Goal: Task Accomplishment & Management: Manage account settings

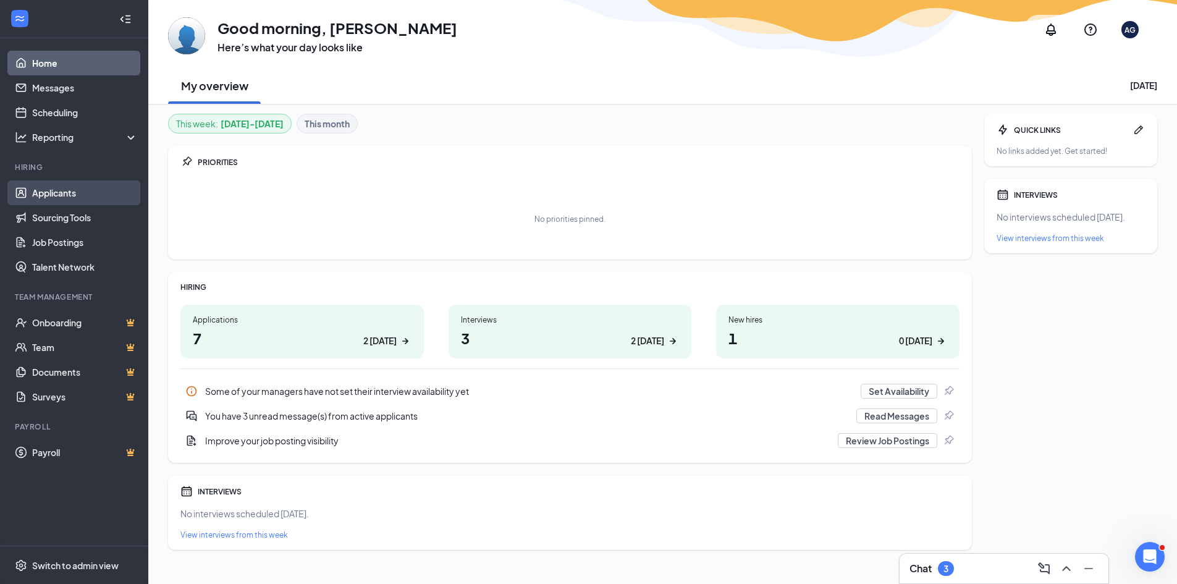
click at [54, 189] on link "Applicants" at bounding box center [85, 192] width 106 height 25
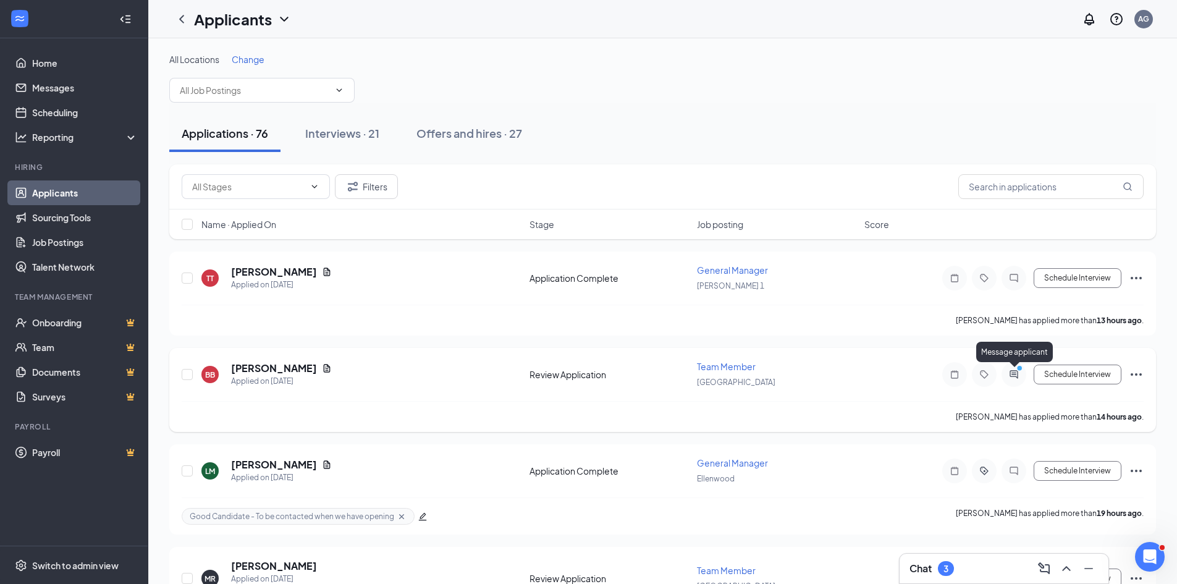
click at [1012, 374] on icon "ActiveChat" at bounding box center [1014, 374] width 8 height 8
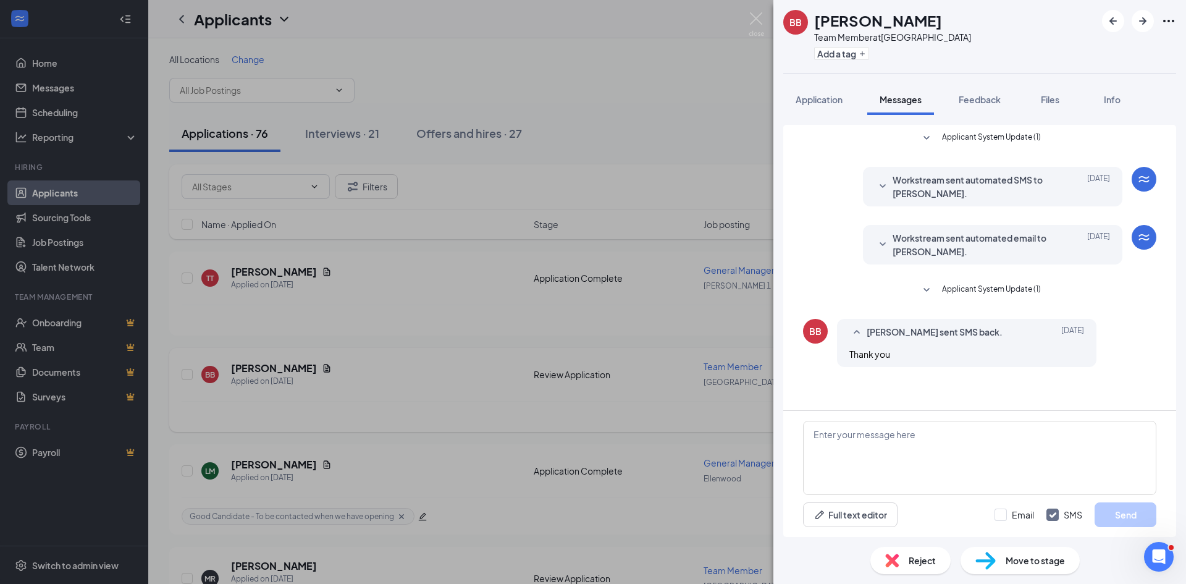
click at [929, 292] on icon "SmallChevronDown" at bounding box center [926, 290] width 15 height 15
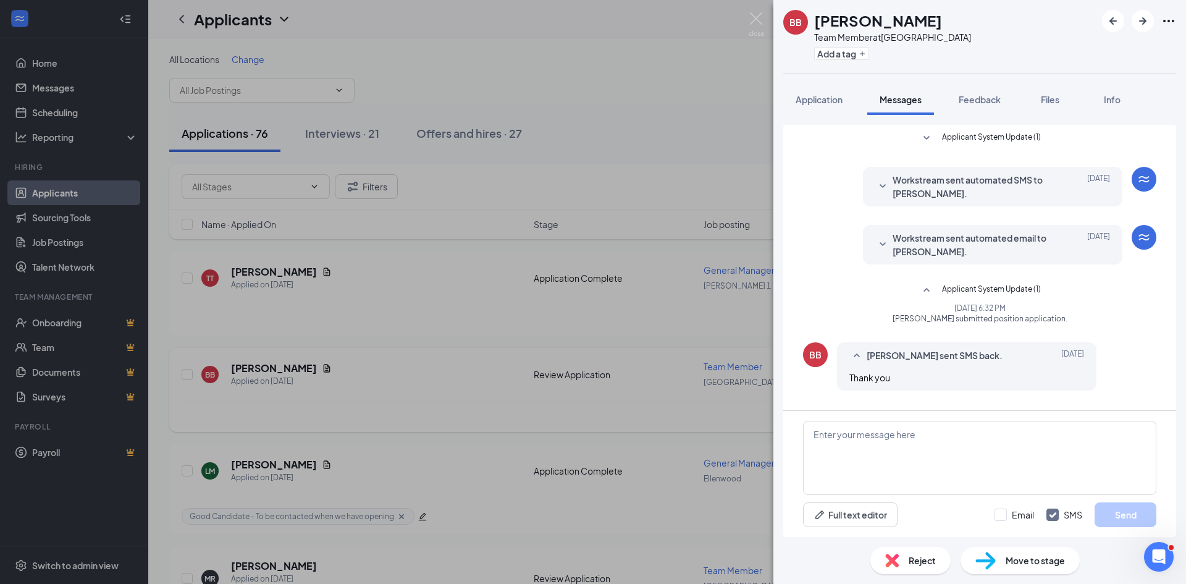
click at [883, 247] on icon "SmallChevronDown" at bounding box center [882, 244] width 15 height 15
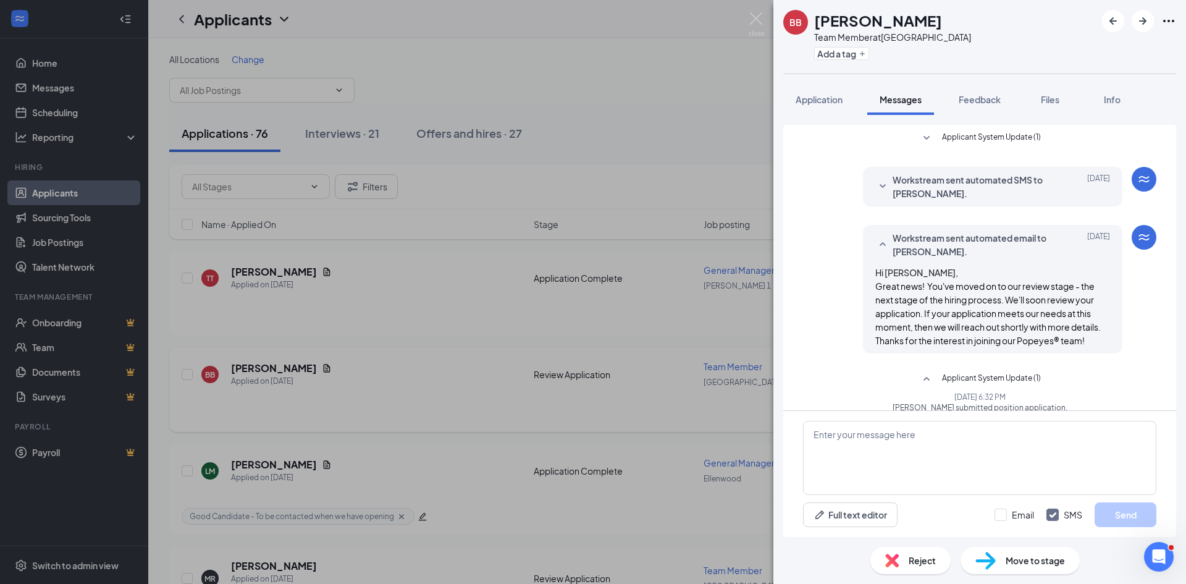
click at [602, 83] on div "BB Brandon Bridges Team Member at Loganville Add a tag Application Messages Fee…" at bounding box center [593, 292] width 1186 height 584
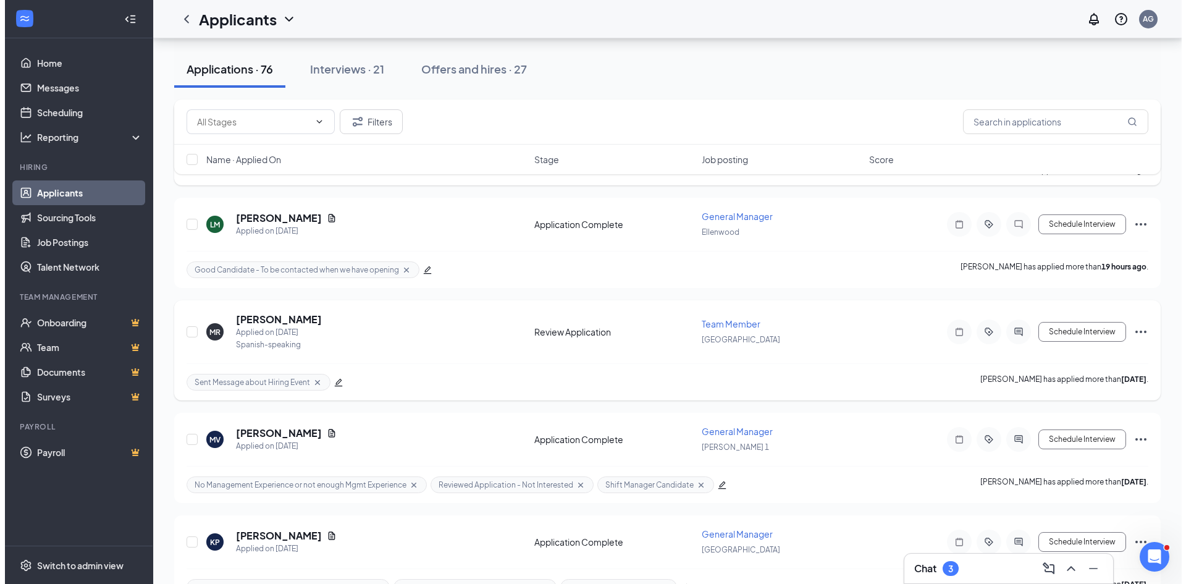
scroll to position [247, 0]
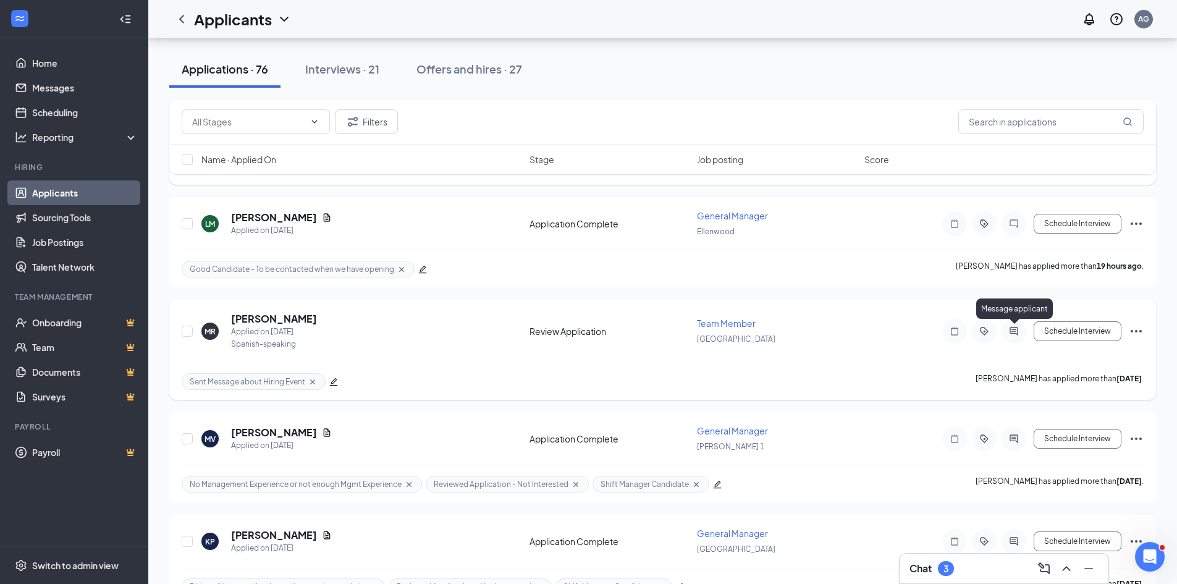
click at [1014, 332] on icon "ActiveChat" at bounding box center [1013, 331] width 15 height 10
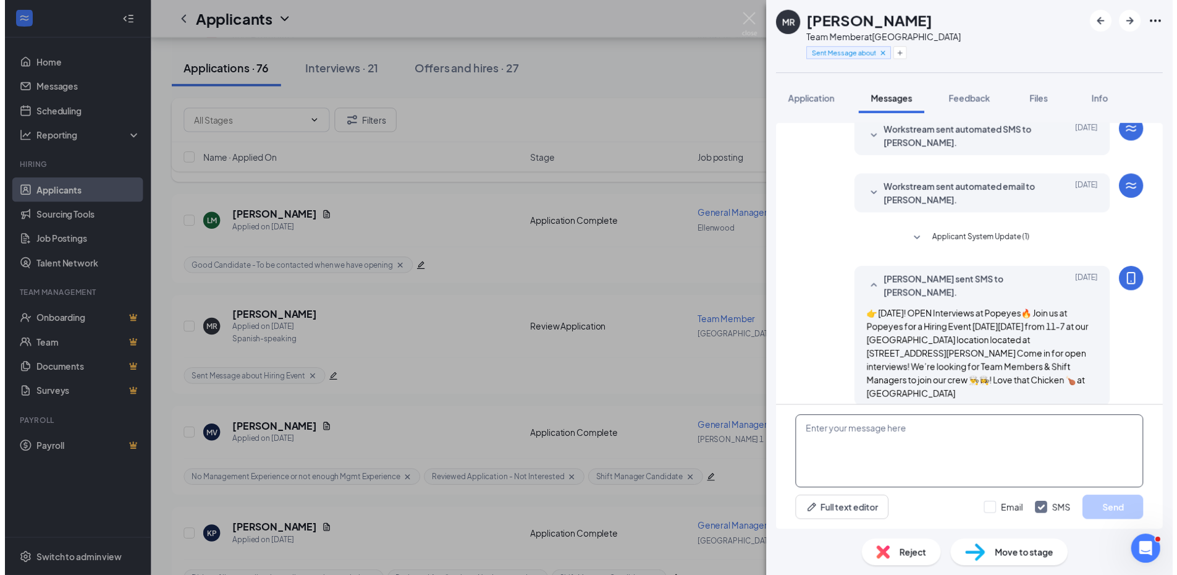
scroll to position [49, 0]
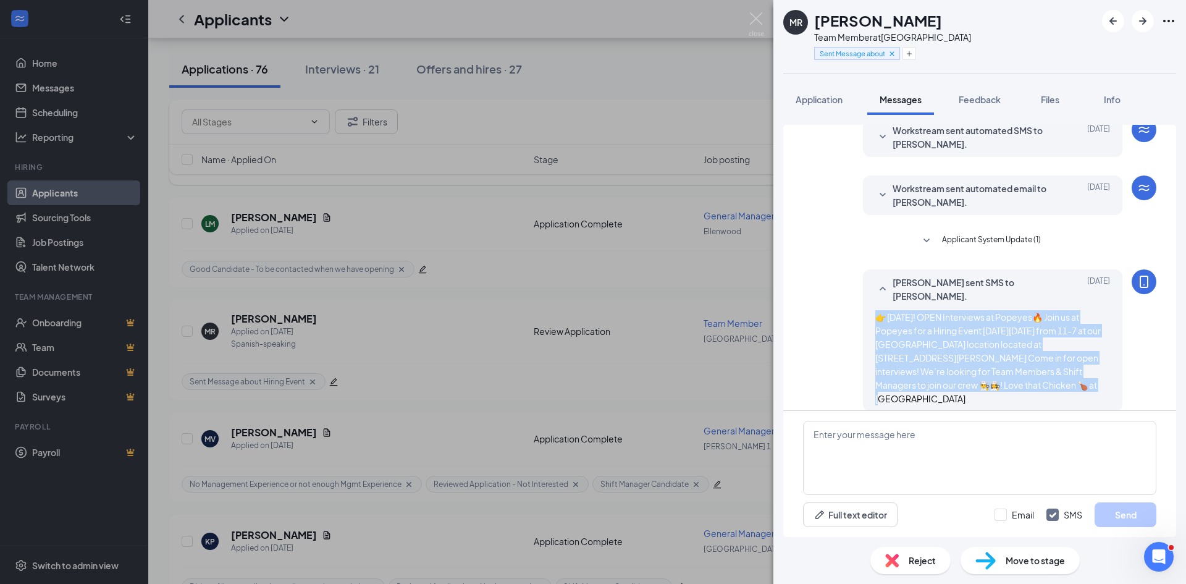
drag, startPoint x: 869, startPoint y: 318, endPoint x: 1005, endPoint y: 397, distance: 157.3
click at [1005, 397] on div "Andrew Gehl sent SMS to Maritza Rivas. Aug 26 👉 Tomorrow! OPEN Interviews at Po…" at bounding box center [992, 340] width 259 height 142
copy span "👉 Tomorrow! OPEN Interviews at Popeyes🔥 Join us at Popeyes for a Hiring Event o…"
click at [155, 265] on div "MR Maritza Rivas Team Member at Loganville Sent Message about Hiring Event Appl…" at bounding box center [593, 292] width 1186 height 584
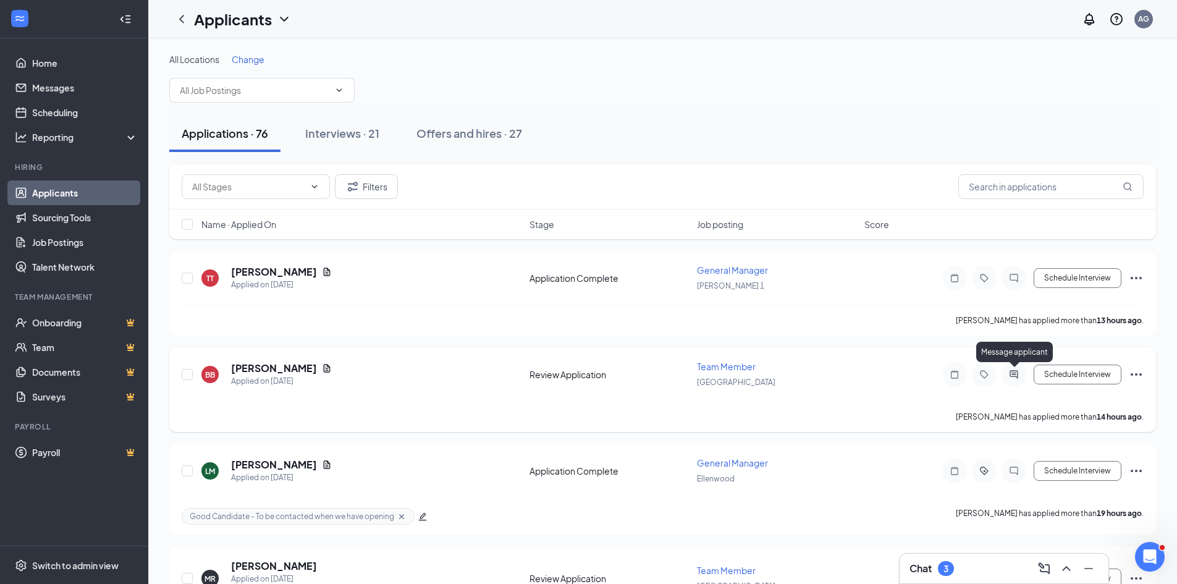
click at [1012, 373] on icon "ActiveChat" at bounding box center [1014, 374] width 8 height 8
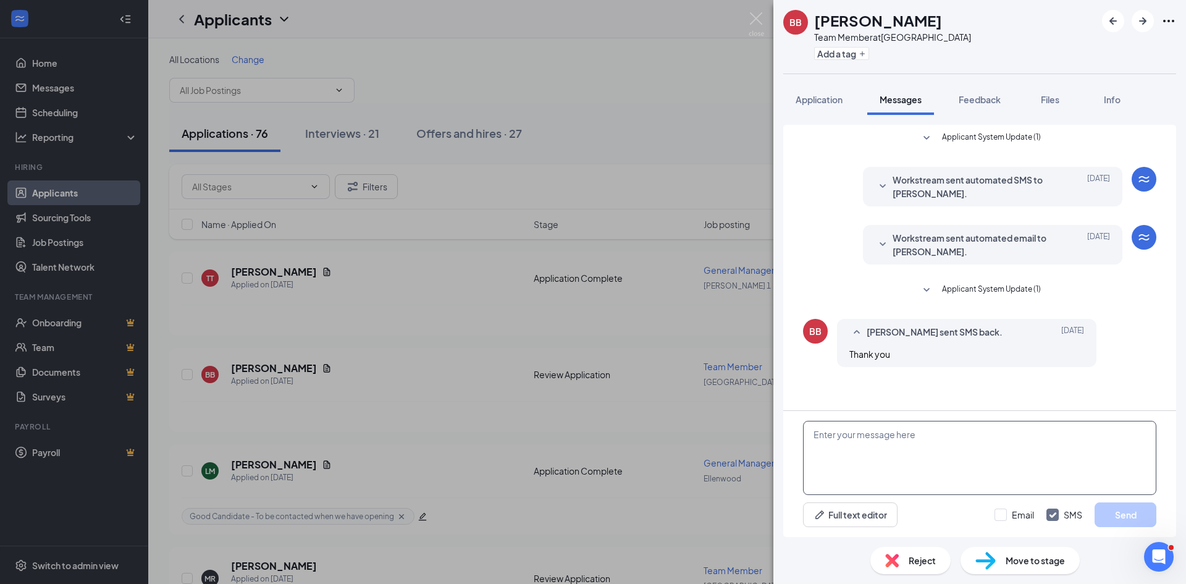
click at [853, 442] on textarea at bounding box center [979, 458] width 353 height 74
paste textarea "👉 Tomorrow! OPEN Interviews at Popeyes🔥 Join us at Popeyes for a Hiring Event o…"
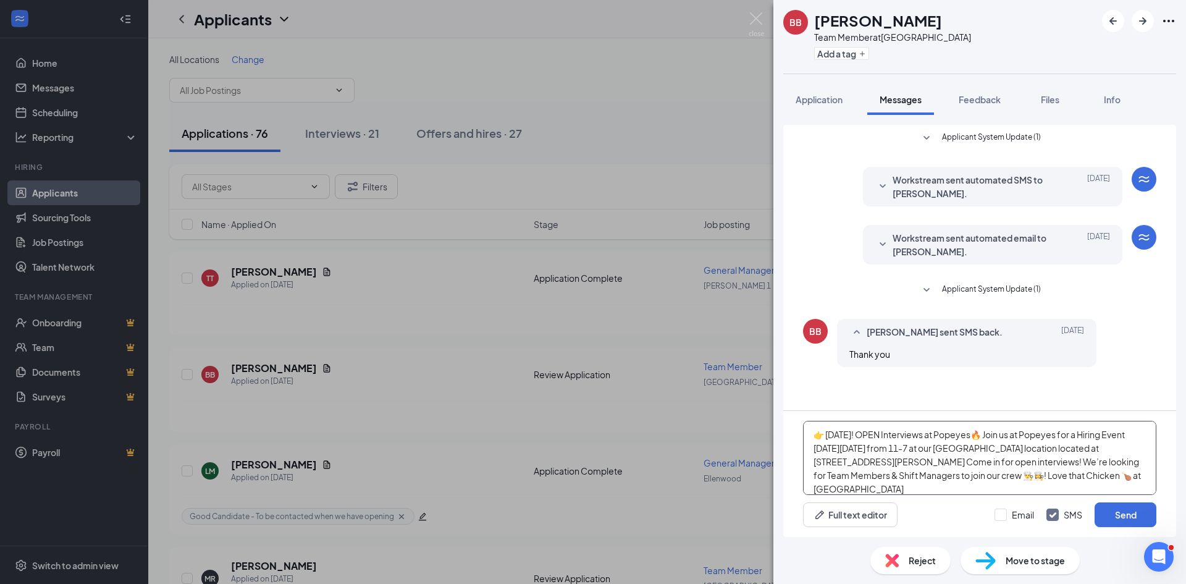
drag, startPoint x: 864, startPoint y: 436, endPoint x: 830, endPoint y: 439, distance: 34.1
click at [830, 439] on textarea "👉 Tomorrow! OPEN Interviews at Popeyes🔥 Join us at Popeyes for a Hiring Event o…" at bounding box center [979, 458] width 353 height 74
type textarea "👉 TODAY! OPEN Interviews at Popeyes🔥 Join us at Popeyes for a Hiring Event on W…"
click at [1000, 515] on input "Email" at bounding box center [1015, 514] width 40 height 12
checkbox input "true"
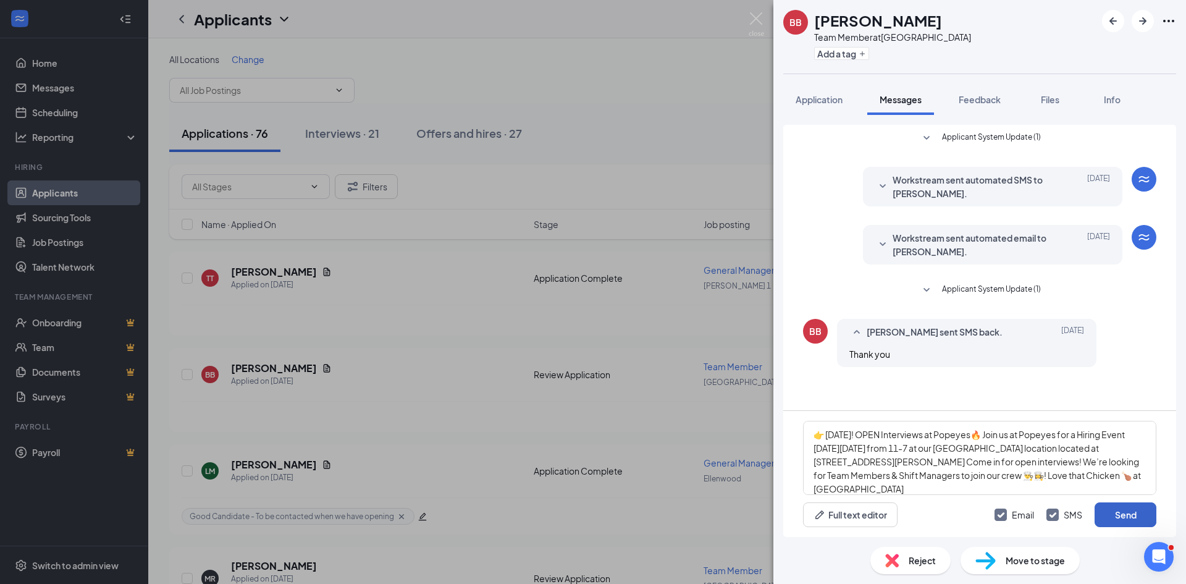
click at [1108, 512] on button "Send" at bounding box center [1126, 514] width 62 height 25
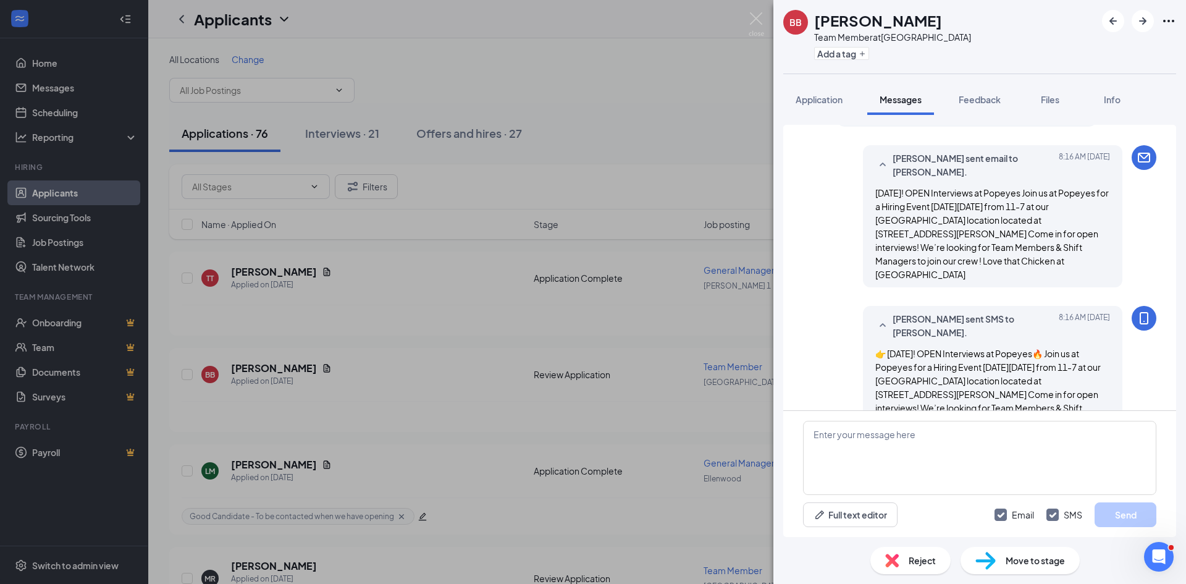
scroll to position [263, 0]
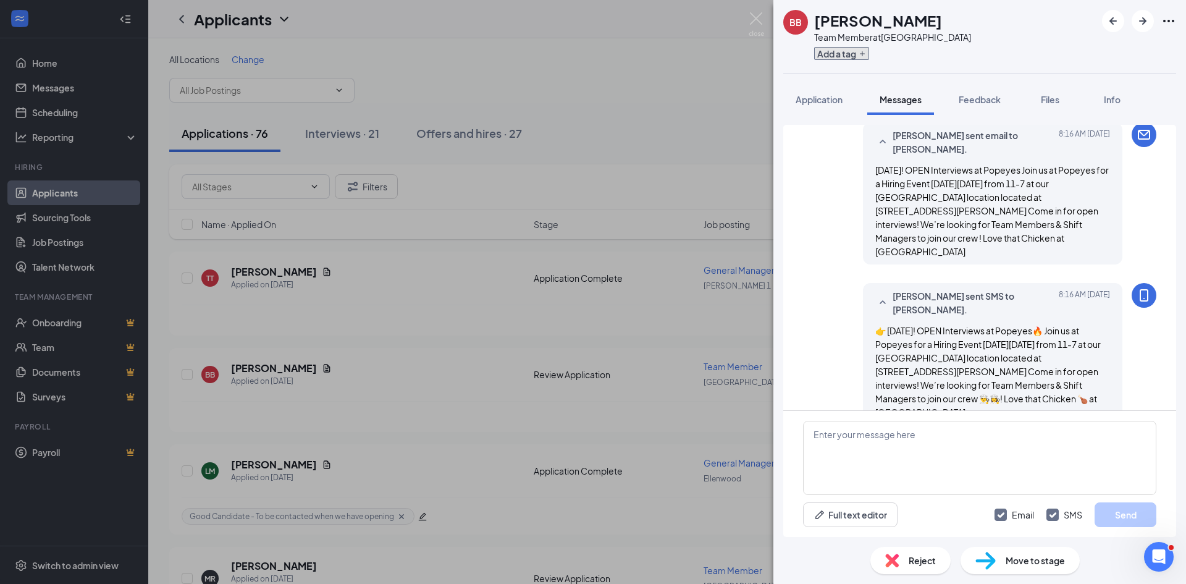
click at [866, 55] on icon "Plus" at bounding box center [862, 53] width 7 height 7
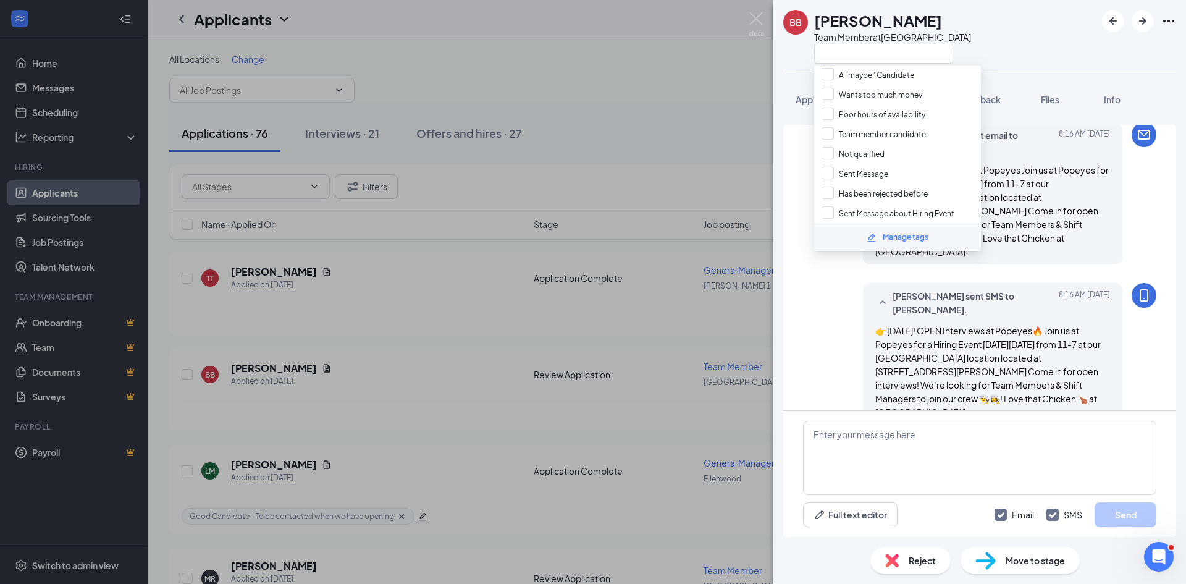
scroll to position [99, 0]
click at [827, 185] on input "Sent Message about Hiring Event" at bounding box center [888, 189] width 133 height 14
checkbox input "true"
click at [439, 259] on div "BB Brandon Bridges Team Member at Loganville Application Messages Feedback File…" at bounding box center [593, 292] width 1186 height 584
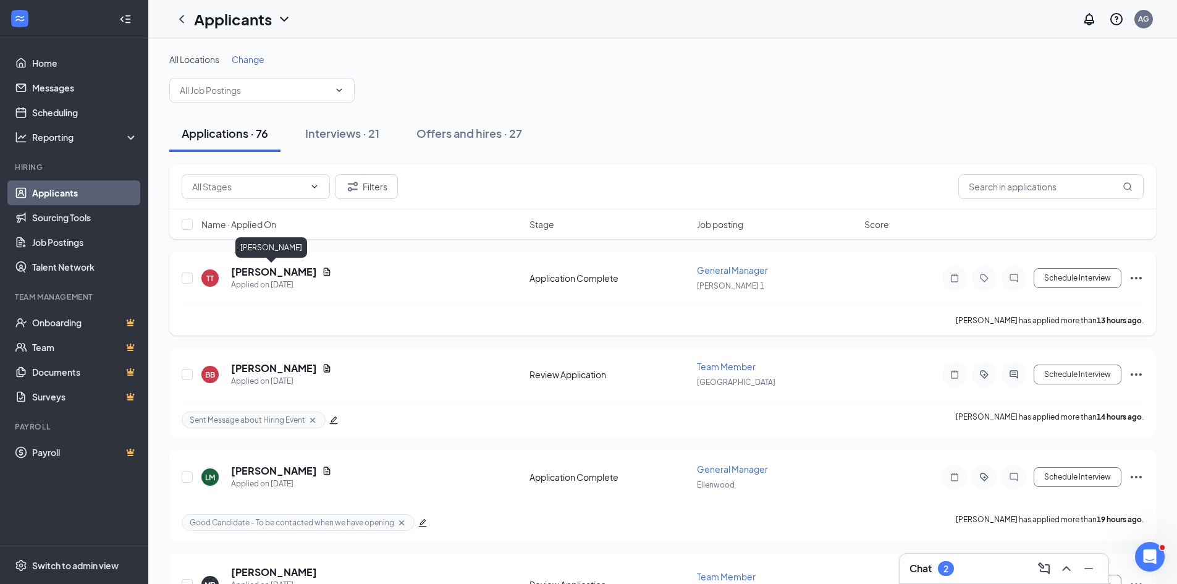
click at [253, 273] on h5 "Tameka Taylor" at bounding box center [274, 272] width 86 height 14
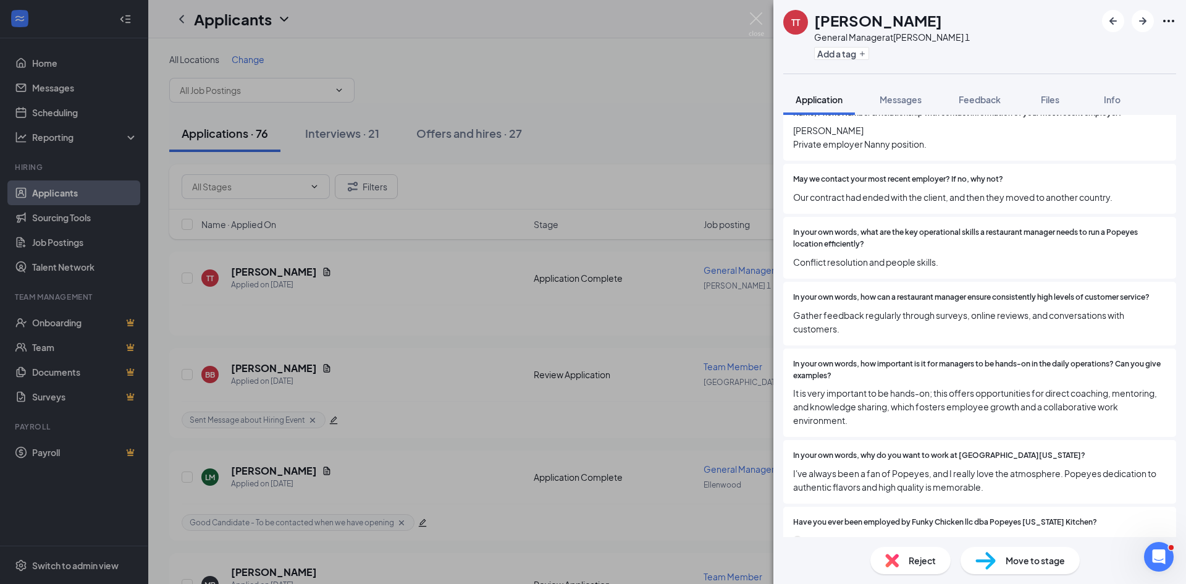
scroll to position [1236, 0]
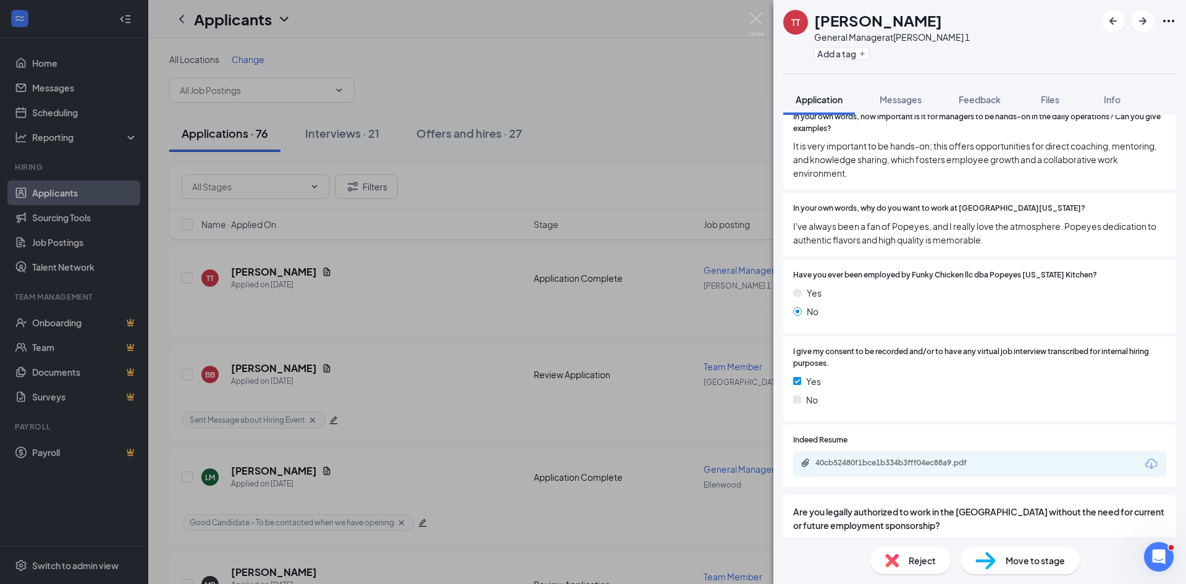
click at [845, 473] on div "40cb52480f1bce1b334b3fff04ec88a9.pdf" at bounding box center [979, 464] width 373 height 26
click at [850, 465] on div "40cb52480f1bce1b334b3fff04ec88a9.pdf" at bounding box center [902, 463] width 173 height 10
click at [867, 54] on button "Add a tag" at bounding box center [841, 53] width 55 height 13
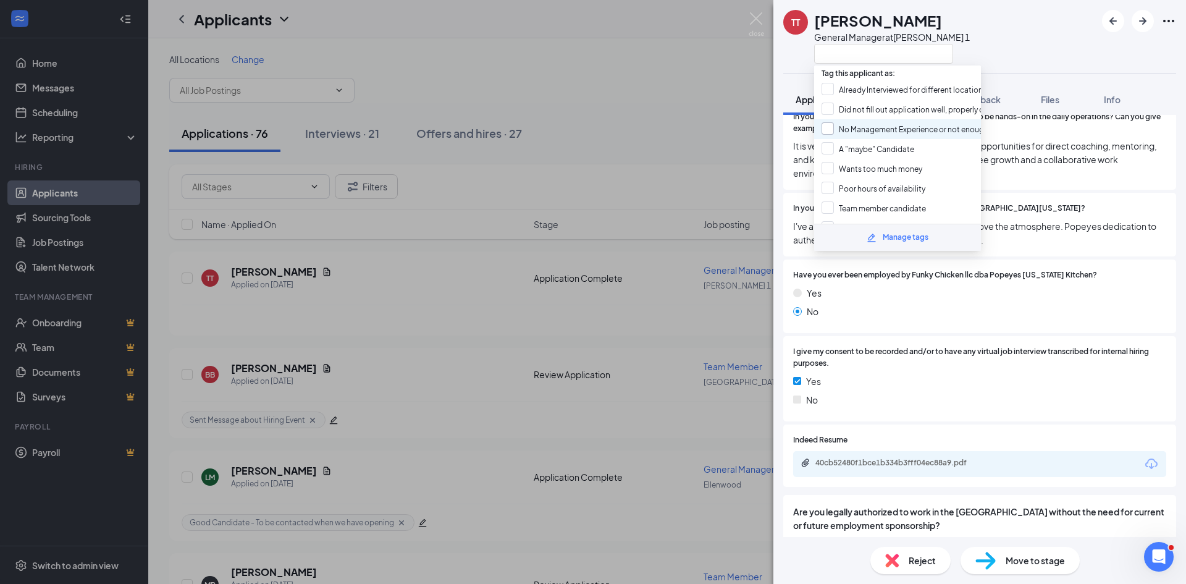
click at [825, 132] on input "No Management Experience or not enough Mgmt Experience" at bounding box center [936, 129] width 229 height 14
checkbox input "true"
click at [830, 130] on input "Sent Message" at bounding box center [855, 129] width 67 height 14
checkbox input "true"
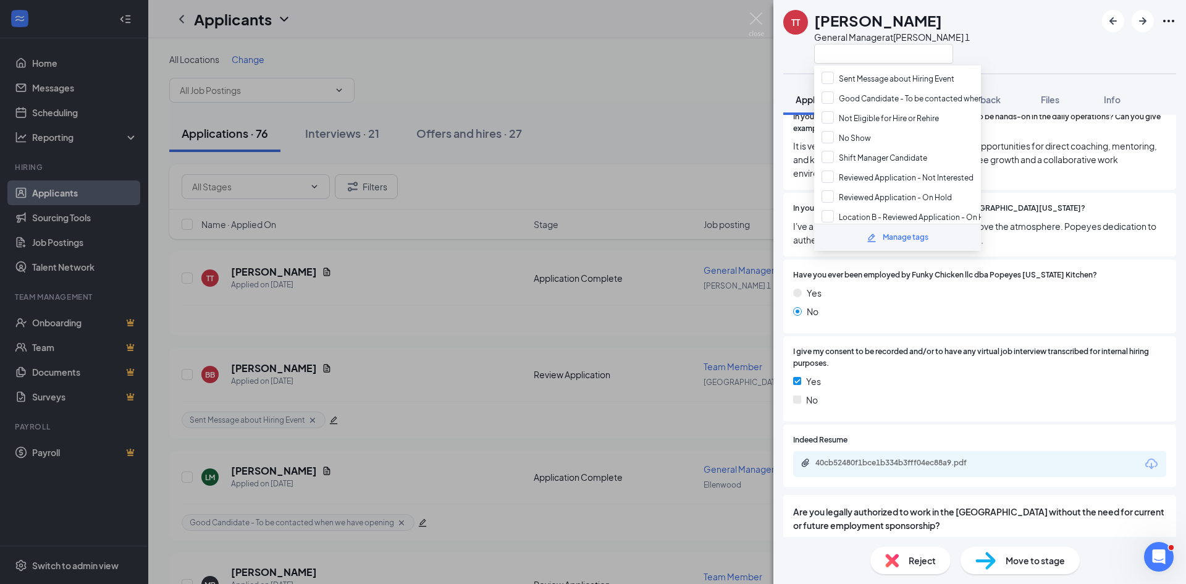
scroll to position [232, 0]
click at [829, 134] on input "Shift Manager Candidate" at bounding box center [875, 135] width 106 height 14
checkbox input "true"
click at [833, 158] on input "Reviewed Application - Not Interested" at bounding box center [898, 155] width 152 height 14
checkbox input "true"
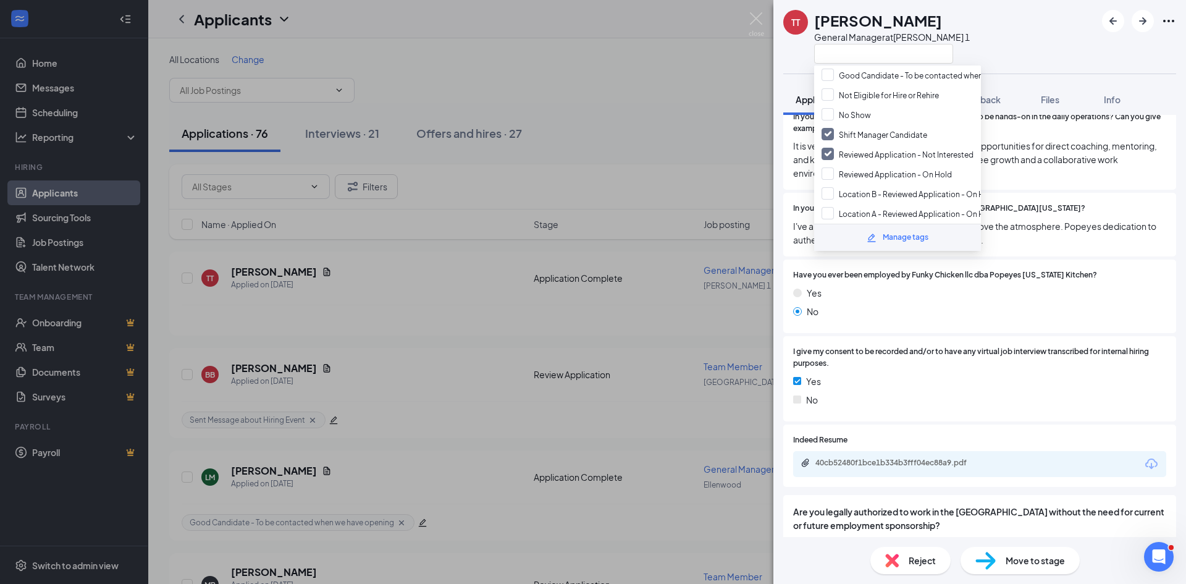
click at [1029, 154] on span "It is very important to be hands-on; this offers opportunities for direct coach…" at bounding box center [979, 159] width 373 height 41
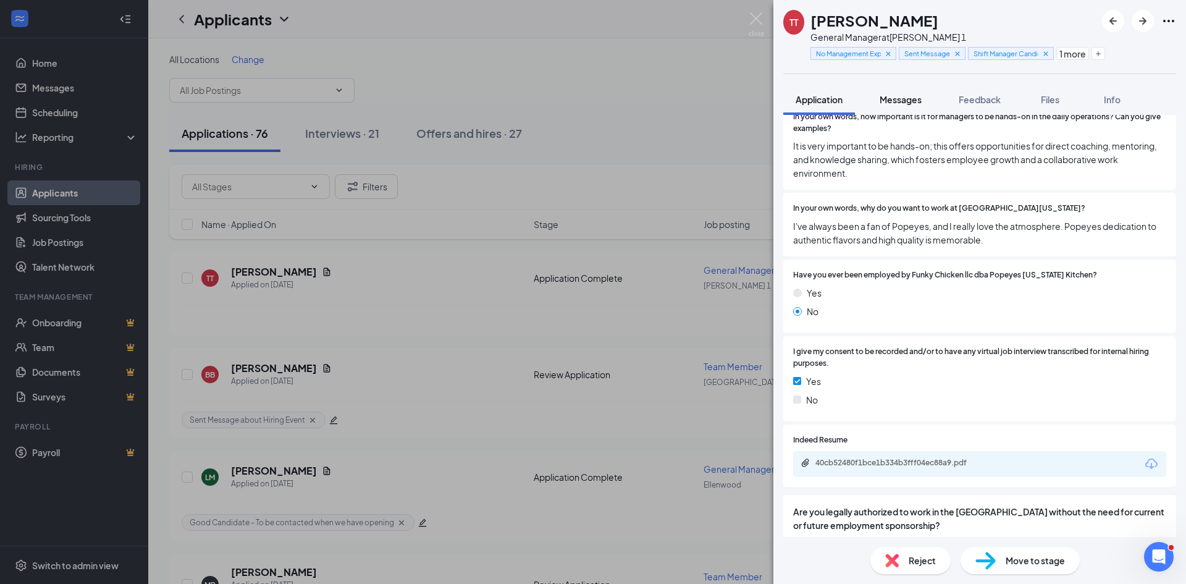
click at [895, 97] on span "Messages" at bounding box center [901, 99] width 42 height 11
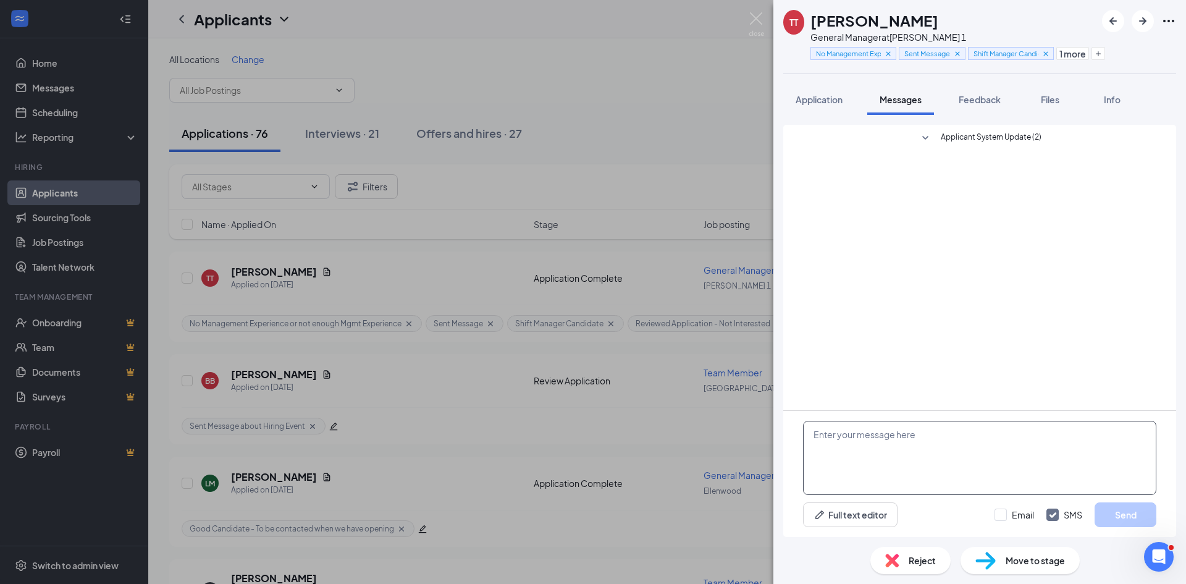
click at [867, 429] on textarea at bounding box center [979, 458] width 353 height 74
paste textarea "Hello, Thank you for taking the time to apply for the position at Popeyes. We t…"
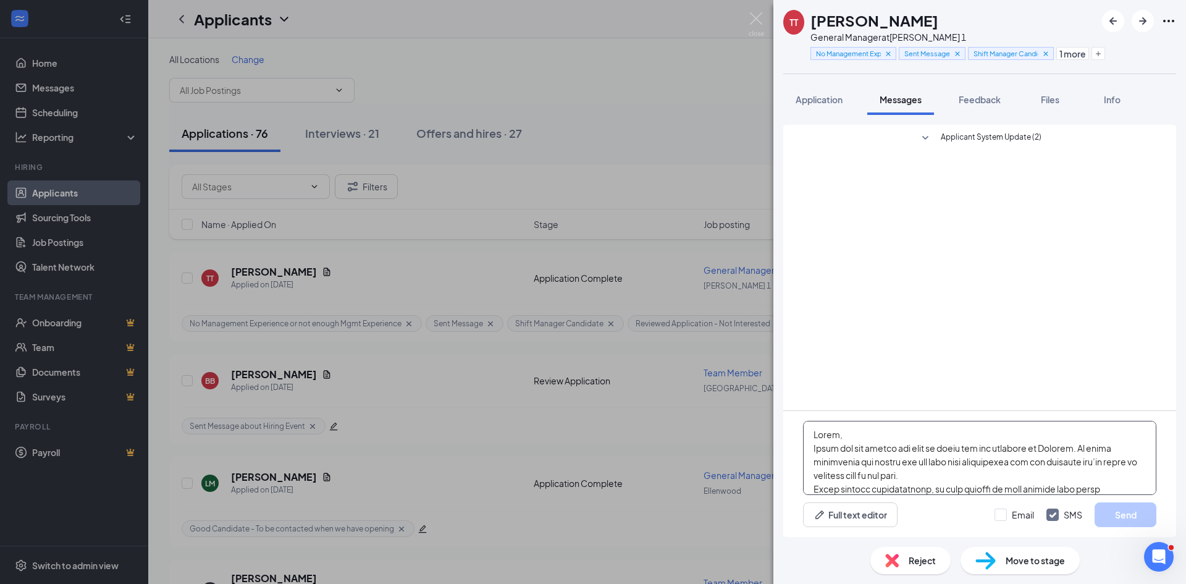
scroll to position [163, 0]
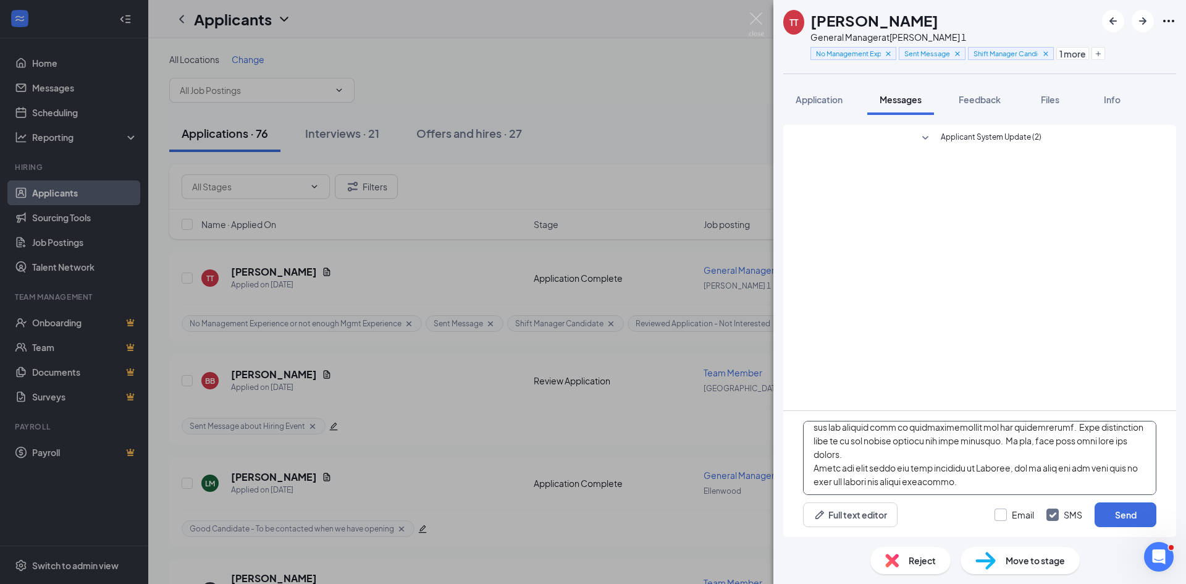
type textarea "Hello, Thank you for taking the time to apply for the position at Popeyes. We t…"
click at [999, 511] on input "Email" at bounding box center [1015, 514] width 40 height 12
checkbox input "true"
click at [1052, 516] on input "SMS" at bounding box center [1065, 514] width 36 height 12
checkbox input "false"
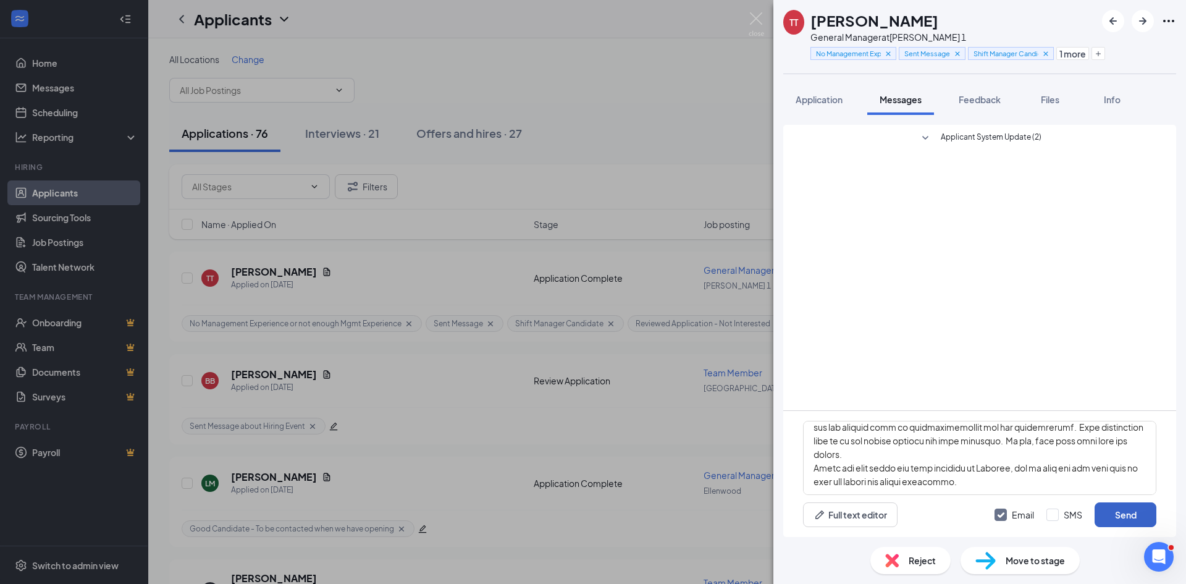
click at [1118, 505] on button "Send" at bounding box center [1126, 514] width 62 height 25
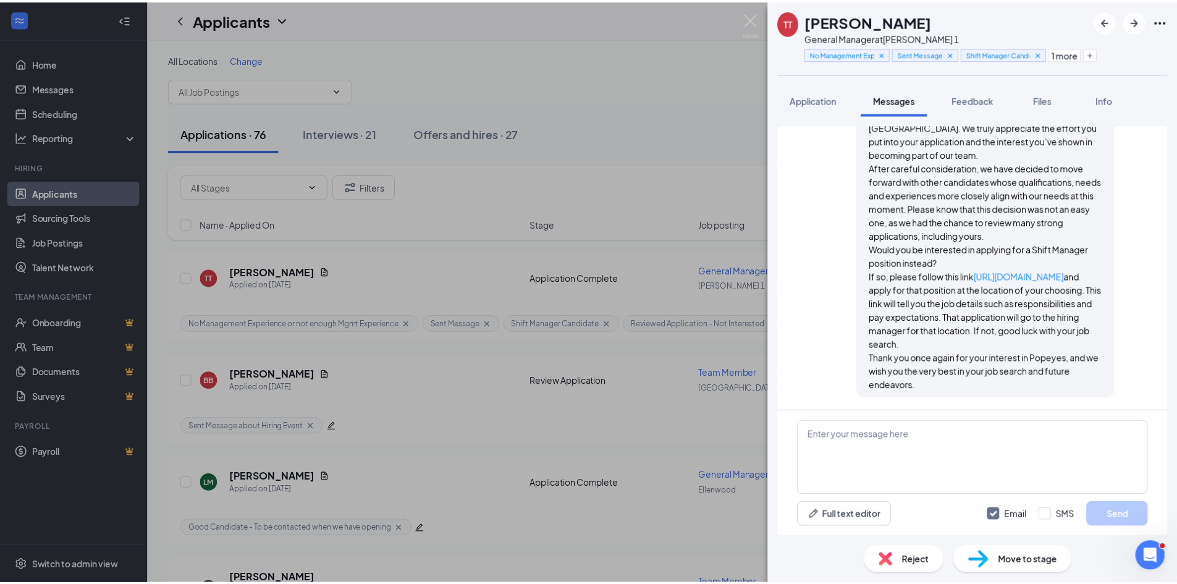
scroll to position [129, 0]
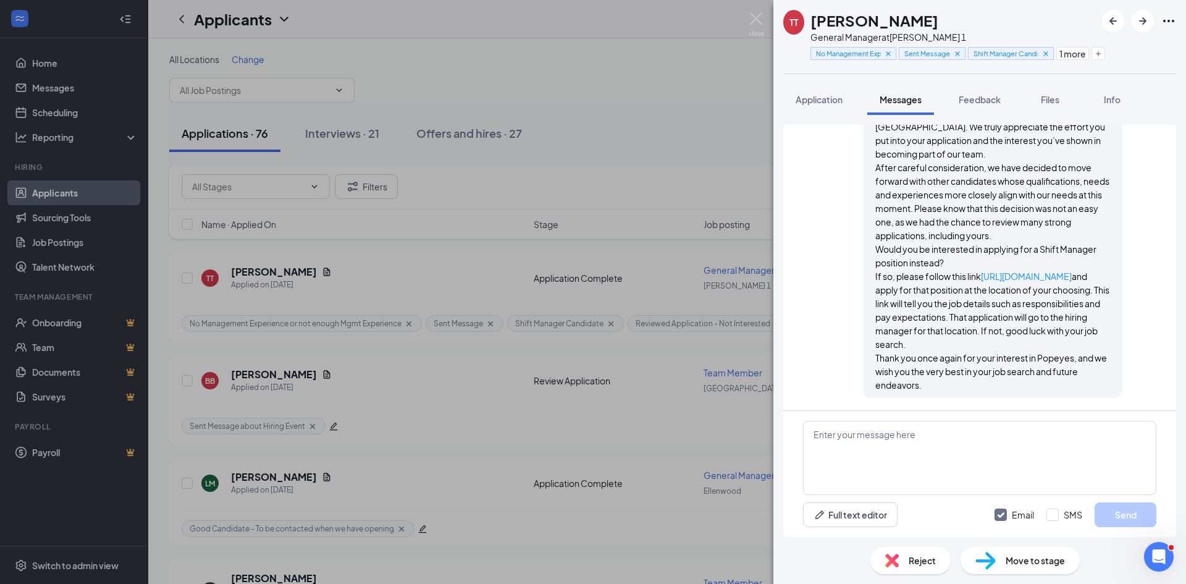
click at [619, 180] on div "TT Tameka Taylor General Manager at Covington 1 No Management Experience or not…" at bounding box center [593, 292] width 1186 height 584
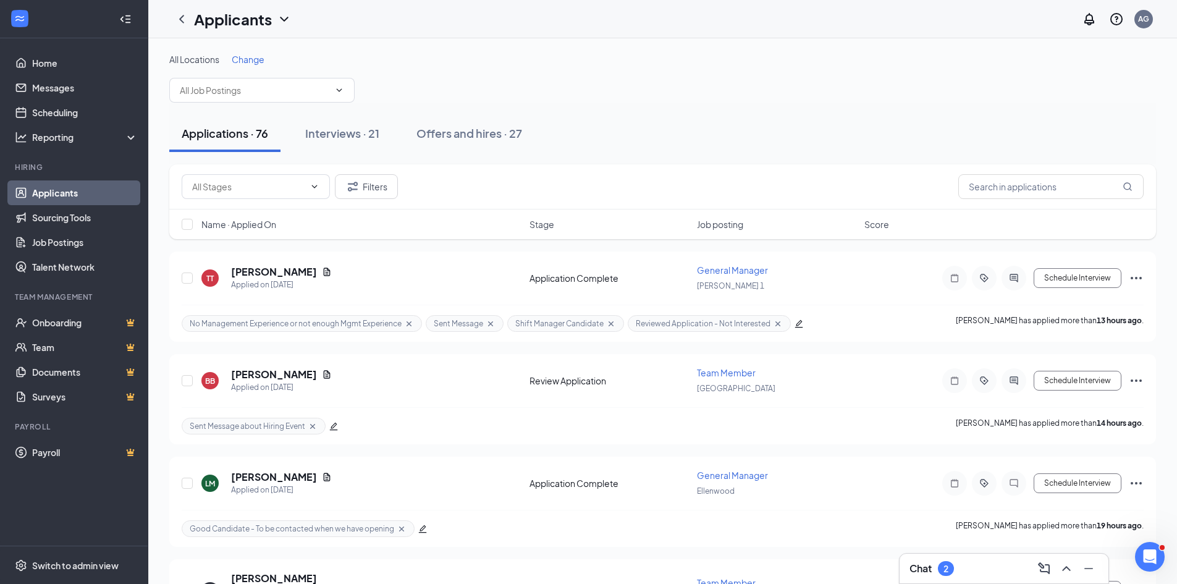
click at [622, 175] on div "Filters" at bounding box center [663, 186] width 962 height 25
click at [920, 563] on h3 "Chat" at bounding box center [920, 569] width 22 height 14
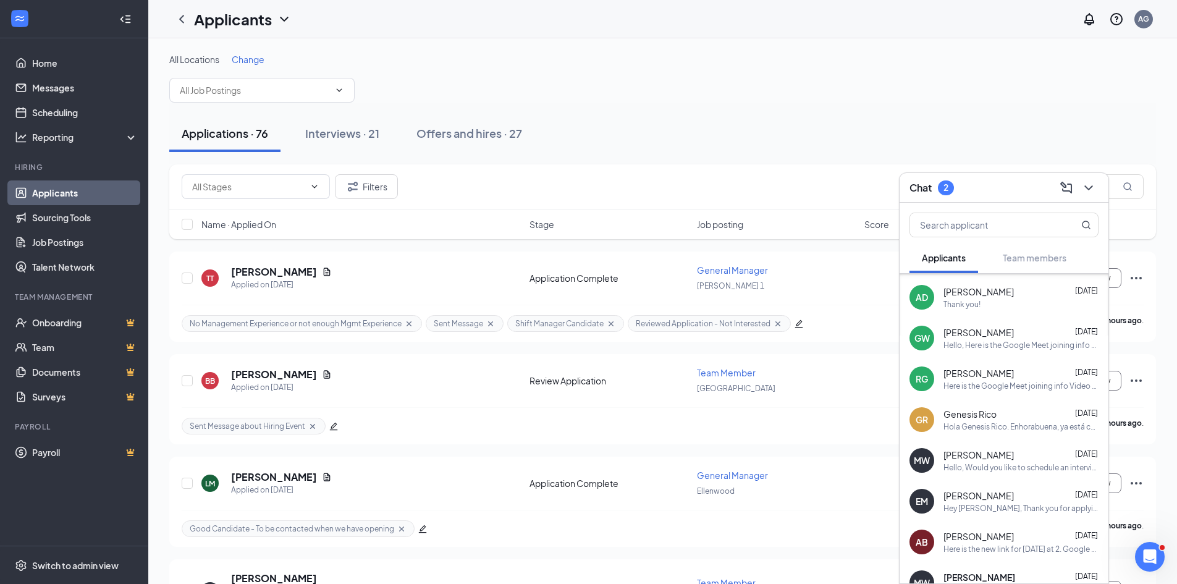
scroll to position [1220, 0]
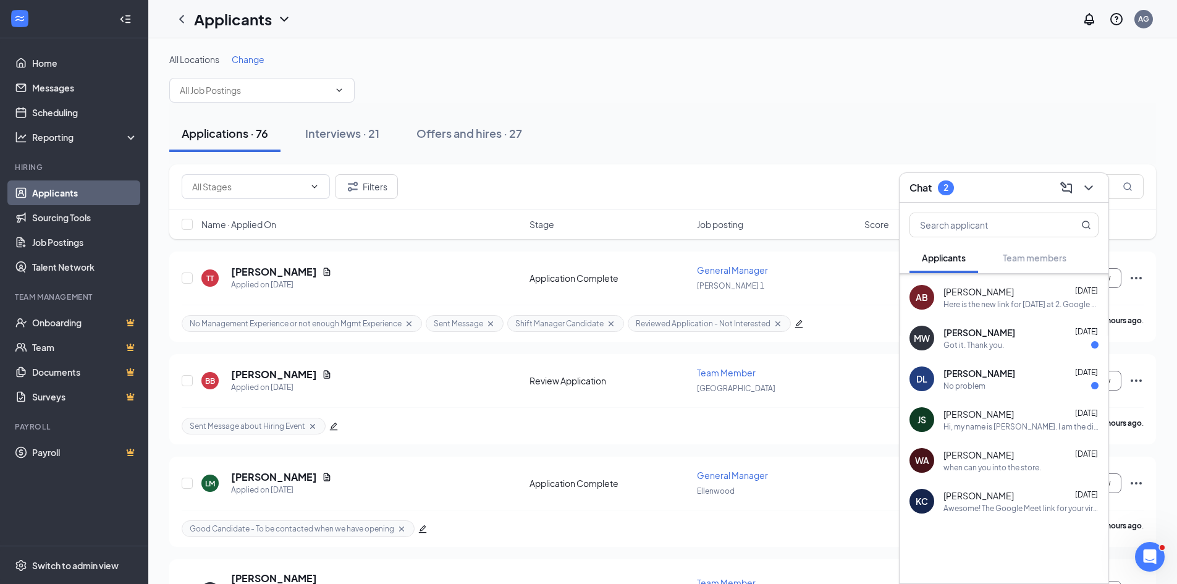
click at [973, 344] on div "Got it. Thank you." at bounding box center [973, 345] width 61 height 11
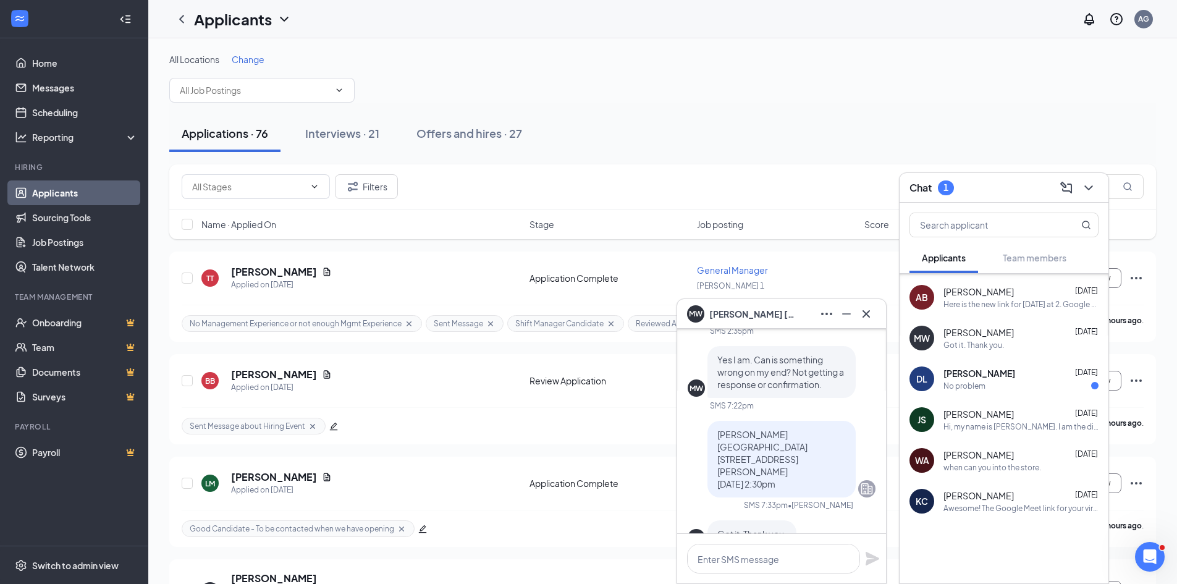
scroll to position [0, 0]
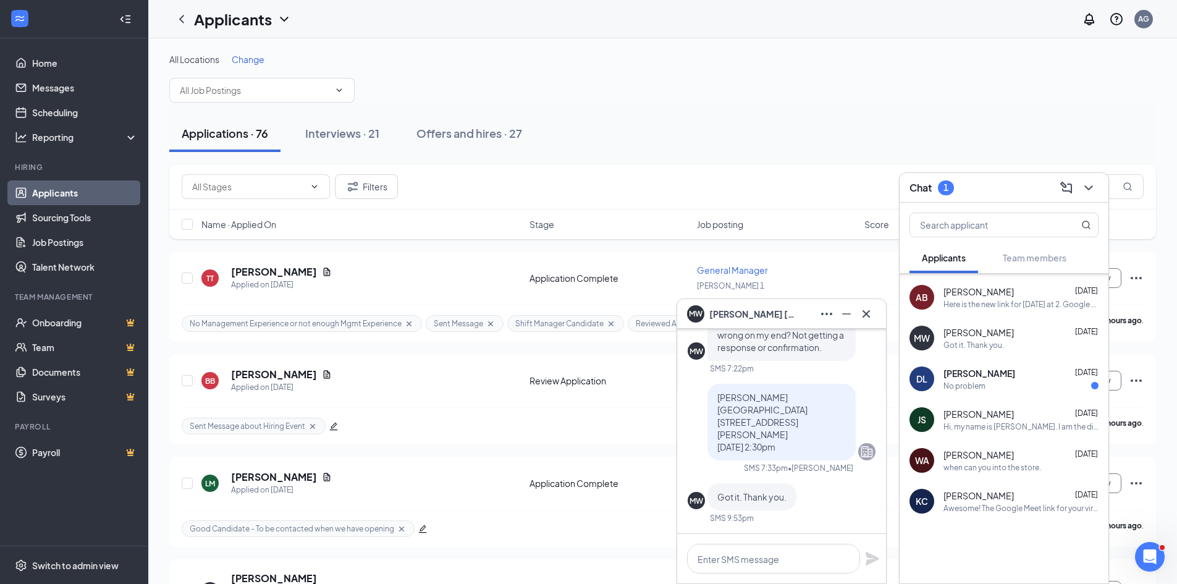
click at [971, 384] on div "No problem" at bounding box center [964, 386] width 42 height 11
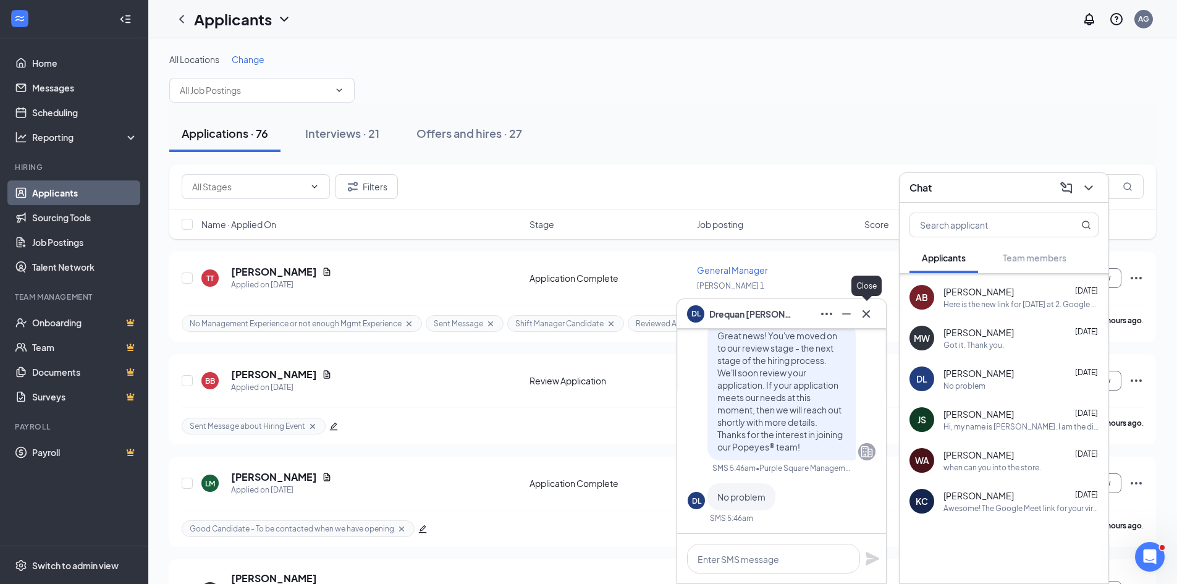
click at [868, 317] on icon "Cross" at bounding box center [866, 313] width 15 height 15
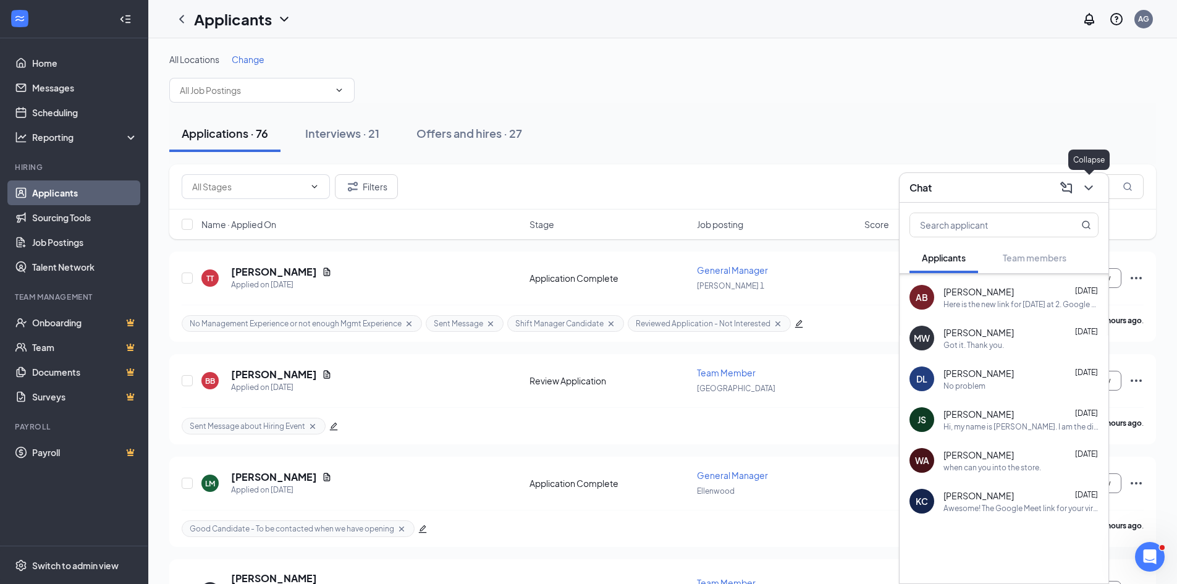
click at [1092, 188] on icon "ChevronDown" at bounding box center [1088, 187] width 15 height 15
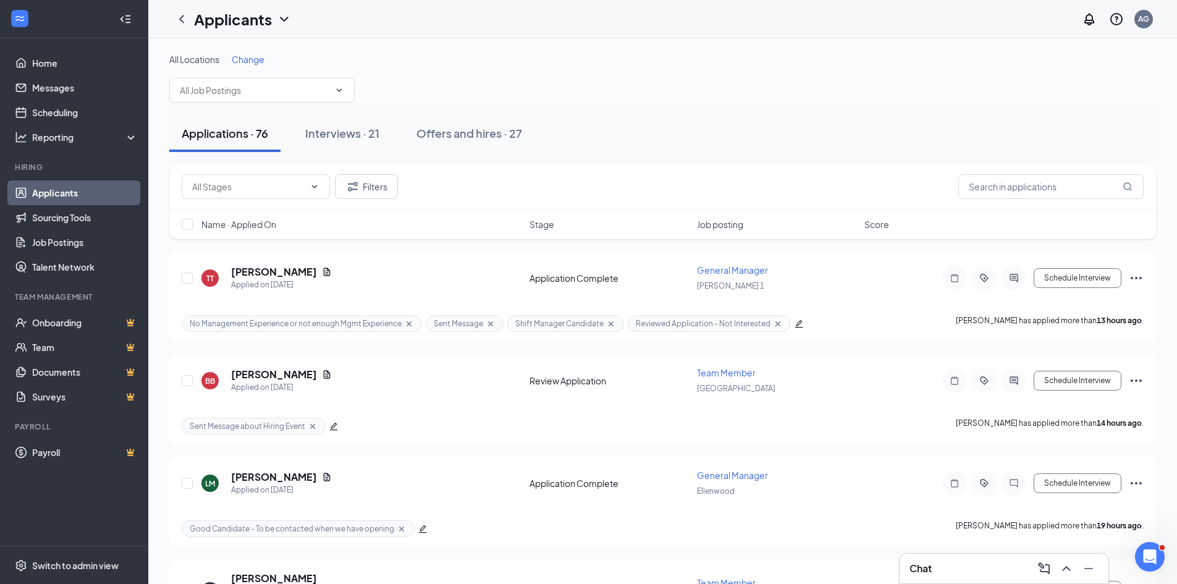
click at [688, 145] on div "Applications · 76 Interviews · 21 Offers and hires · 27" at bounding box center [662, 133] width 987 height 37
click at [1056, 177] on link "Switch account" at bounding box center [1046, 171] width 62 height 11
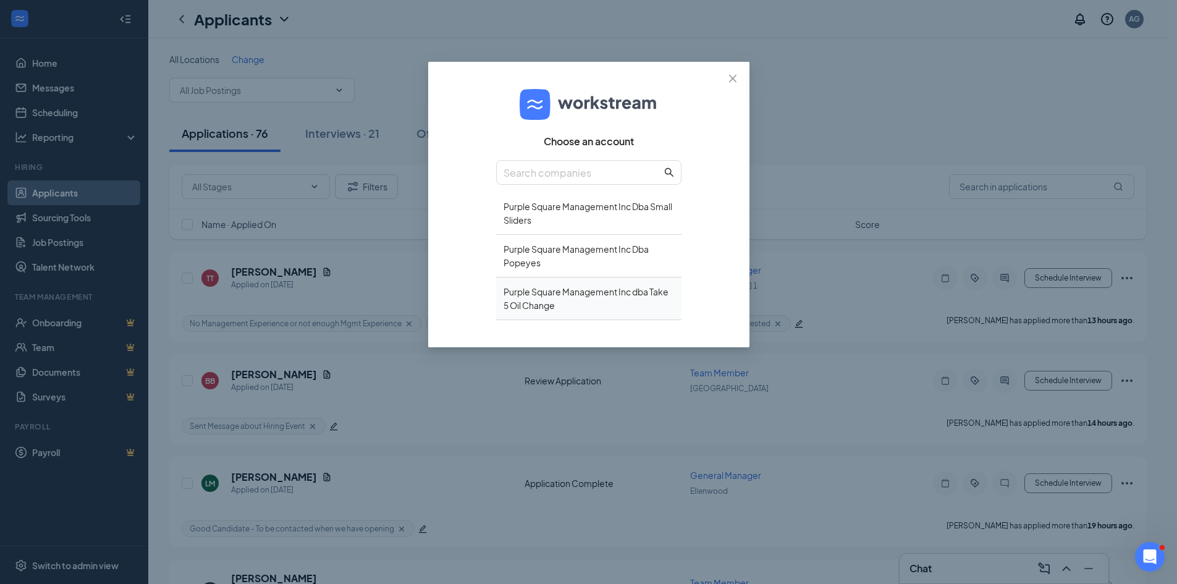
click at [538, 289] on div "Purple Square Management Inc dba Take 5 Oil Change" at bounding box center [588, 298] width 185 height 43
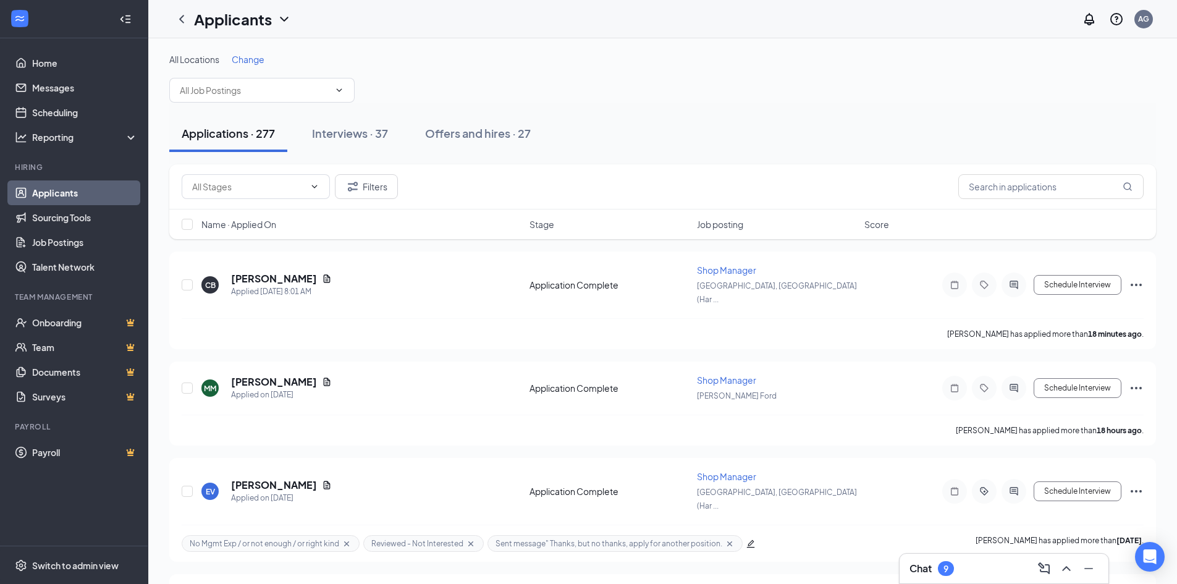
click at [649, 89] on div "All Locations Change" at bounding box center [662, 77] width 987 height 49
click at [253, 276] on h5 "[PERSON_NAME]" at bounding box center [274, 279] width 86 height 14
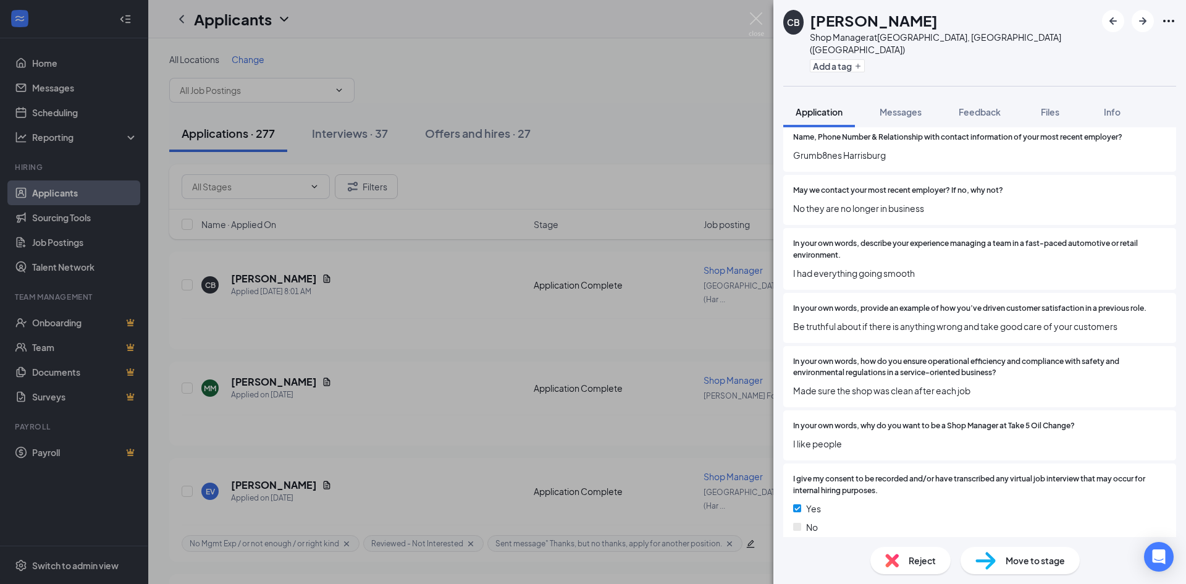
scroll to position [1236, 0]
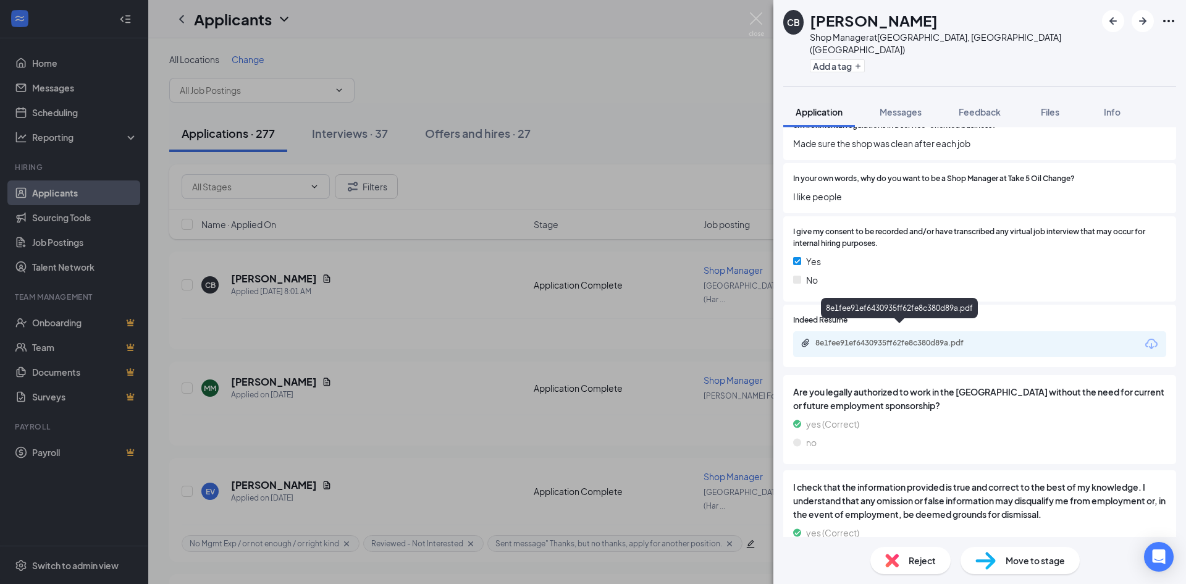
click at [864, 338] on div "8e1fee91ef6430935ff62fe8c380d89a.pdf" at bounding box center [902, 343] width 173 height 10
click at [860, 59] on button "Add a tag" at bounding box center [837, 65] width 55 height 13
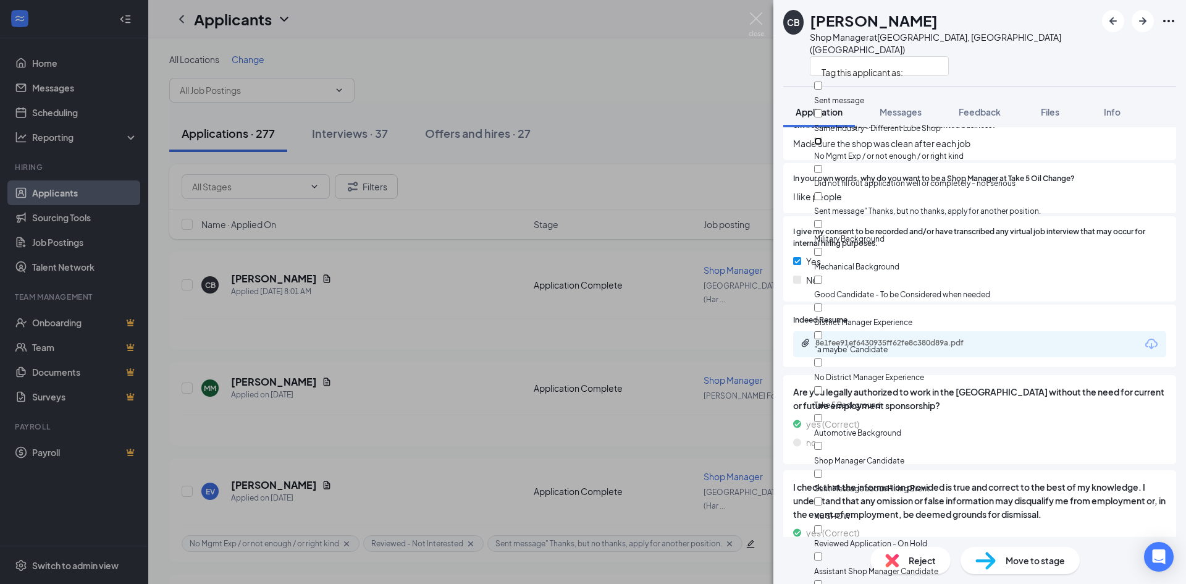
click at [822, 137] on input "No Mgmt Exp / or not enough / or right kind" at bounding box center [818, 141] width 8 height 8
checkbox input "true"
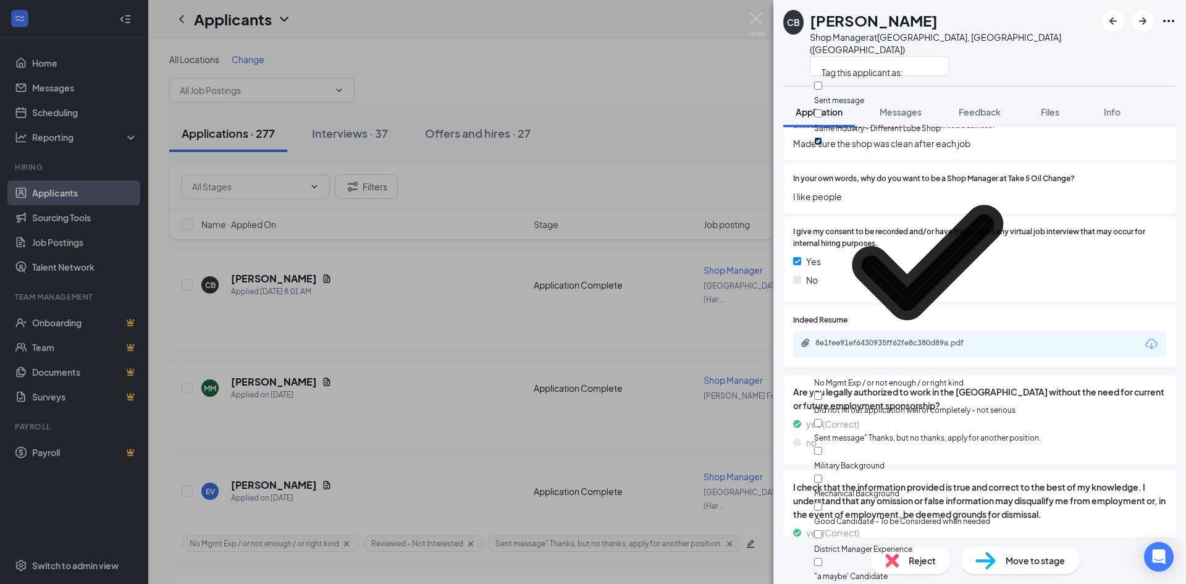
scroll to position [0, 0]
click at [822, 419] on input "Sent message" Thanks, but no thanks, apply for another position." at bounding box center [818, 423] width 8 height 8
checkbox input "true"
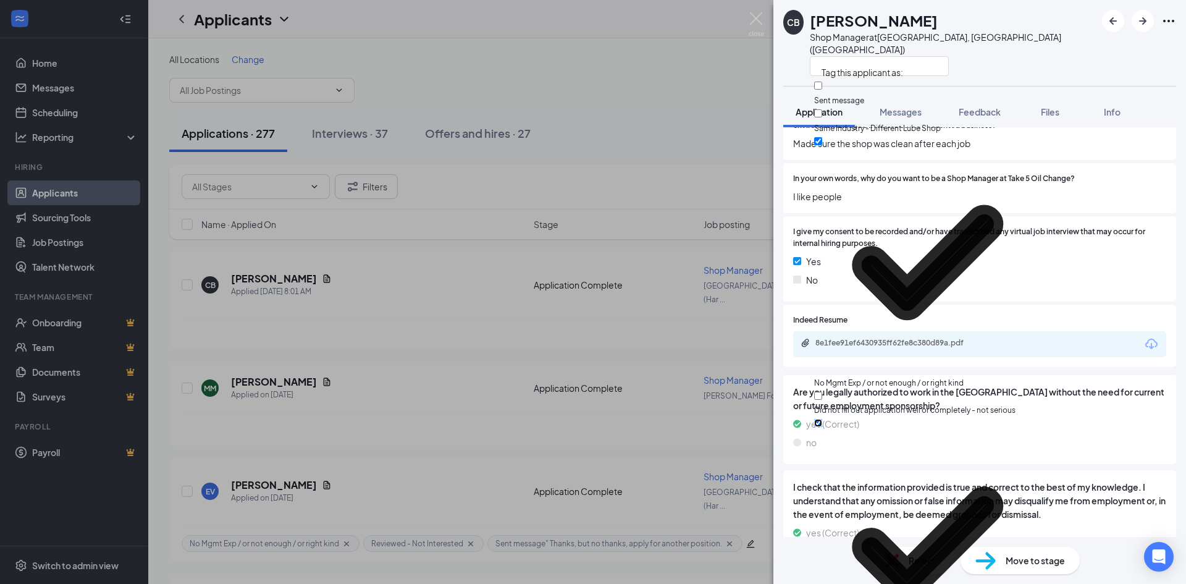
scroll to position [116, 0]
checkbox input "true"
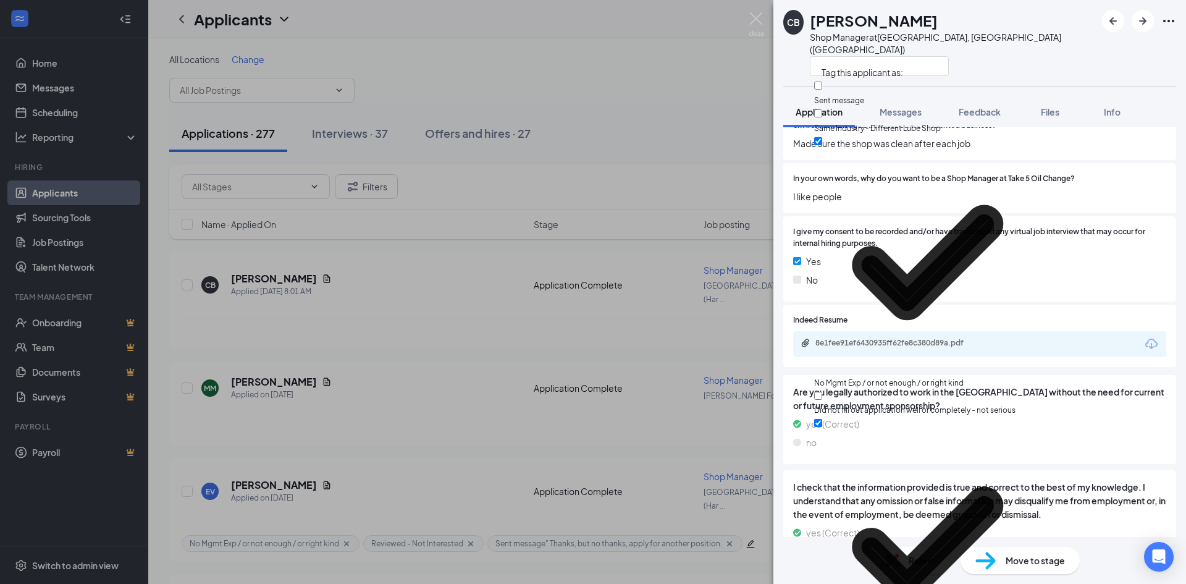
checkbox input "true"
click at [1021, 173] on span "In your own words, why do you want to be a Shop Manager at Take 5 Oil Change?" at bounding box center [934, 179] width 282 height 12
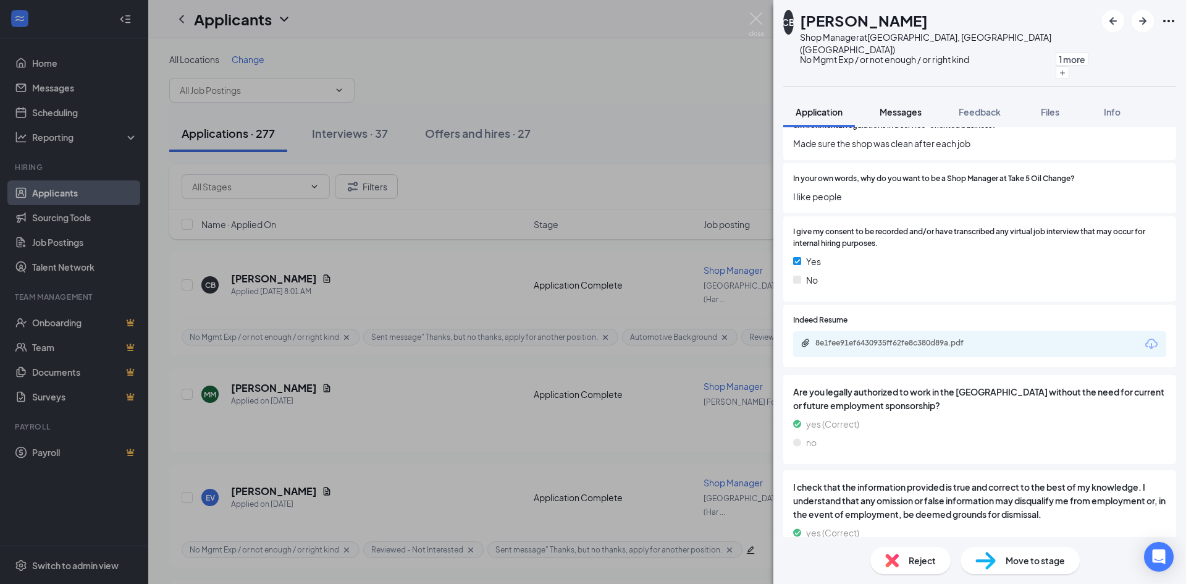
click at [903, 106] on span "Messages" at bounding box center [901, 111] width 42 height 11
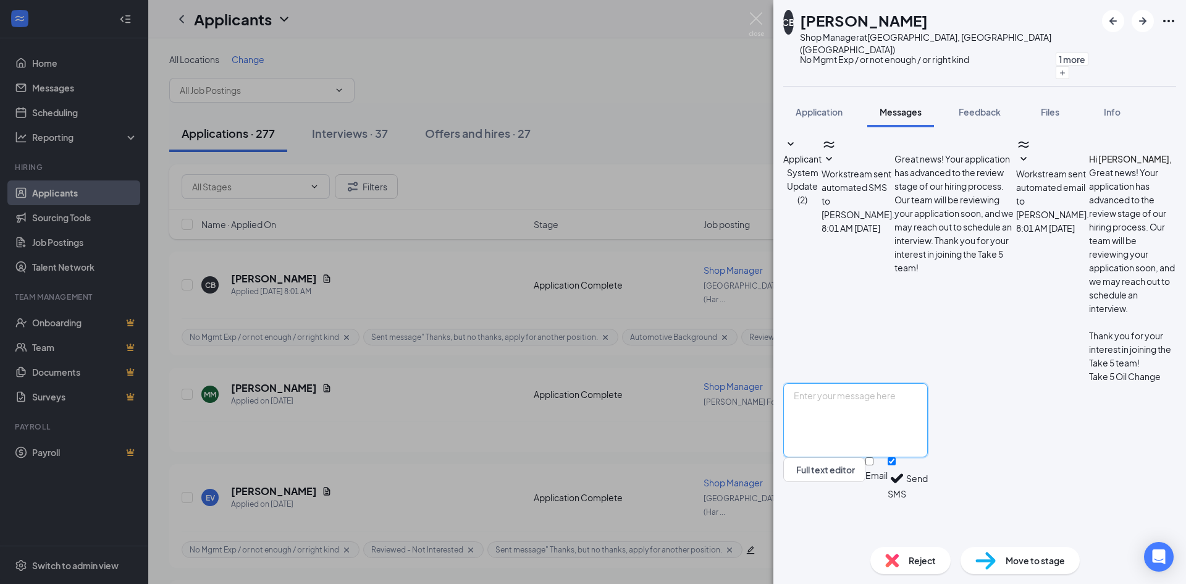
click at [848, 443] on textarea at bounding box center [855, 420] width 145 height 74
paste textarea "Lorem ips dol sitame con adip el seddo eiu t incididu utla Etdo 6 Mag Aliqua. E…"
type textarea "Lorem ips dol sitame con adip el seddo eiu t incididu utla Etdo 6 Mag Aliqua. E…"
drag, startPoint x: 997, startPoint y: 516, endPoint x: 1043, endPoint y: 513, distance: 47.1
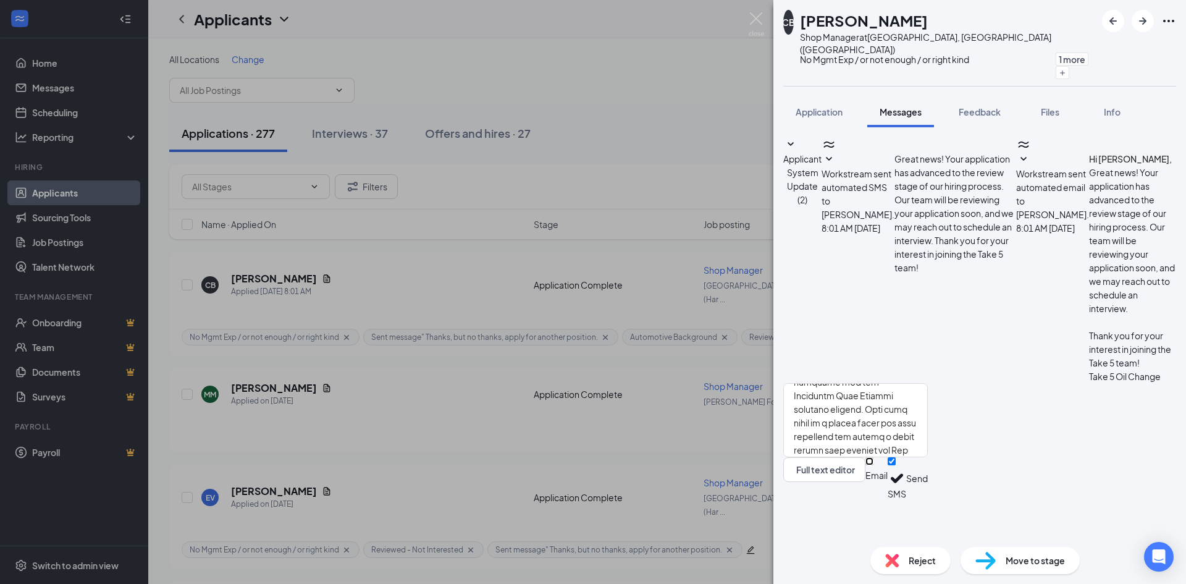
click at [874, 465] on input "Email" at bounding box center [870, 461] width 8 height 8
checkbox input "true"
click at [896, 465] on input "SMS" at bounding box center [892, 461] width 8 height 8
checkbox input "false"
click at [928, 454] on textarea at bounding box center [855, 420] width 145 height 74
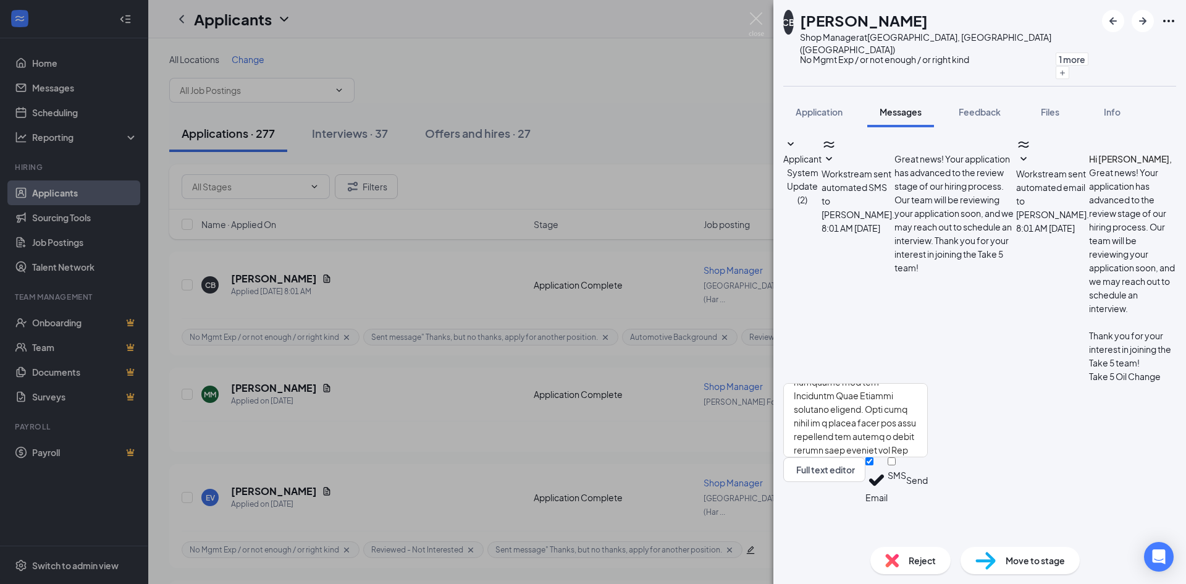
click at [928, 504] on button "Send" at bounding box center [917, 480] width 22 height 46
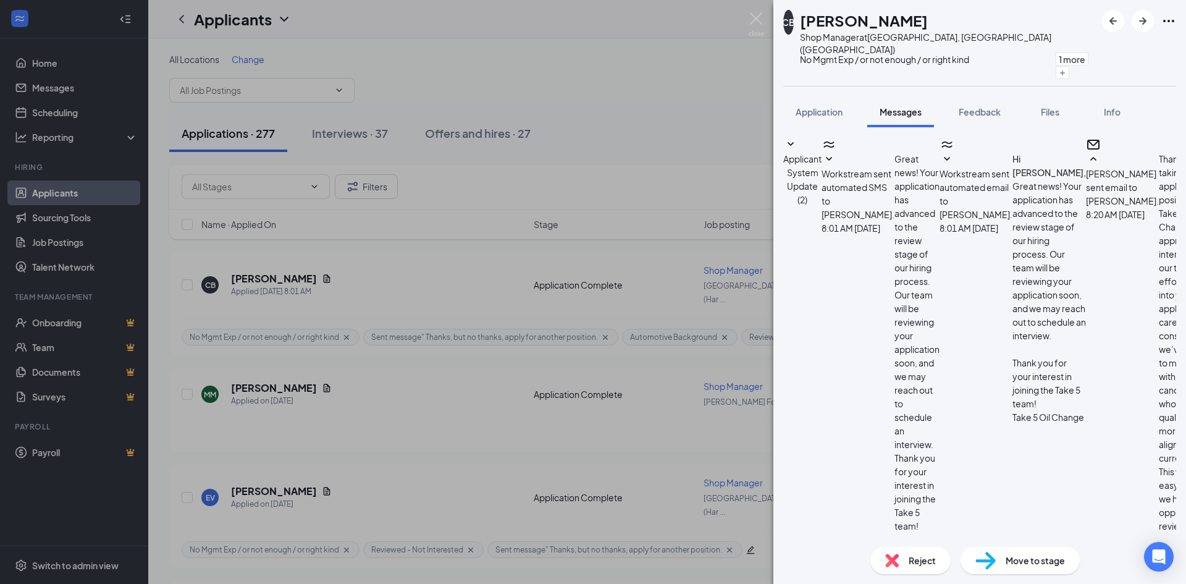
scroll to position [340, 0]
click at [282, 379] on div "CB [PERSON_NAME] Shop Manager at [GEOGRAPHIC_DATA], [GEOGRAPHIC_DATA] ([GEOGRAP…" at bounding box center [593, 292] width 1186 height 584
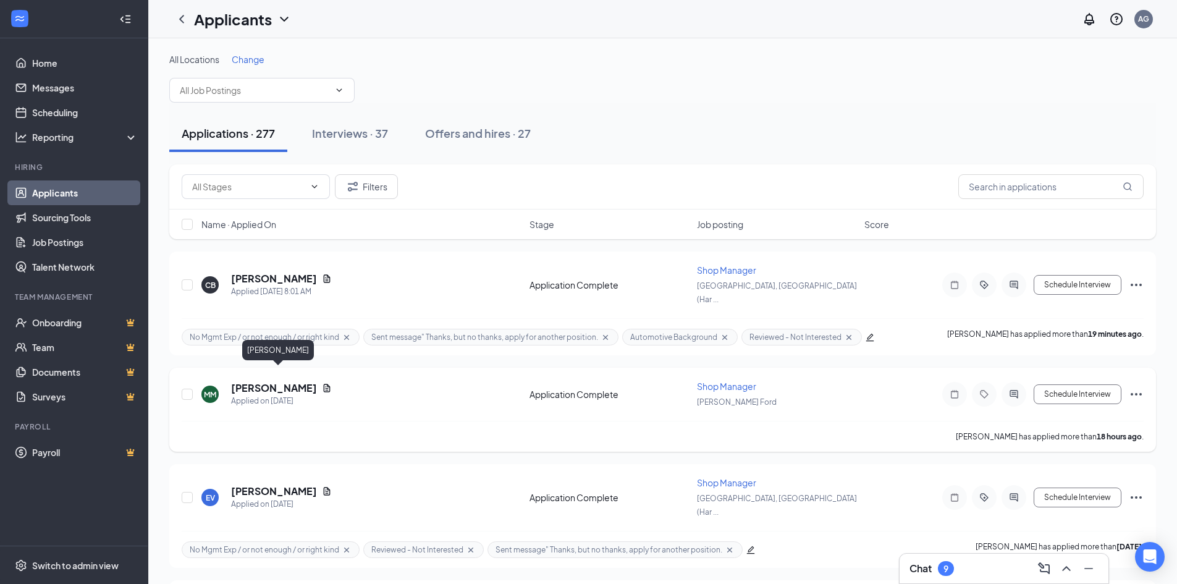
click at [272, 381] on h5 "[PERSON_NAME]" at bounding box center [274, 388] width 86 height 14
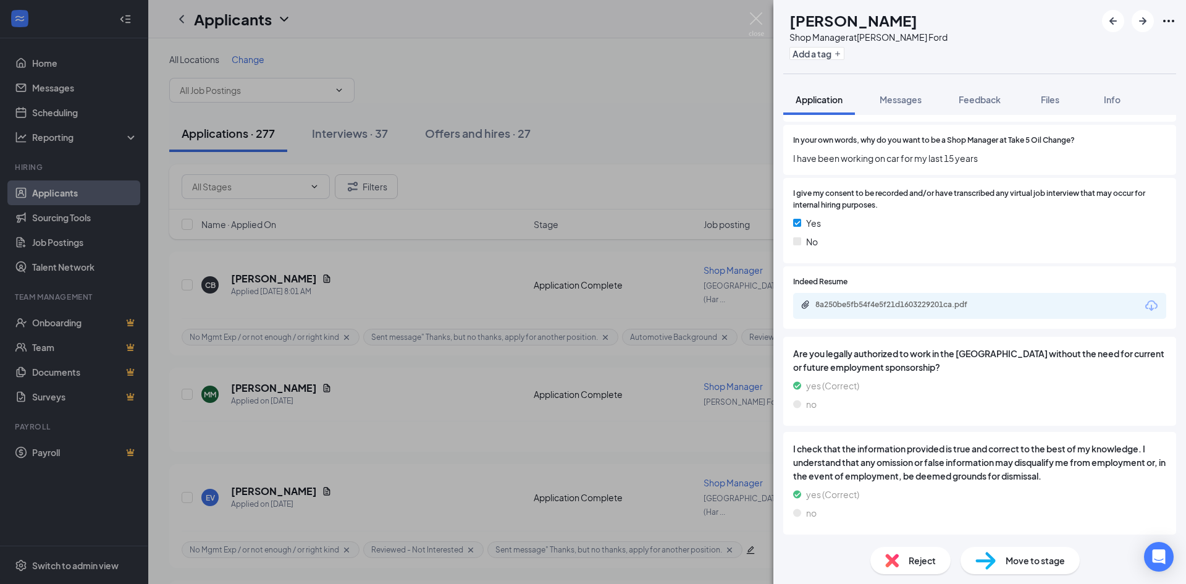
scroll to position [1425, 0]
click at [879, 301] on div "8a250be5fb54f4e5f21d1603229201ca.pdf" at bounding box center [902, 304] width 173 height 10
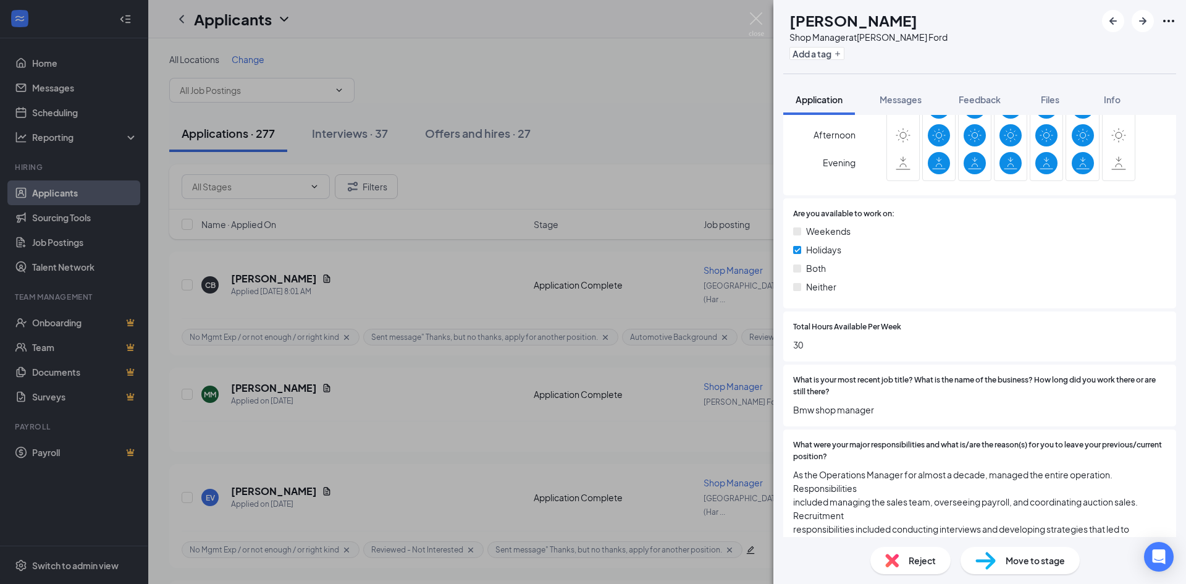
scroll to position [432, 0]
click at [845, 57] on button "Add a tag" at bounding box center [817, 53] width 55 height 13
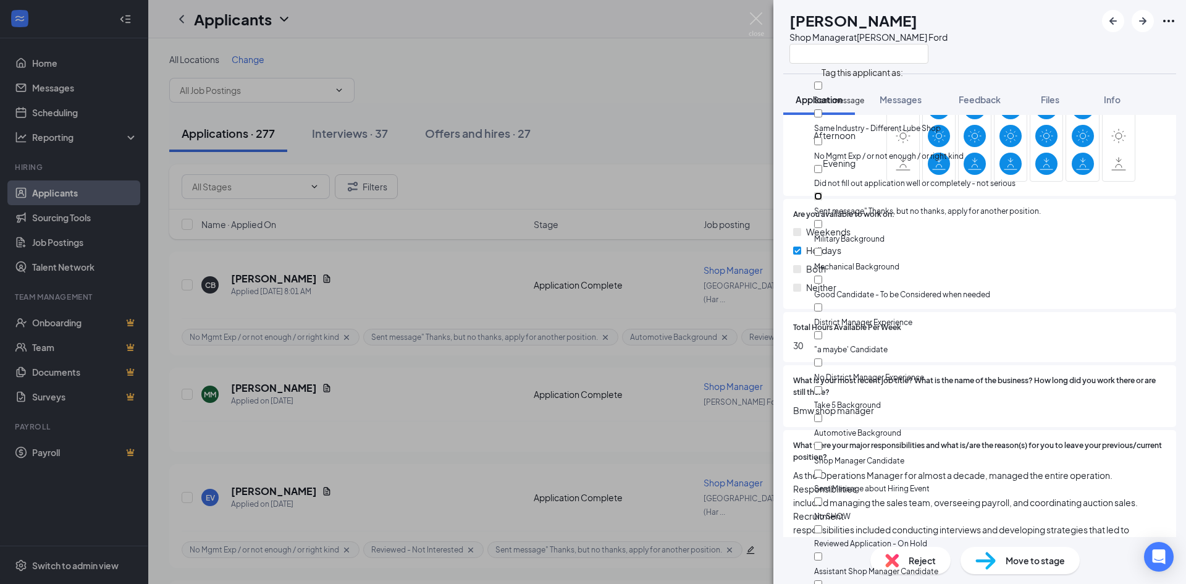
click at [822, 192] on input "Sent message" Thanks, but no thanks, apply for another position." at bounding box center [818, 196] width 8 height 8
checkbox input "true"
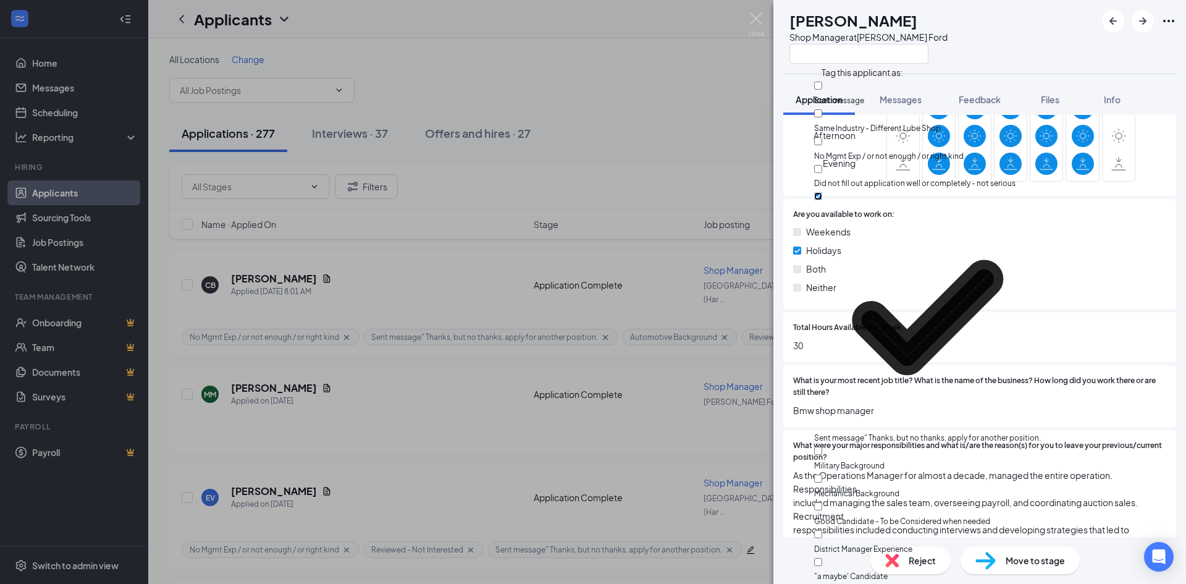
scroll to position [132, 0]
checkbox input "true"
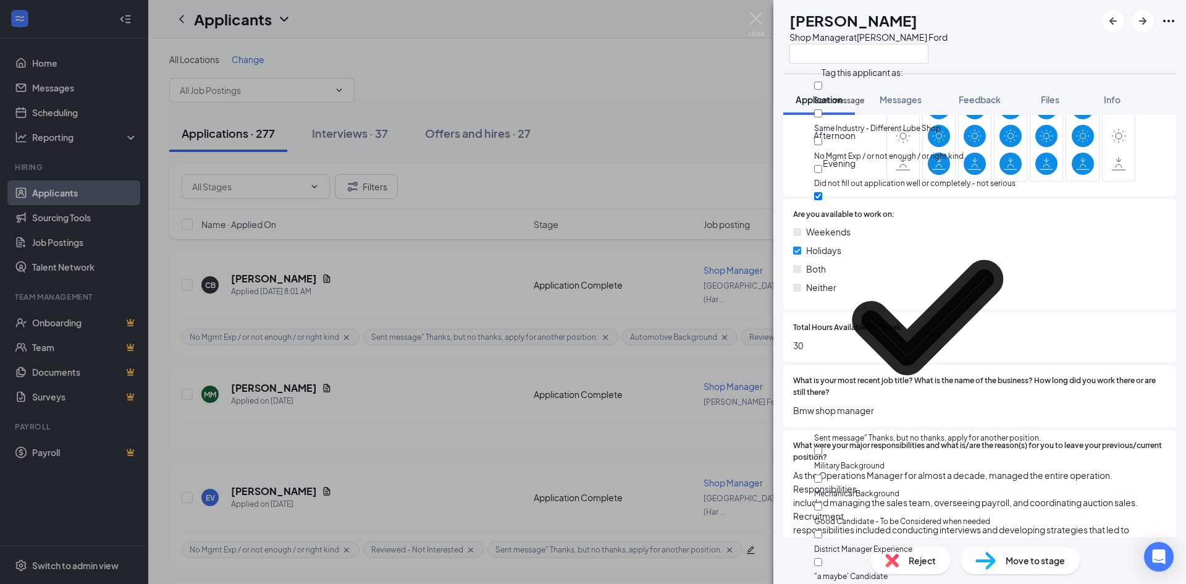
checkbox input "true"
click at [819, 326] on span "Total Hours Available Per Week" at bounding box center [847, 328] width 108 height 12
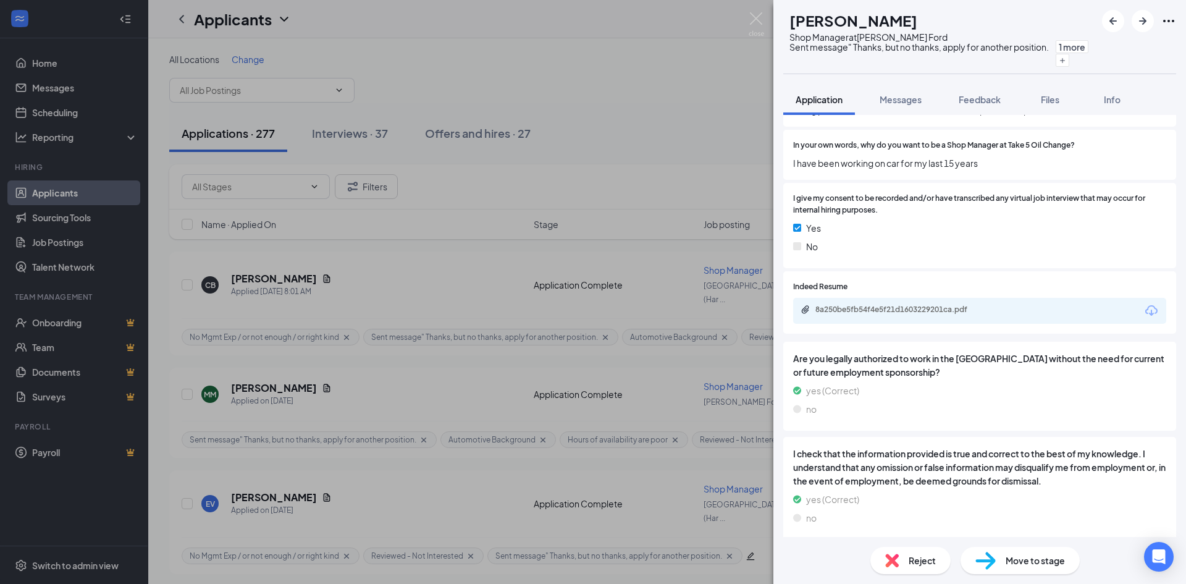
scroll to position [1420, 0]
click at [858, 310] on div "8a250be5fb54f4e5f21d1603229201ca.pdf" at bounding box center [902, 309] width 173 height 10
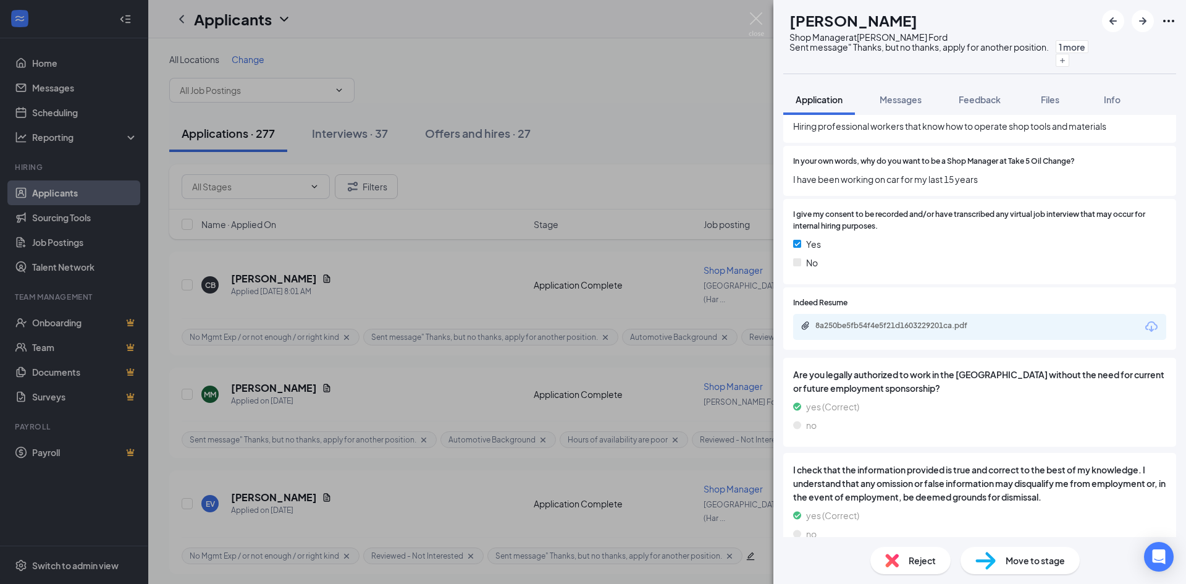
scroll to position [1425, 0]
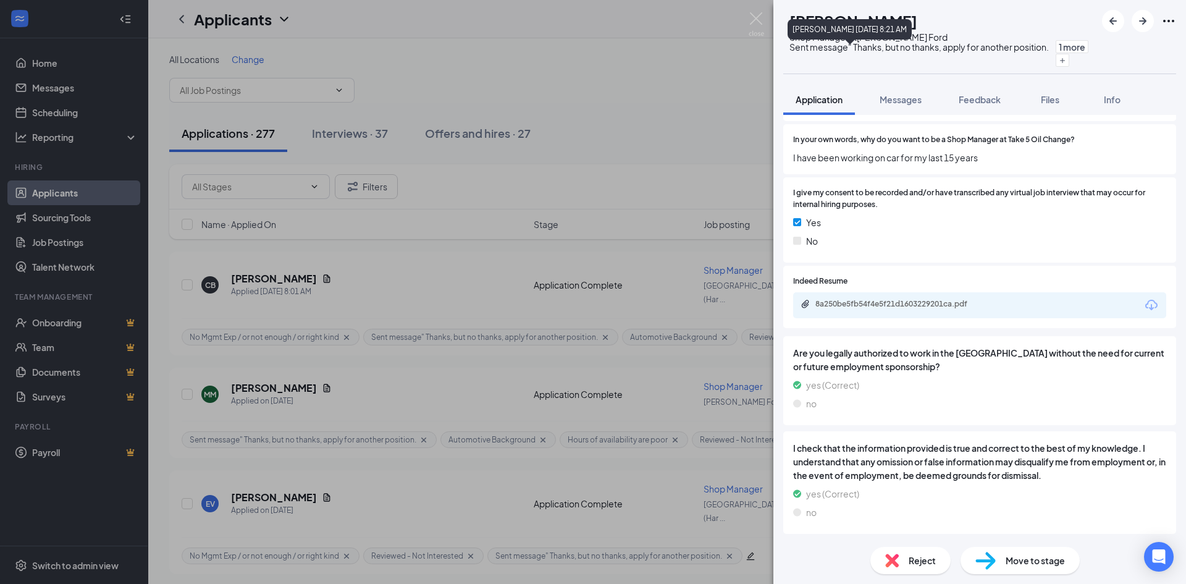
click at [887, 55] on icon "Cross" at bounding box center [919, 183] width 259 height 259
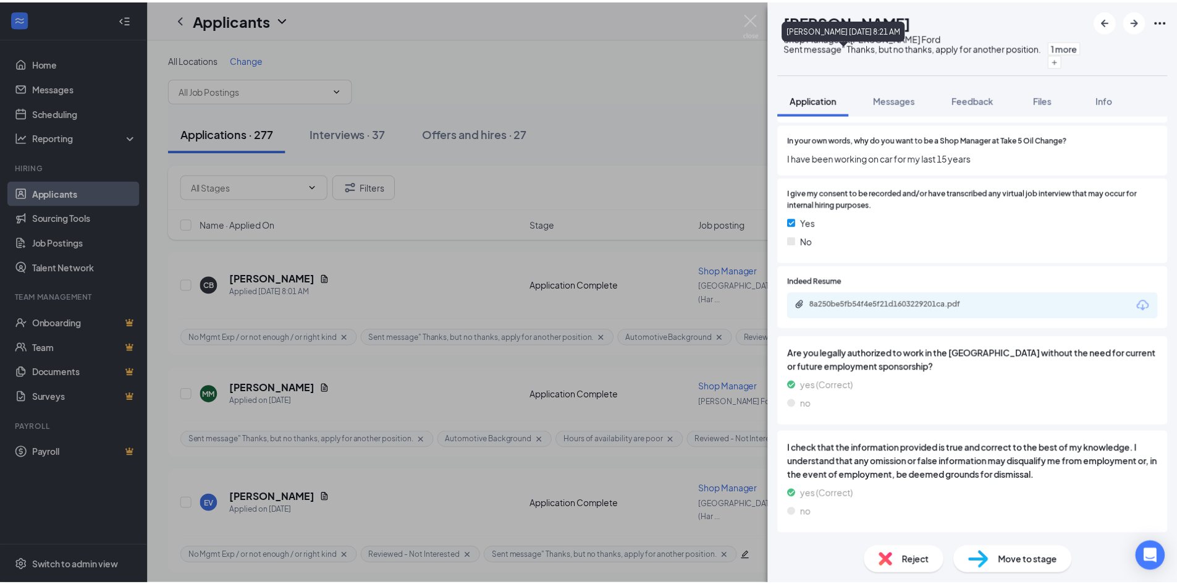
scroll to position [1420, 0]
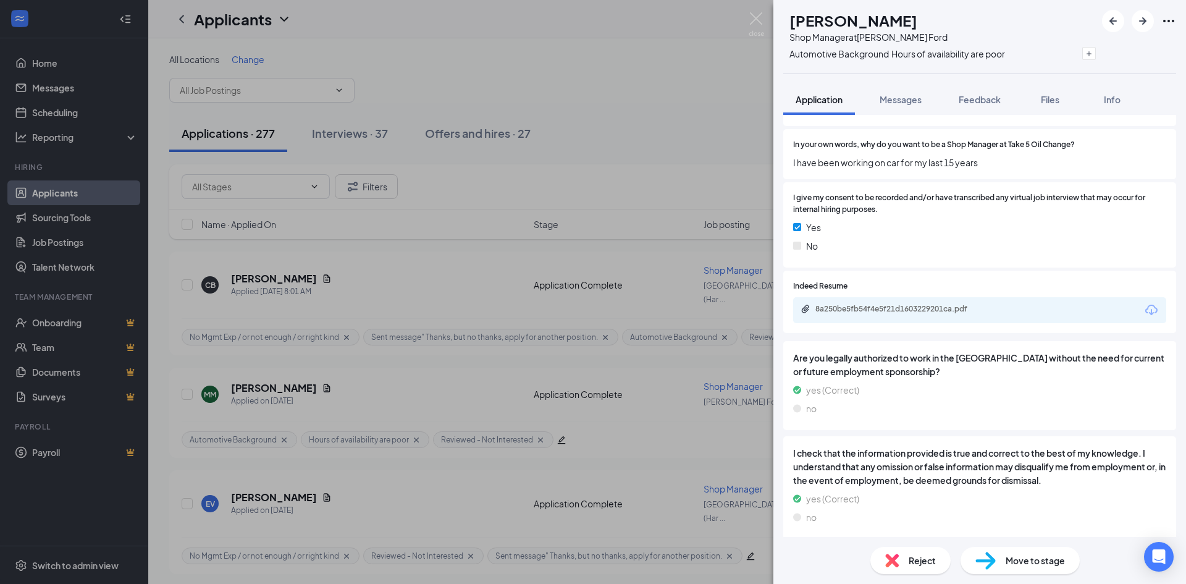
click at [921, 165] on span "I have been working on car for my last 15 years" at bounding box center [979, 163] width 373 height 14
click at [665, 103] on div "MM [PERSON_NAME] Shop Manager at [PERSON_NAME] Ford Automotive Background Hours…" at bounding box center [593, 292] width 1186 height 584
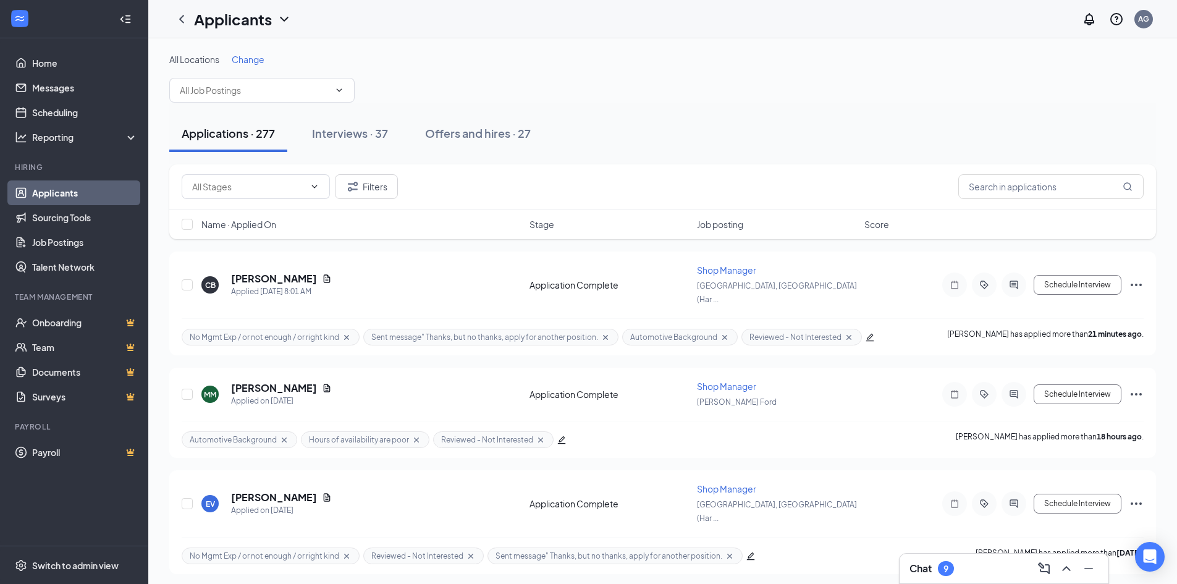
click at [681, 132] on div "Applications · 277 Interviews · 37 Offers and hires · 27" at bounding box center [662, 133] width 987 height 37
click at [56, 215] on link "Sourcing Tools" at bounding box center [85, 217] width 106 height 25
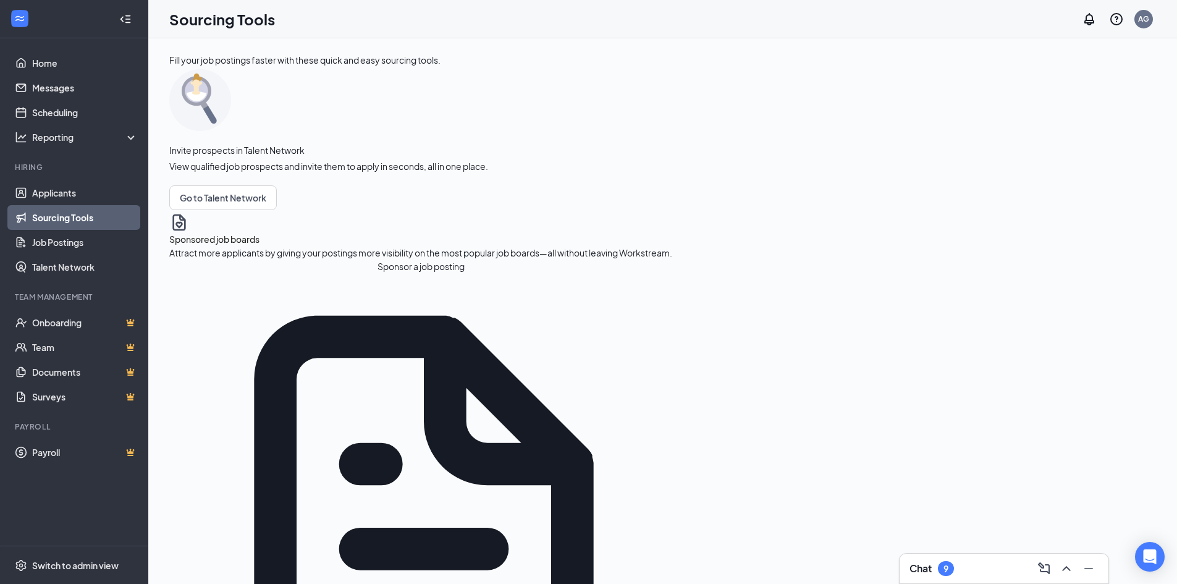
click at [213, 273] on button "Sponsor a job posting" at bounding box center [420, 266] width 503 height 14
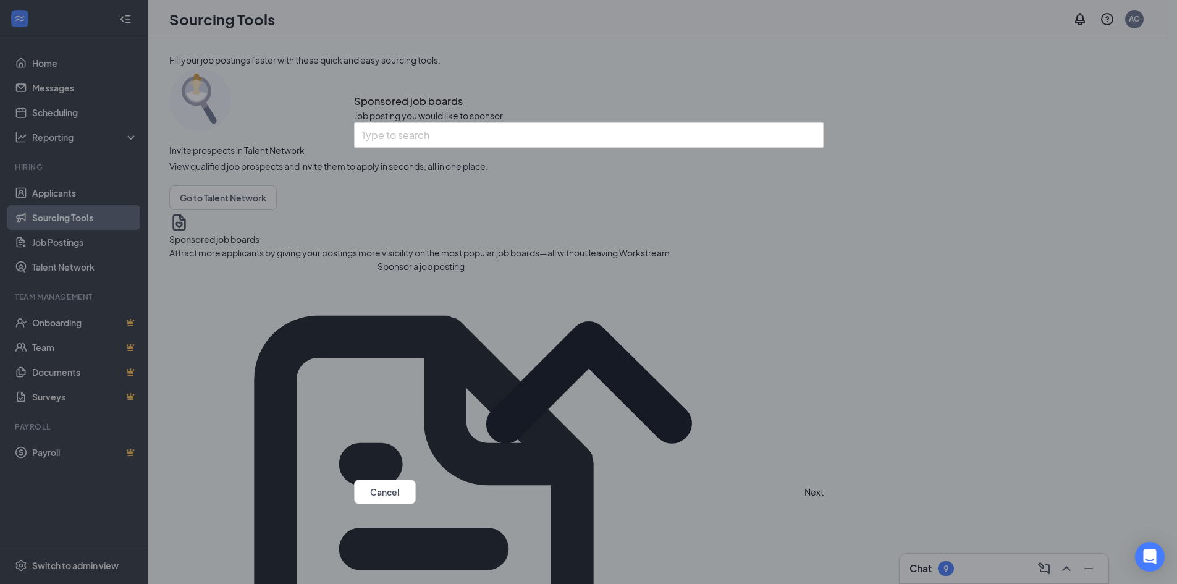
scroll to position [494, 0]
click at [804, 487] on button "Next" at bounding box center [813, 491] width 19 height 25
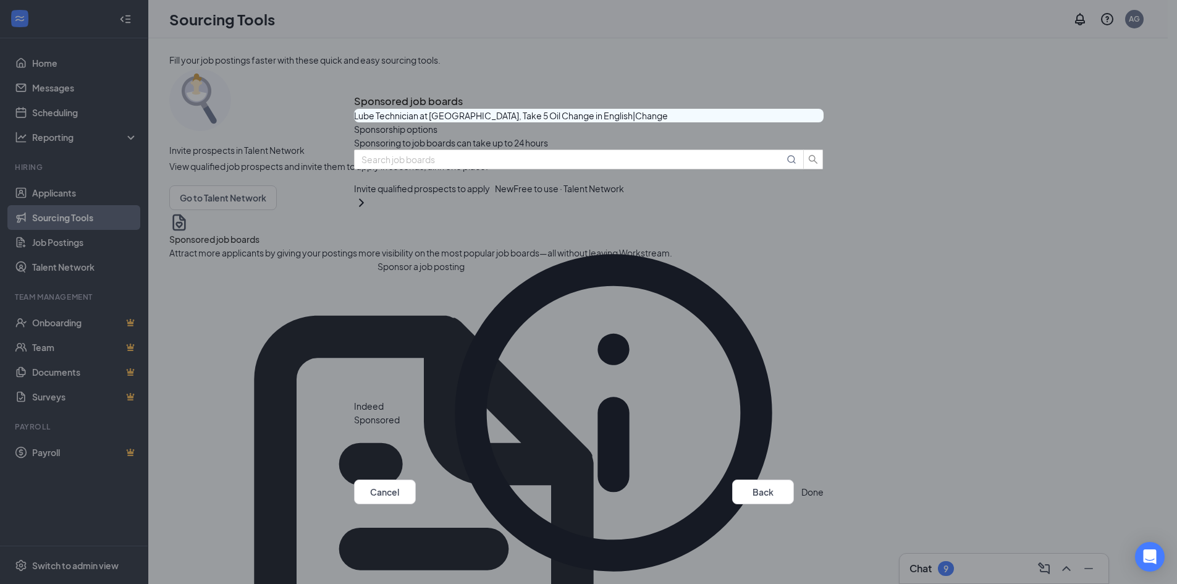
click at [824, 420] on button "button" at bounding box center [824, 420] width 0 height 0
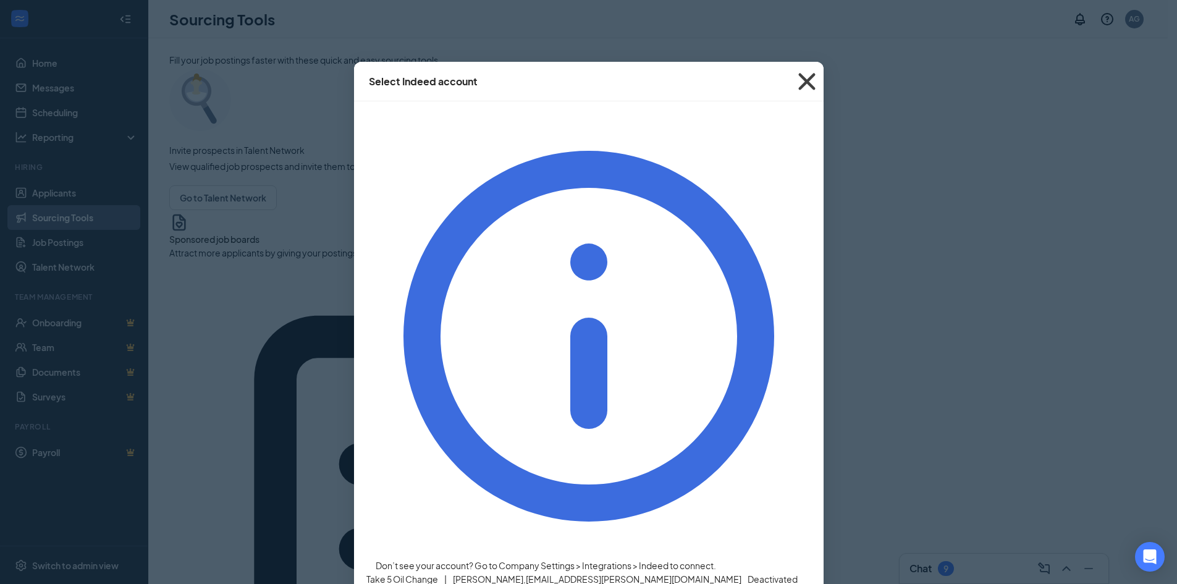
click at [804, 81] on icon "Cross" at bounding box center [806, 81] width 33 height 33
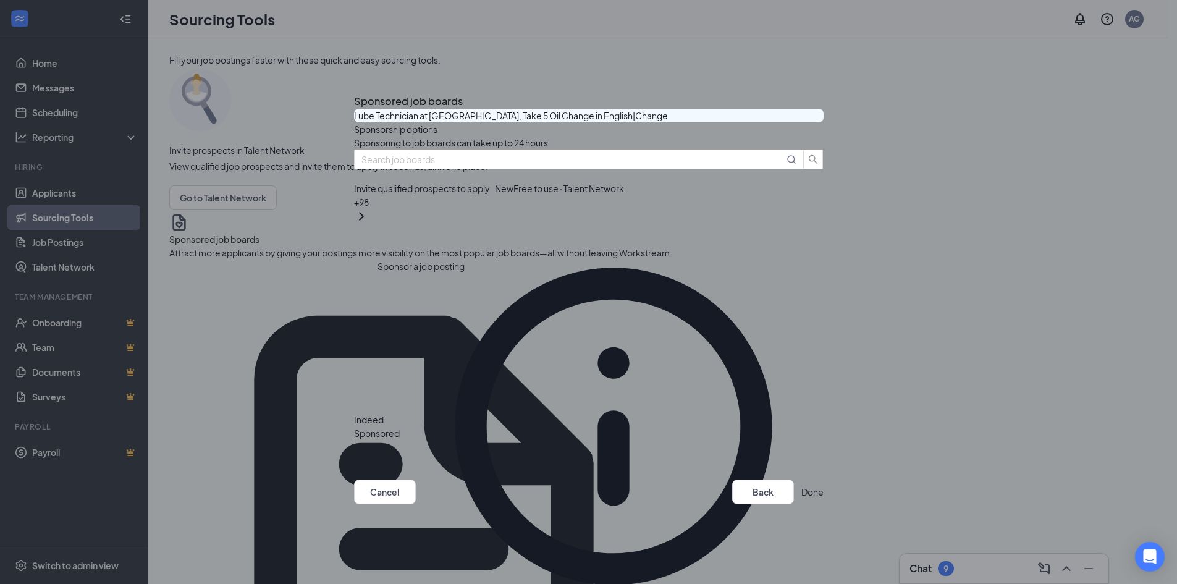
click at [365, 94] on icon "Cross" at bounding box center [360, 97] width 7 height 7
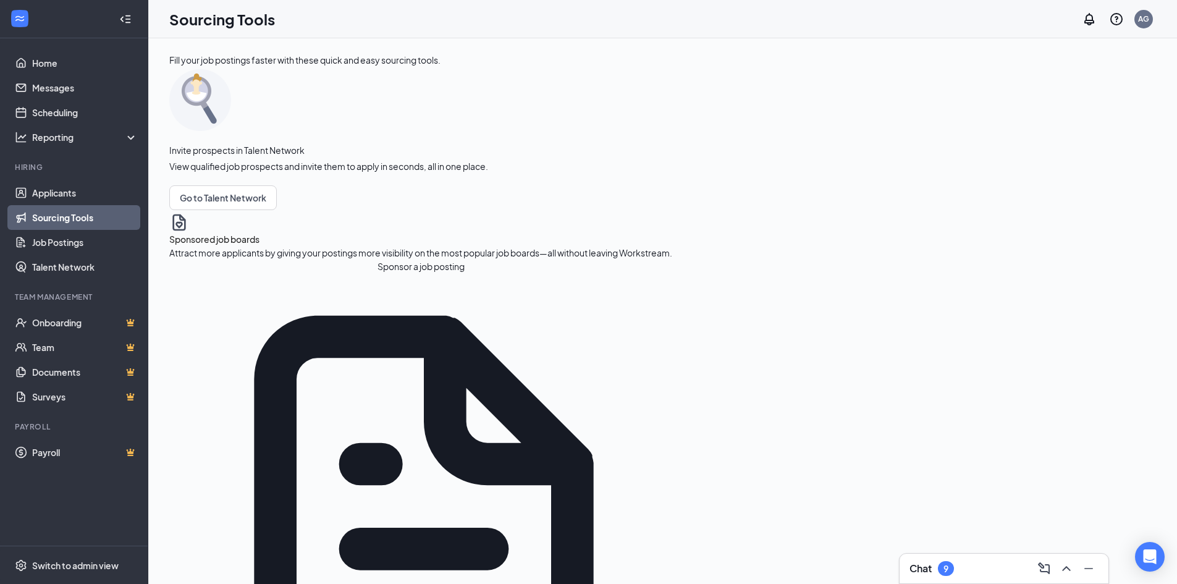
click at [917, 574] on h3 "Chat" at bounding box center [920, 569] width 22 height 14
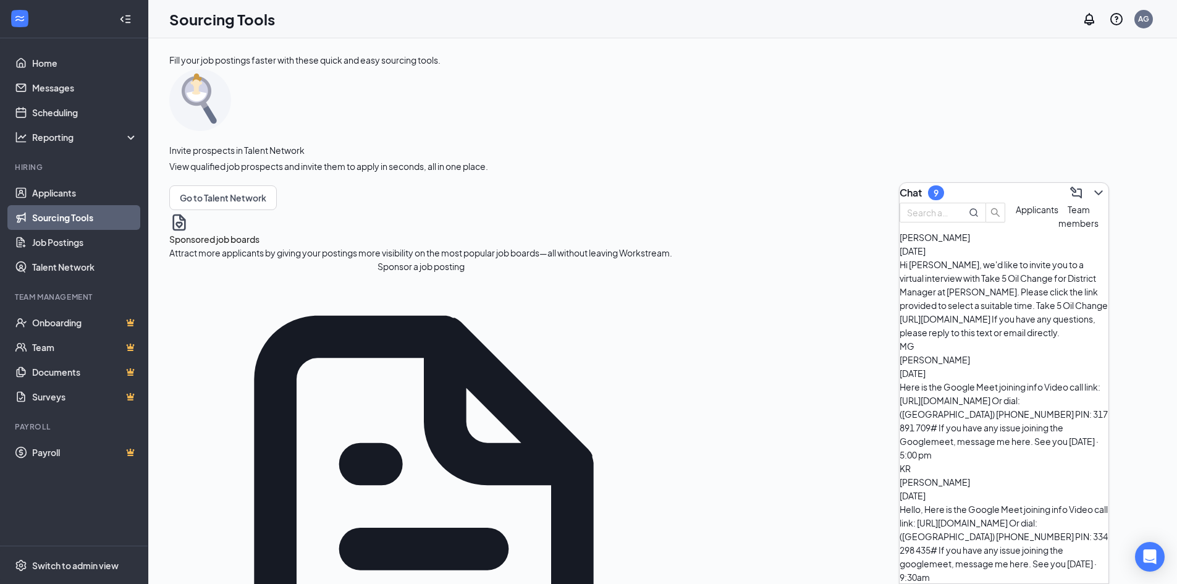
scroll to position [568, 0]
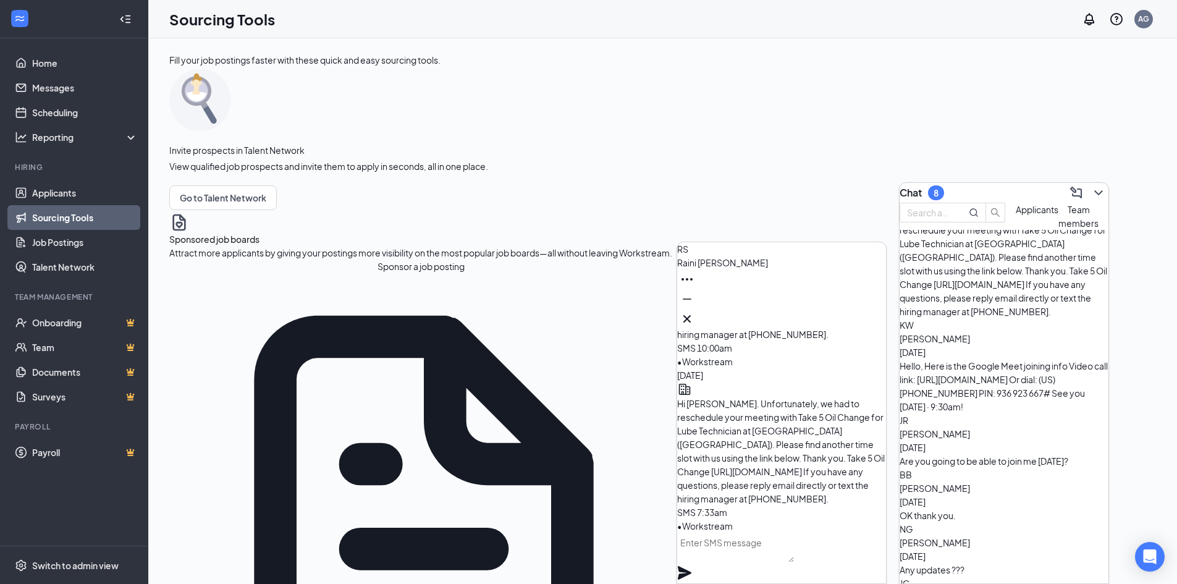
scroll to position [1383, 0]
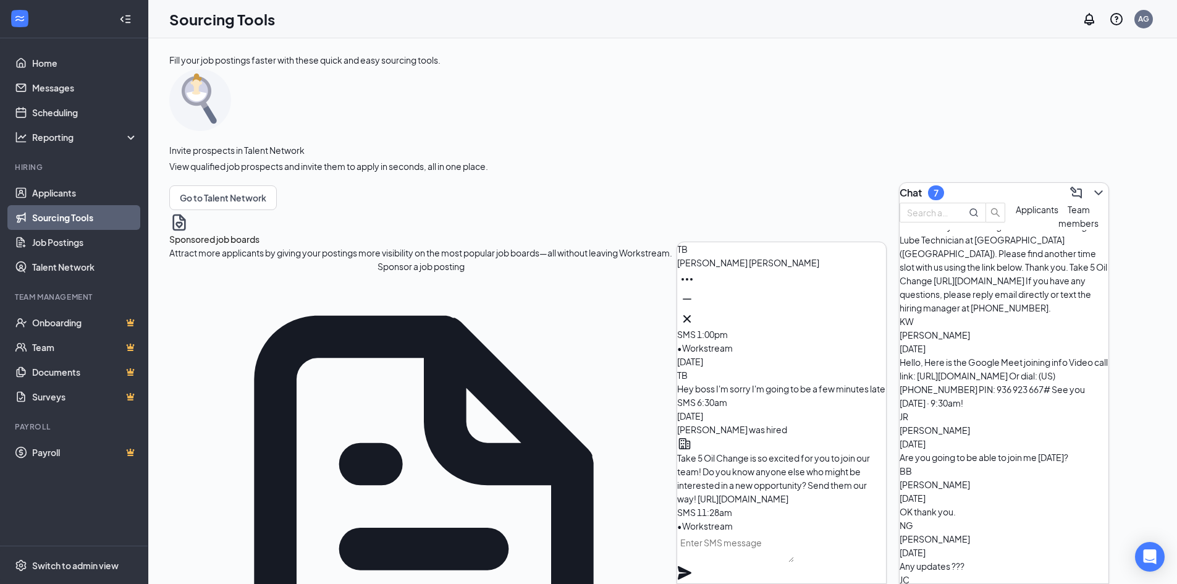
scroll to position [1630, 0]
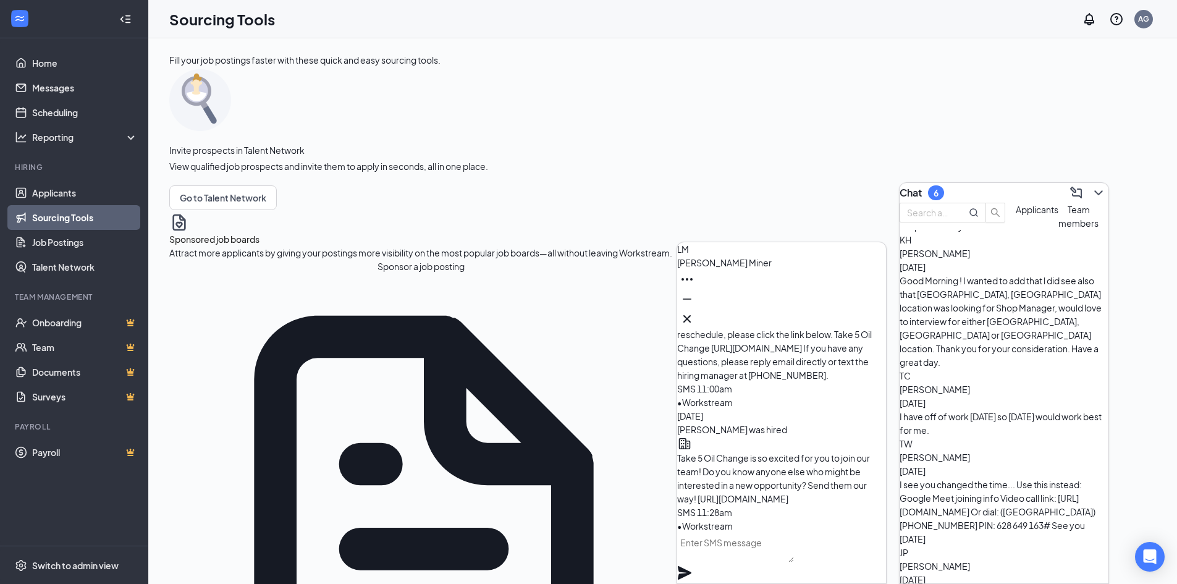
scroll to position [2038, 0]
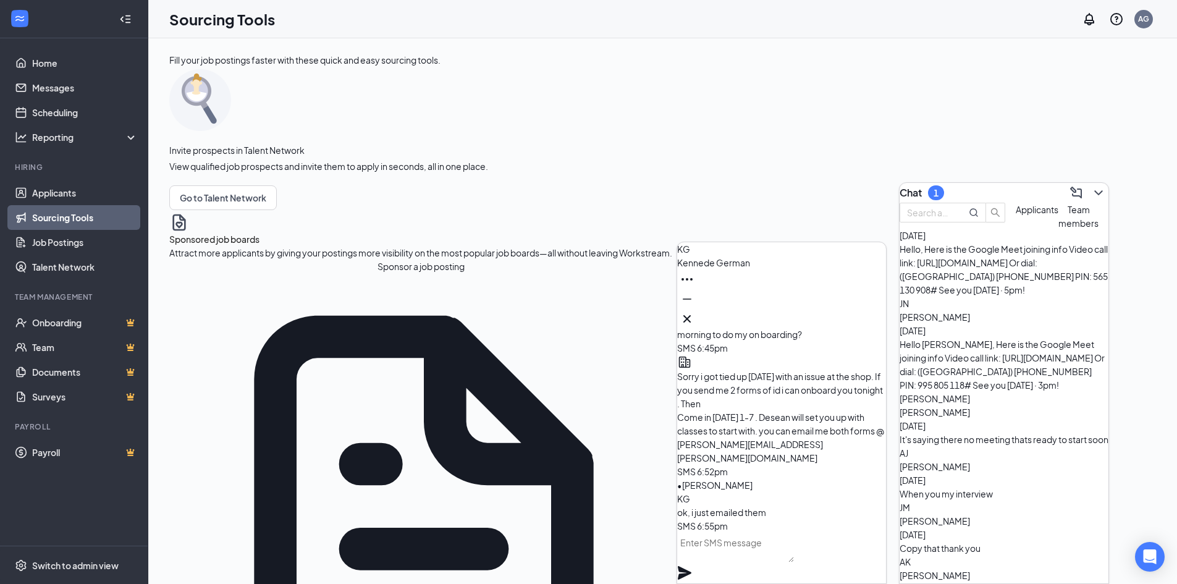
scroll to position [2199, 0]
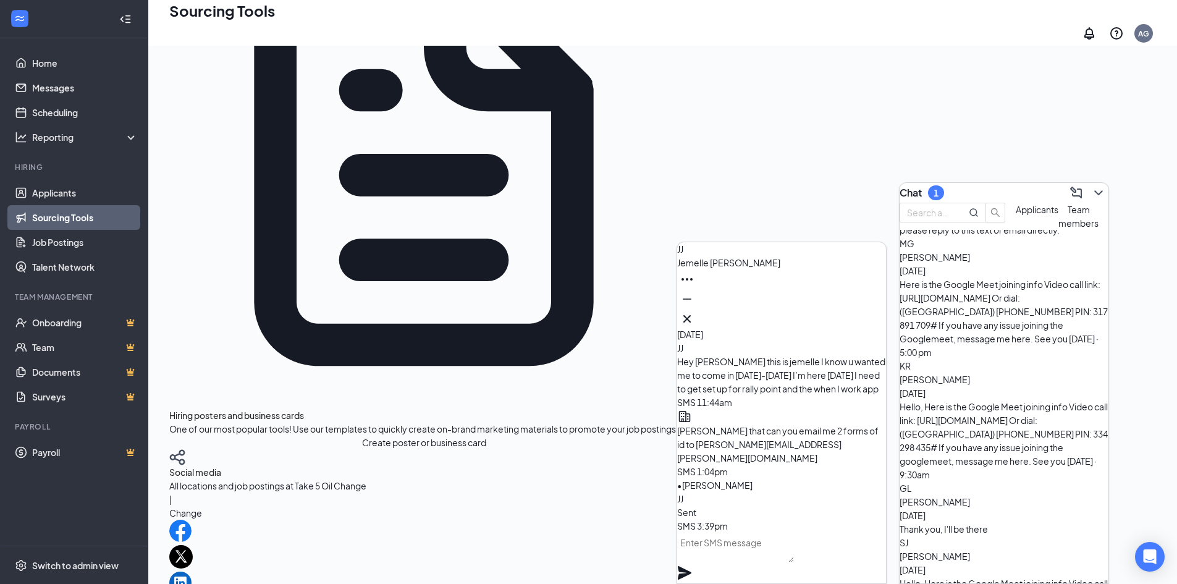
scroll to position [0, 0]
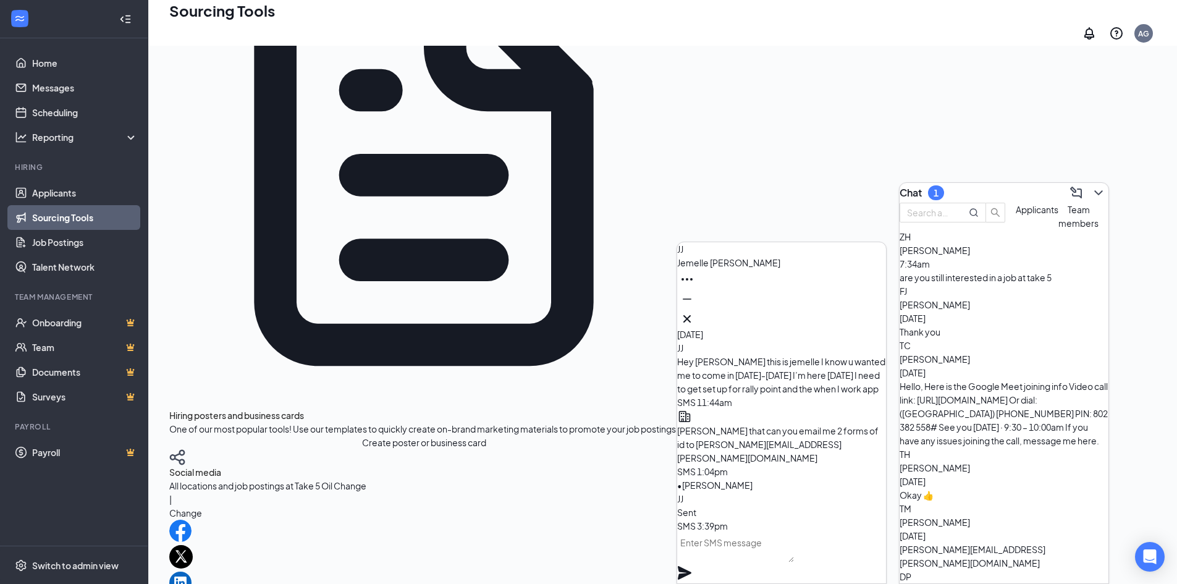
click at [833, 198] on div "Fill your job postings faster with these quick and easy sourcing tools. Invite …" at bounding box center [662, 320] width 987 height 1282
click at [697, 310] on button at bounding box center [687, 319] width 20 height 20
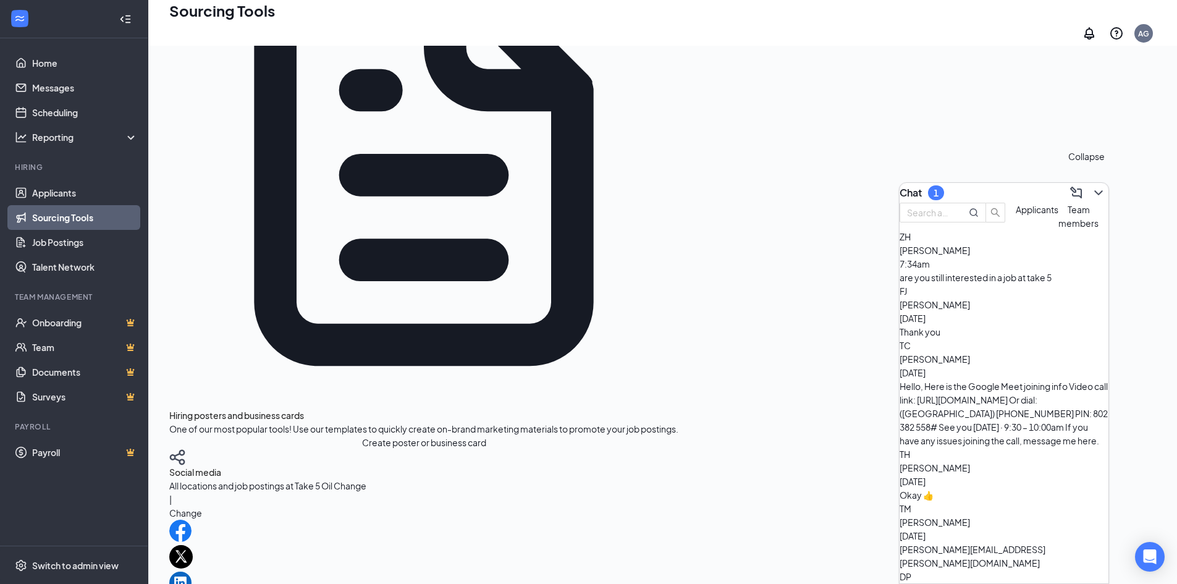
drag, startPoint x: 1092, startPoint y: 188, endPoint x: 1028, endPoint y: 201, distance: 64.9
click at [1092, 188] on icon "ChevronDown" at bounding box center [1098, 192] width 15 height 15
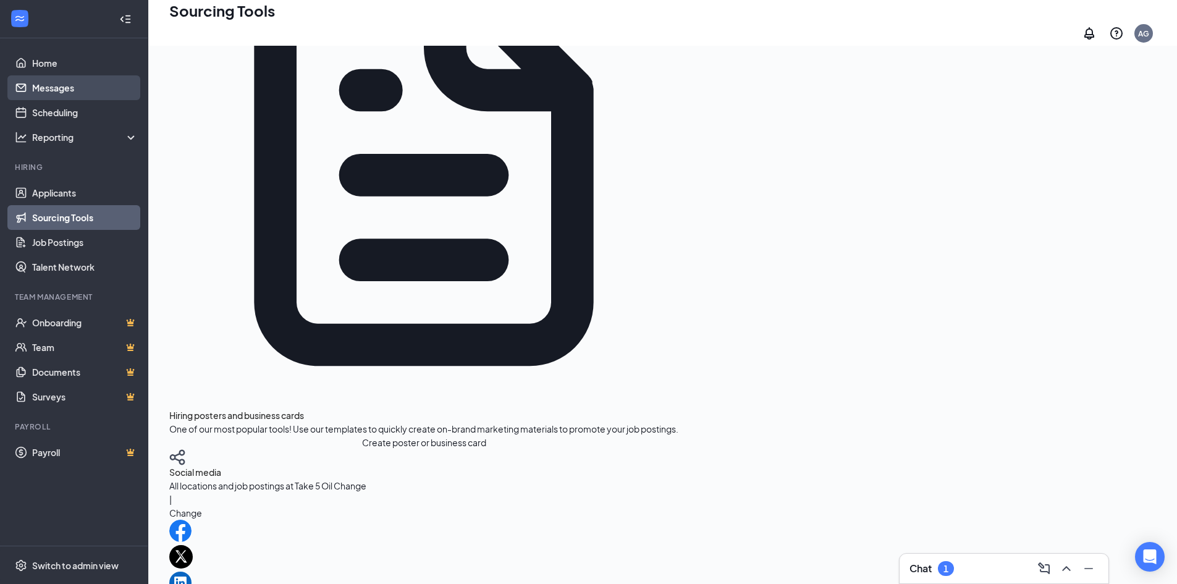
click at [48, 85] on link "Messages" at bounding box center [85, 87] width 106 height 25
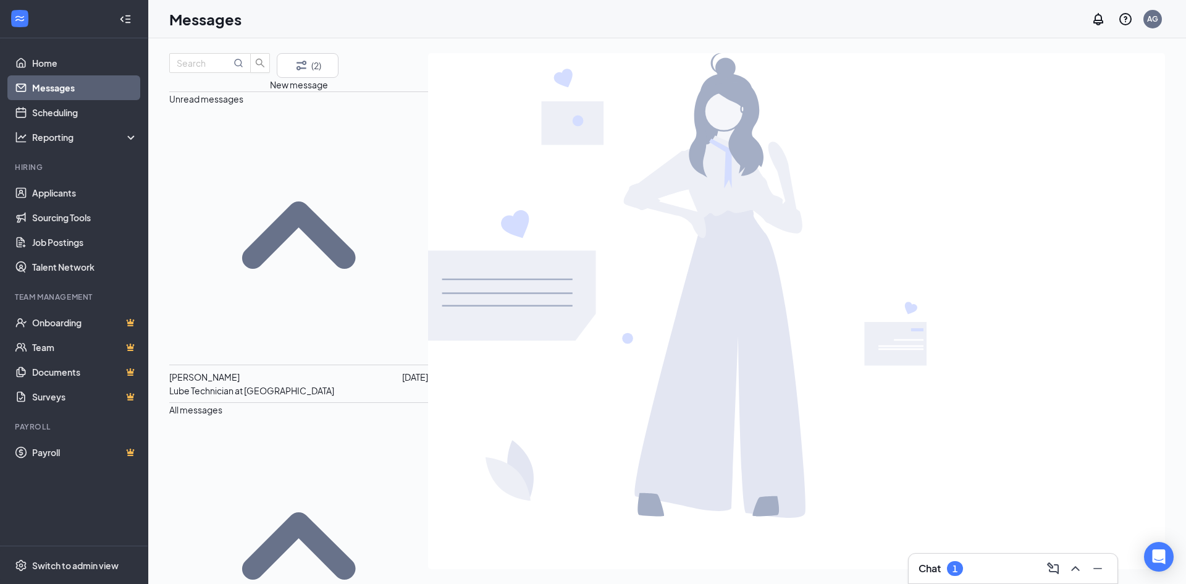
click at [224, 370] on div "[PERSON_NAME]" at bounding box center [204, 377] width 70 height 14
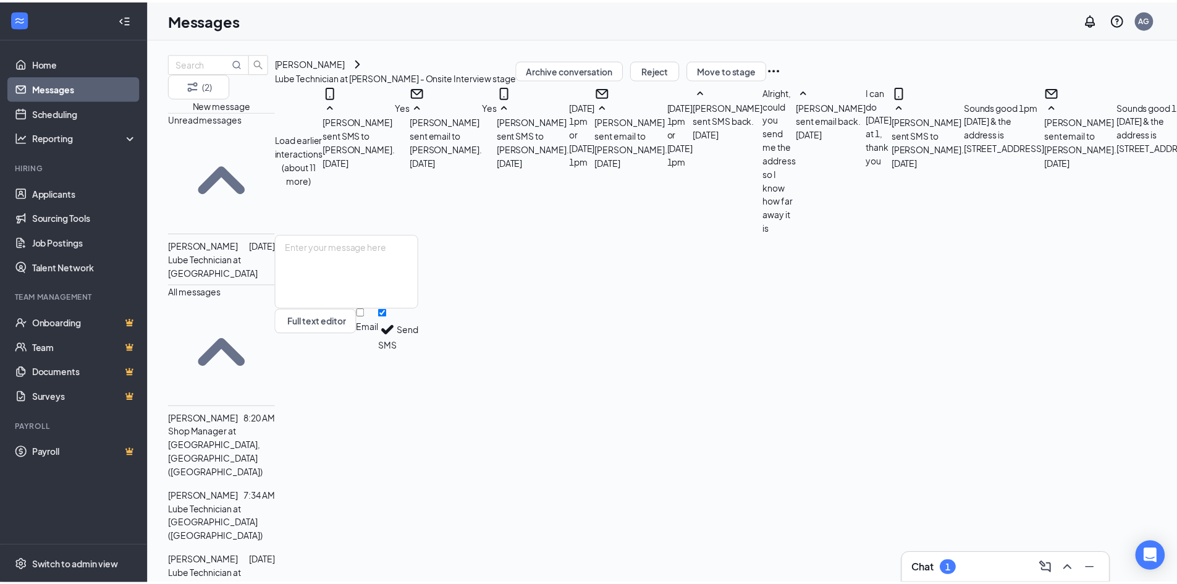
scroll to position [353, 0]
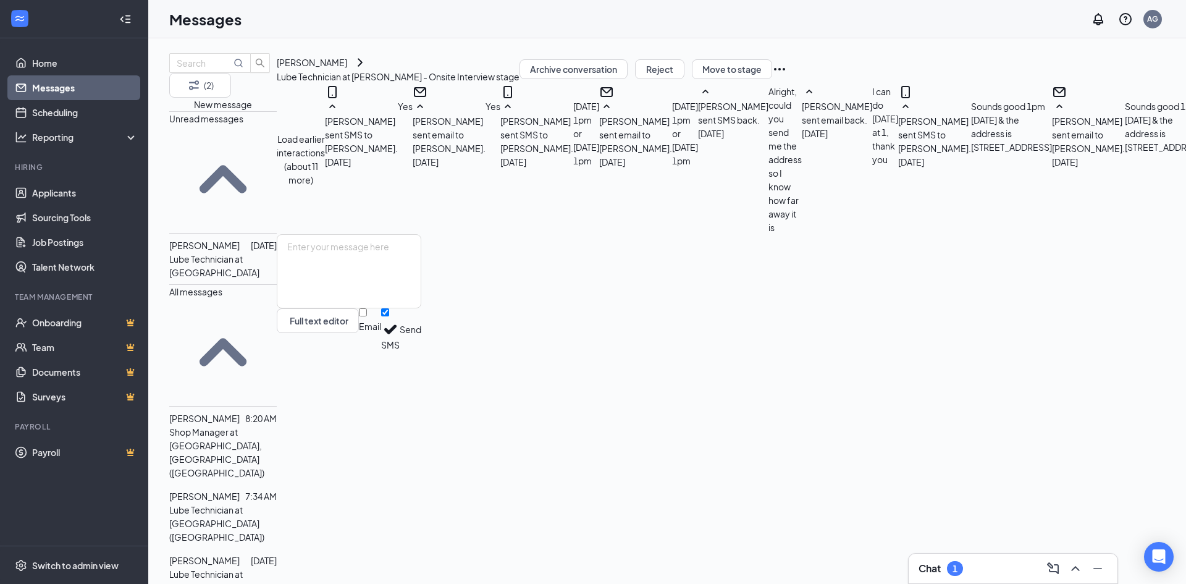
click at [148, 195] on div "(2) New message Unread messages [PERSON_NAME] [DATE] Lube Technician at [PERSON…" at bounding box center [754, 311] width 1212 height 546
click at [758, 63] on div "GL [PERSON_NAME] Lube Technician at [PERSON_NAME] - Onsite Interview stage Arch…" at bounding box center [808, 69] width 1062 height 32
click at [81, 562] on div "Switch to admin view" at bounding box center [75, 565] width 86 height 12
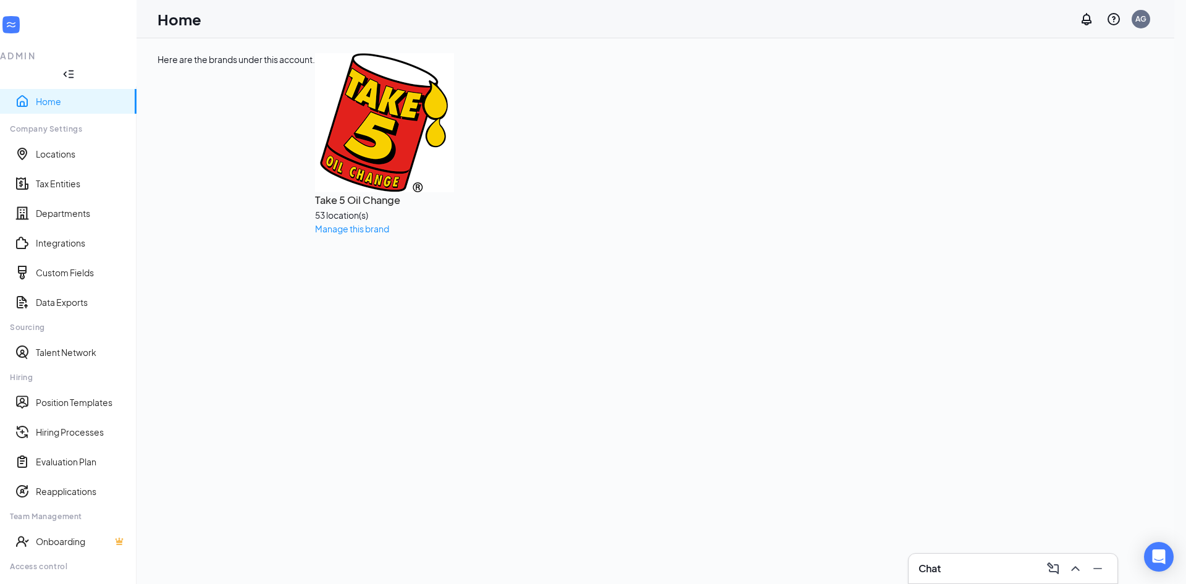
click at [450, 278] on div "Here are the brands under this account. Take 5 Oil Change 53 location(s) Manage…" at bounding box center [656, 311] width 1038 height 546
click at [692, 306] on div "Here are the brands under this account. Take 5 Oil Change 53 location(s) Manage…" at bounding box center [656, 311] width 1038 height 546
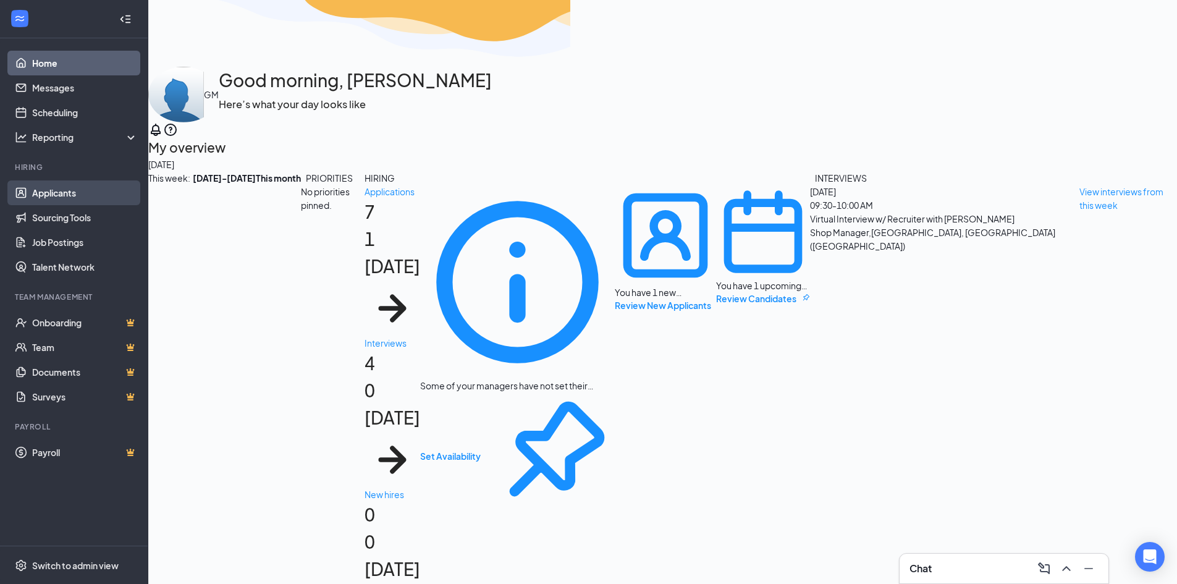
click at [48, 195] on link "Applicants" at bounding box center [85, 192] width 106 height 25
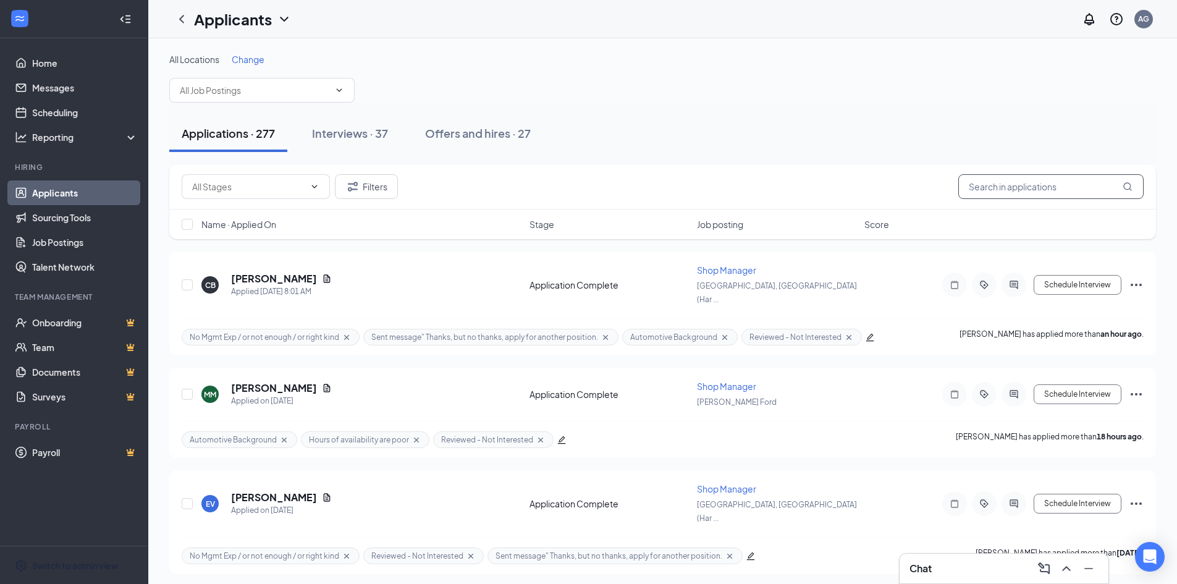
click at [1014, 184] on input "text" at bounding box center [1050, 186] width 185 height 25
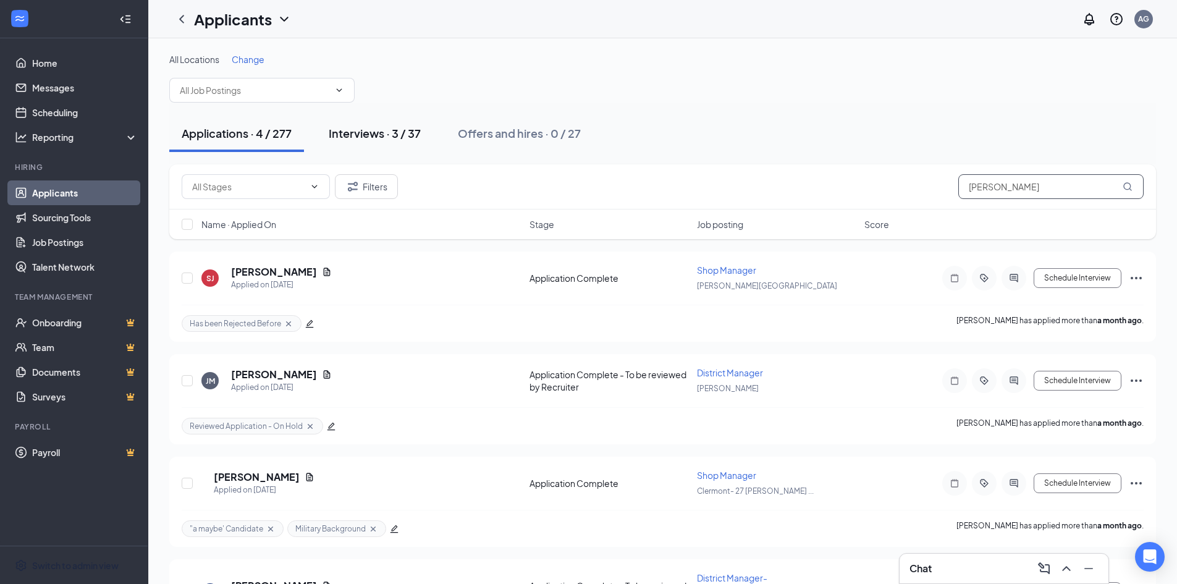
type input "[PERSON_NAME]"
click at [384, 132] on div "Interviews · 3 / 37" at bounding box center [375, 132] width 92 height 15
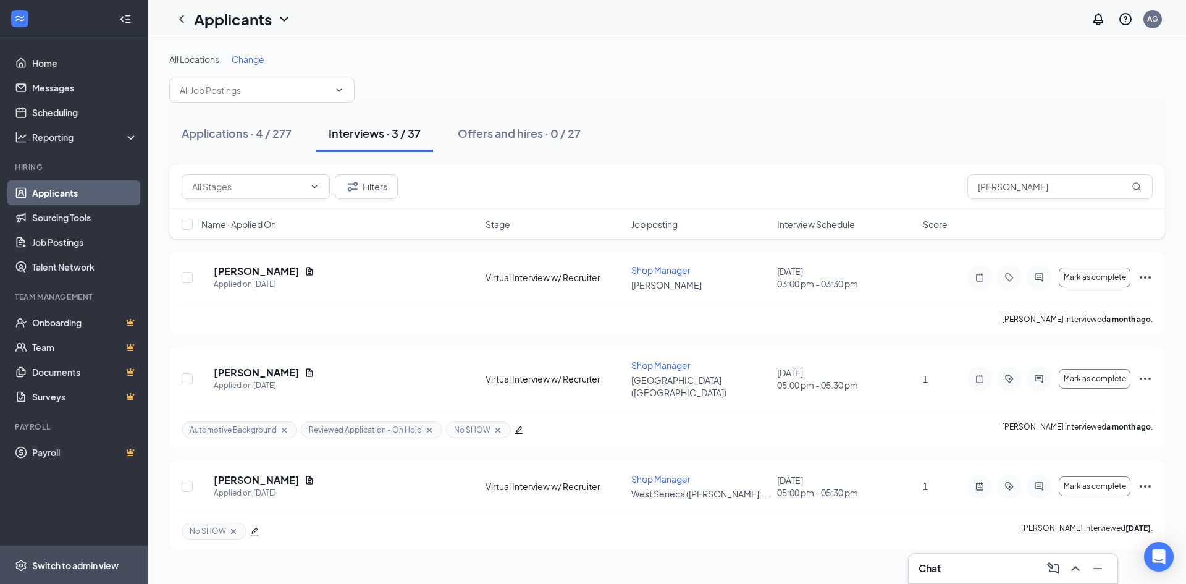
click at [82, 565] on div "Switch to admin view" at bounding box center [75, 565] width 86 height 12
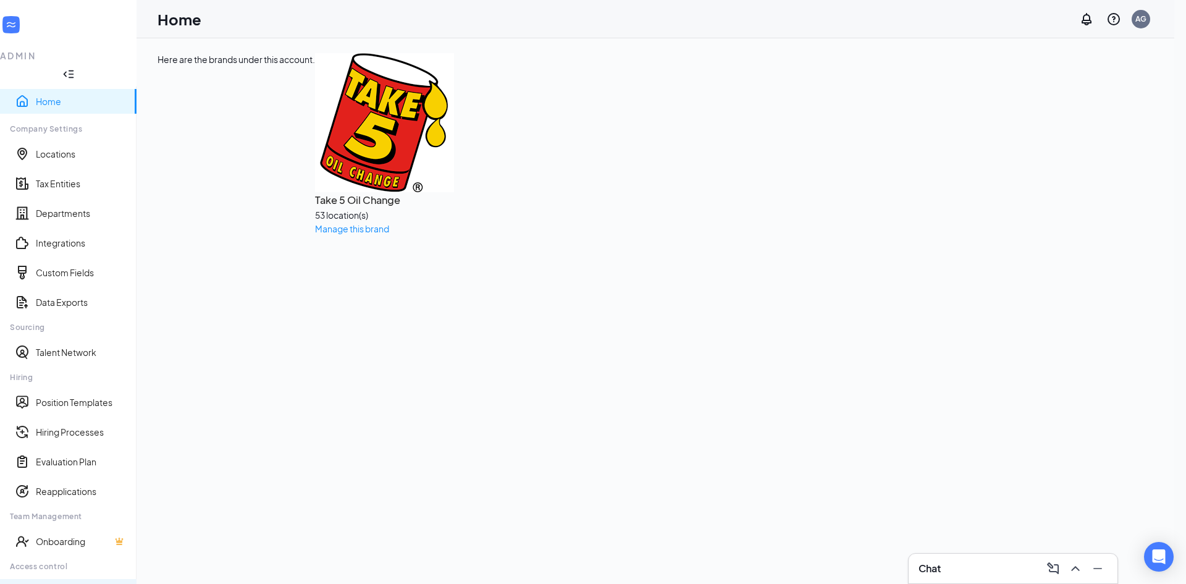
click at [50, 583] on link "Users" at bounding box center [81, 591] width 91 height 12
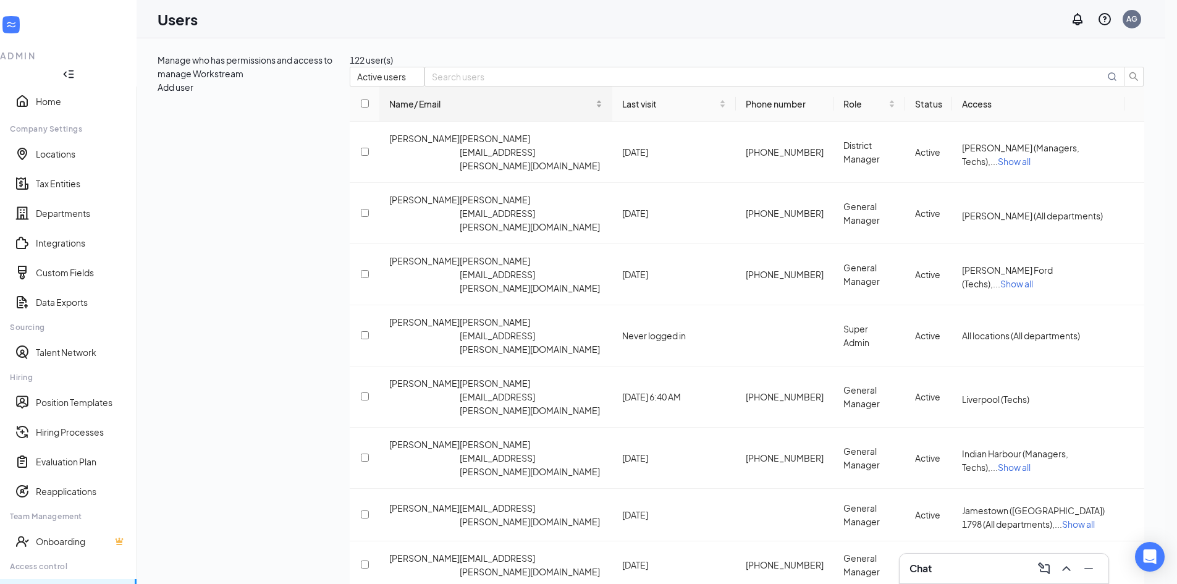
click at [389, 111] on div "Name/ Email" at bounding box center [495, 103] width 213 height 15
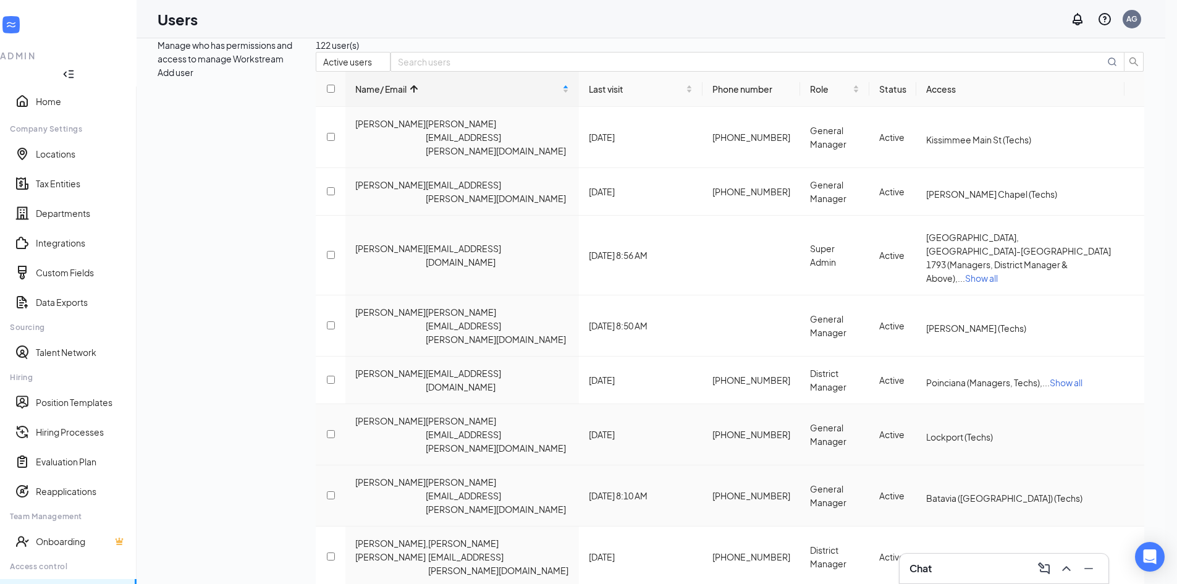
scroll to position [30, 0]
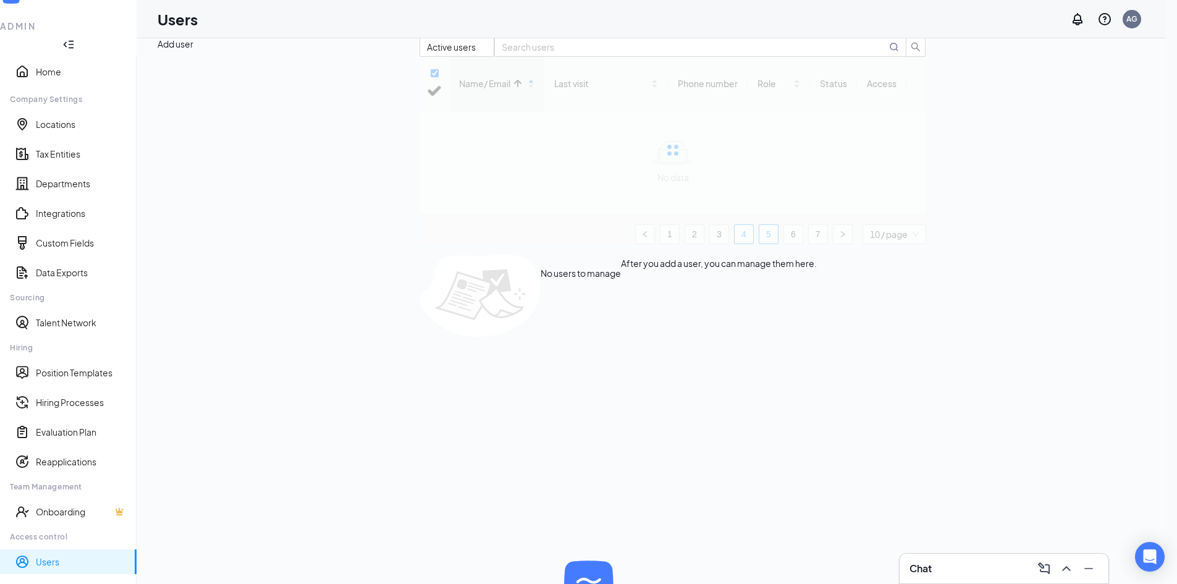
scroll to position [0, 0]
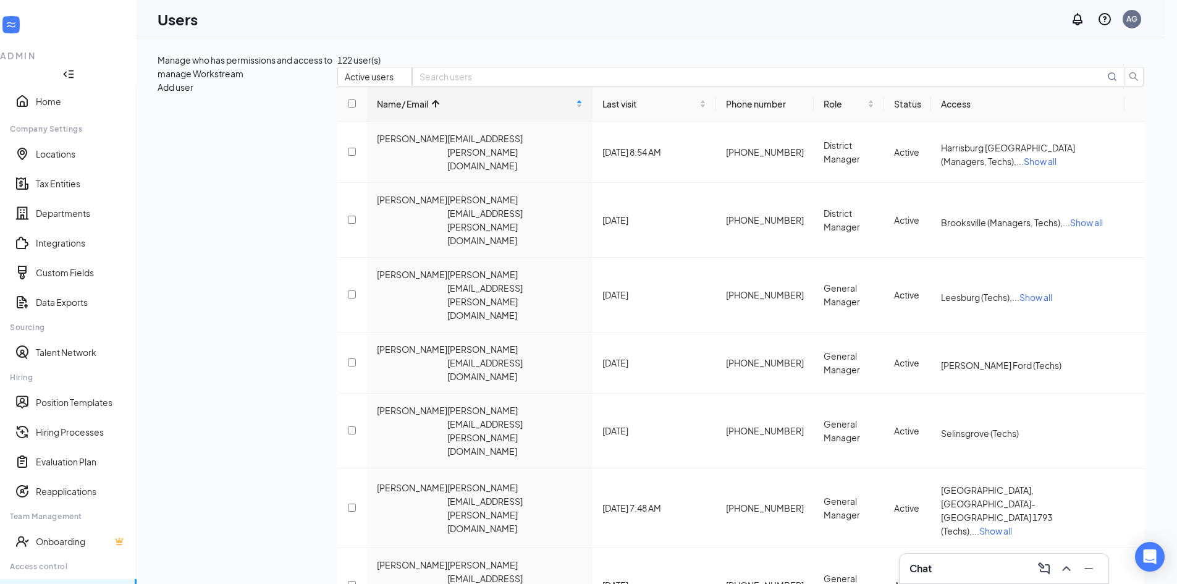
drag, startPoint x: 310, startPoint y: 496, endPoint x: 219, endPoint y: 491, distance: 91.0
drag, startPoint x: 603, startPoint y: 490, endPoint x: 534, endPoint y: 492, distance: 69.2
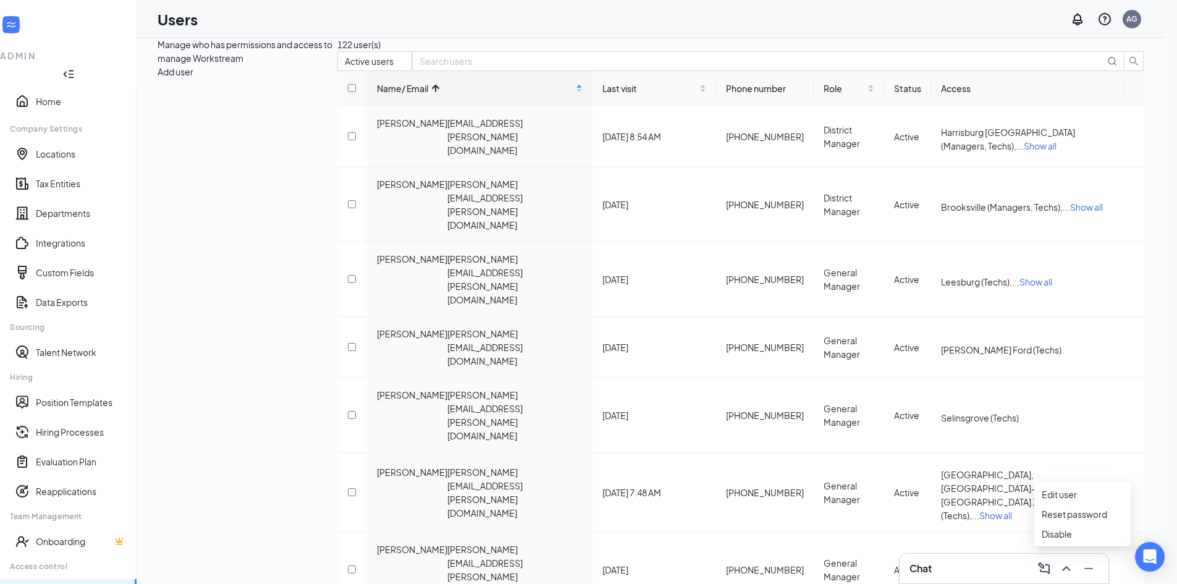
scroll to position [30, 0]
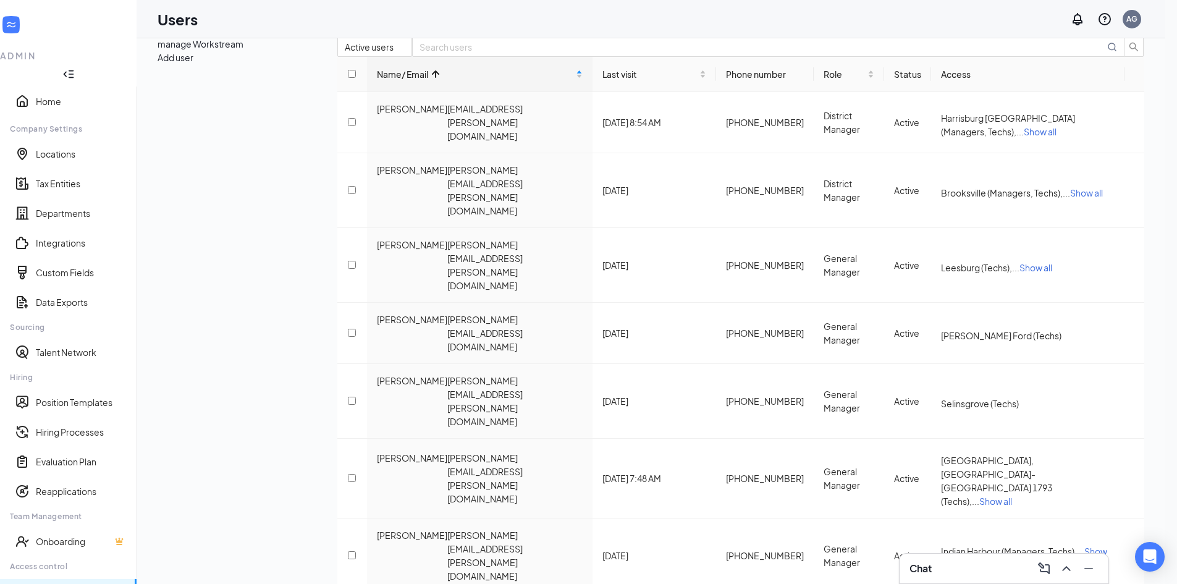
drag, startPoint x: 310, startPoint y: 468, endPoint x: 219, endPoint y: 471, distance: 90.9
copy div "[PERSON_NAME][EMAIL_ADDRESS][PERSON_NAME][DOMAIN_NAME]"
click at [1033, 538] on div "Name/ Email Last visit Phone number Role Status Access [PERSON_NAME] [PERSON_NA…" at bounding box center [740, 438] width 807 height 763
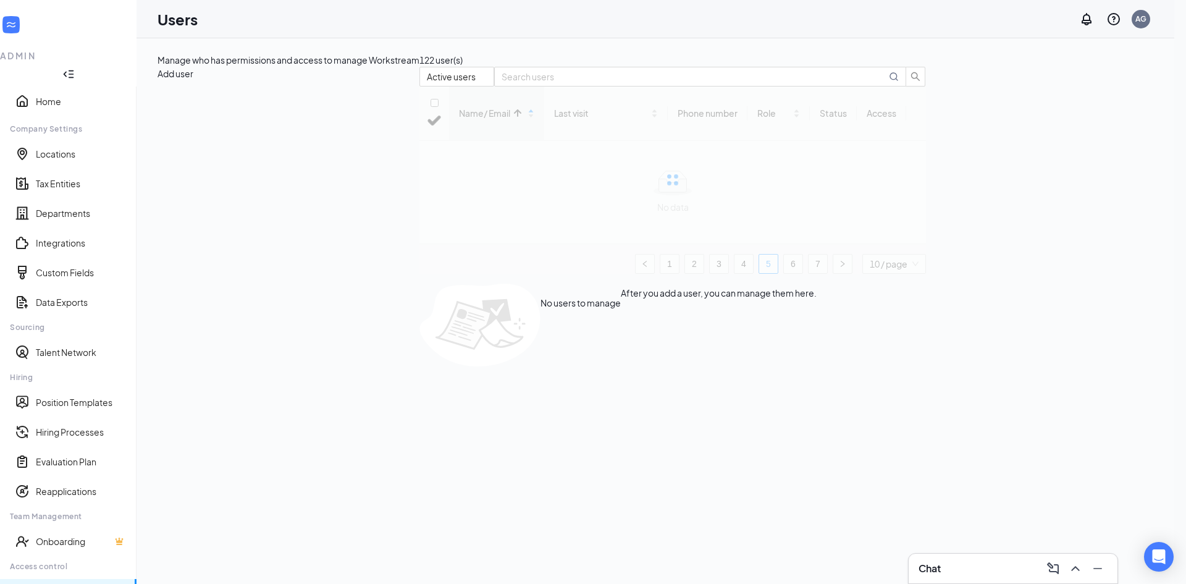
checkbox input "false"
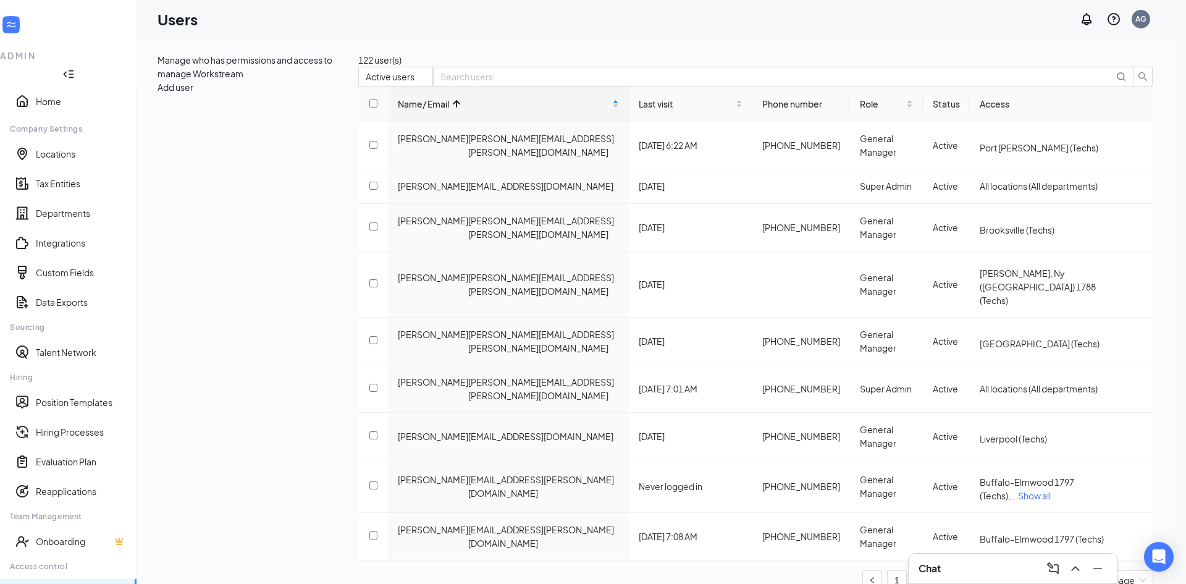
click at [358, 539] on div "Name/ Email Last visit Phone number Role Status Access [PERSON_NAME] [PERSON_NA…" at bounding box center [755, 342] width 795 height 513
click at [1015, 571] on link "6" at bounding box center [1020, 580] width 19 height 19
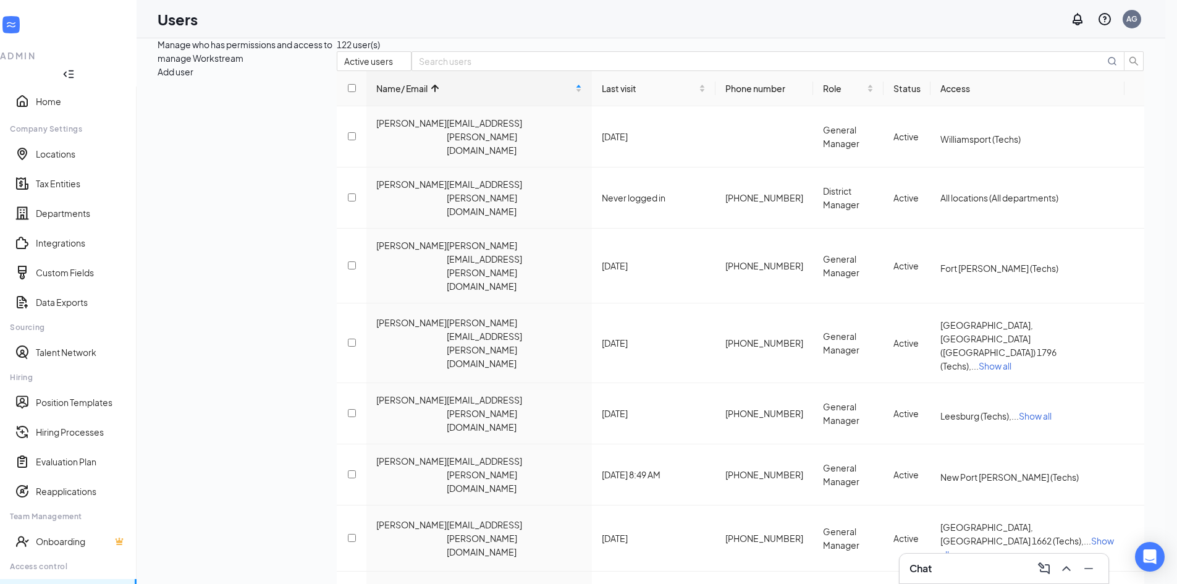
scroll to position [30, 0]
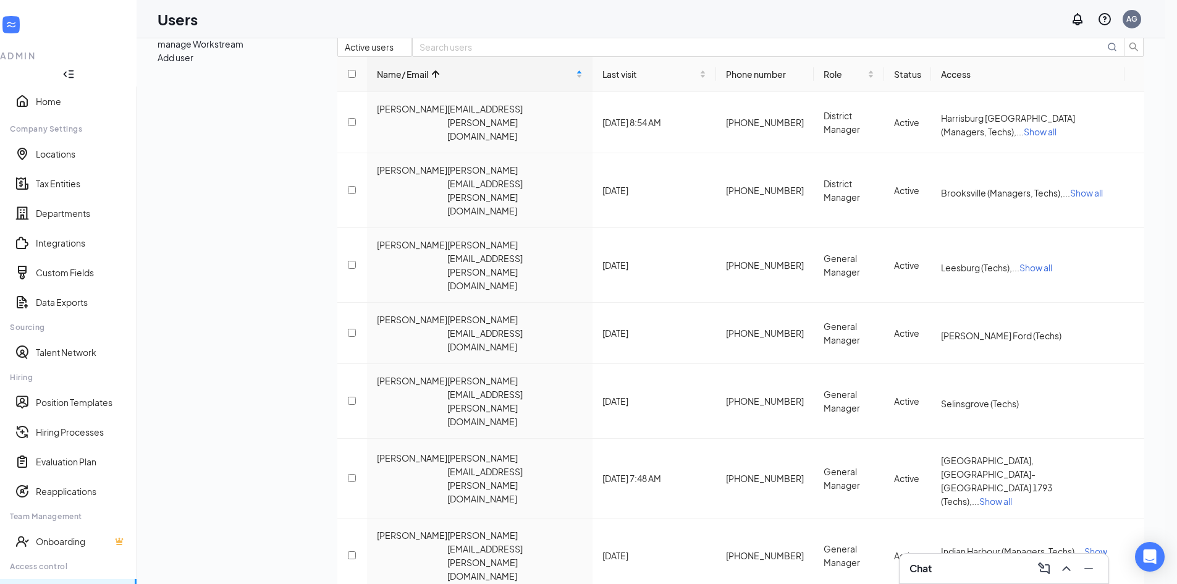
click at [1007, 538] on div "Name/ Email Last visit Phone number Role Status Access [PERSON_NAME] [PERSON_NA…" at bounding box center [740, 438] width 807 height 763
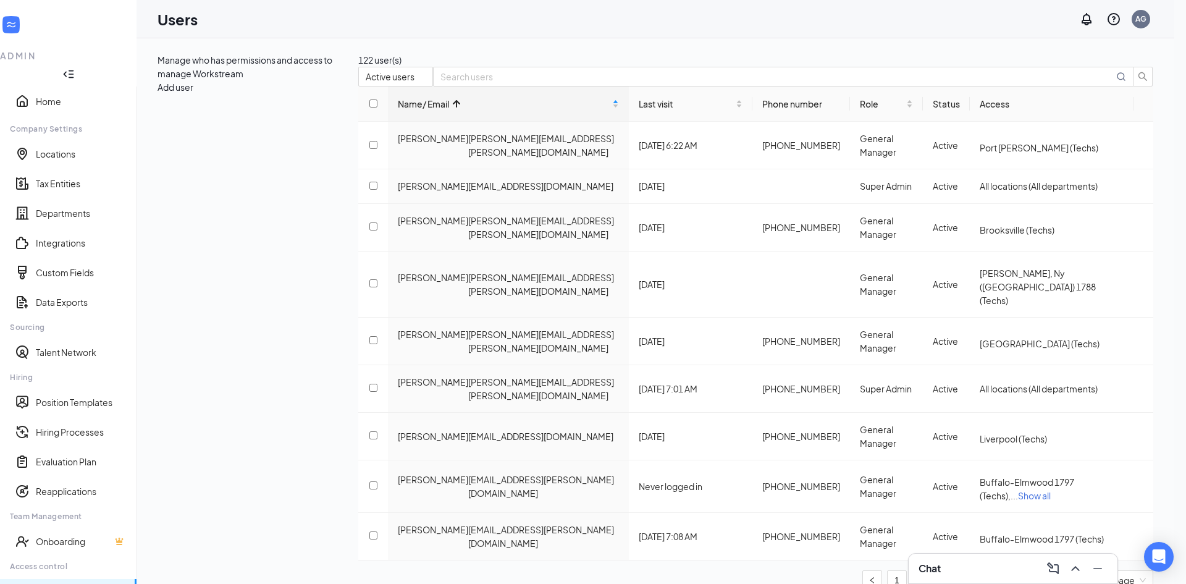
click at [567, 86] on div "Manage who has permissions and access to manage Workstream Add user 122 user(s)…" at bounding box center [656, 326] width 996 height 547
click at [43, 583] on link "Users" at bounding box center [81, 591] width 91 height 12
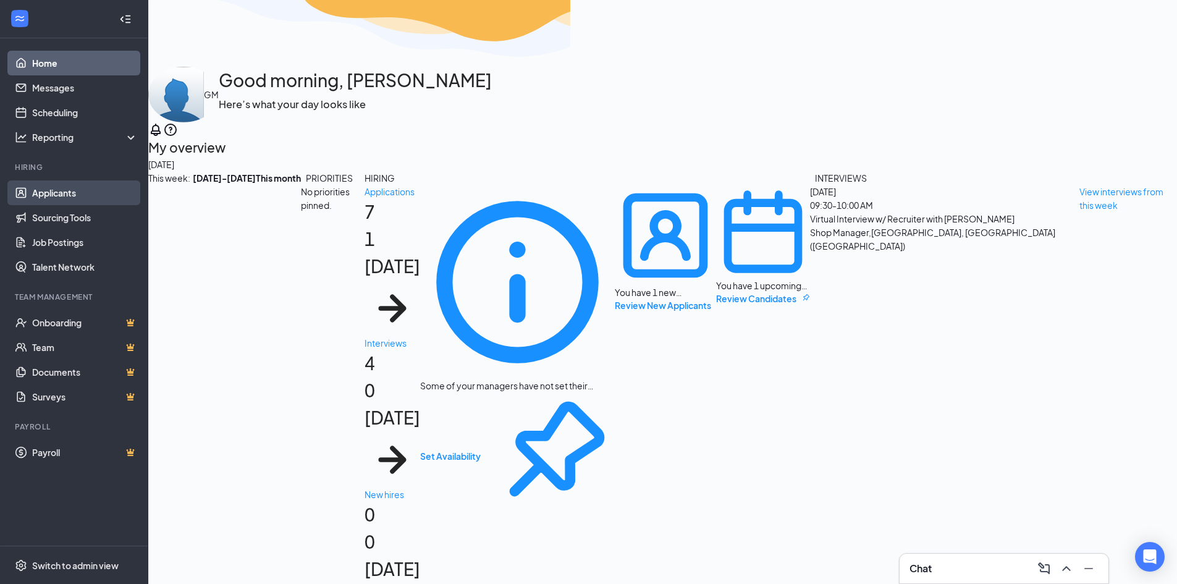
click at [54, 195] on link "Applicants" at bounding box center [85, 192] width 106 height 25
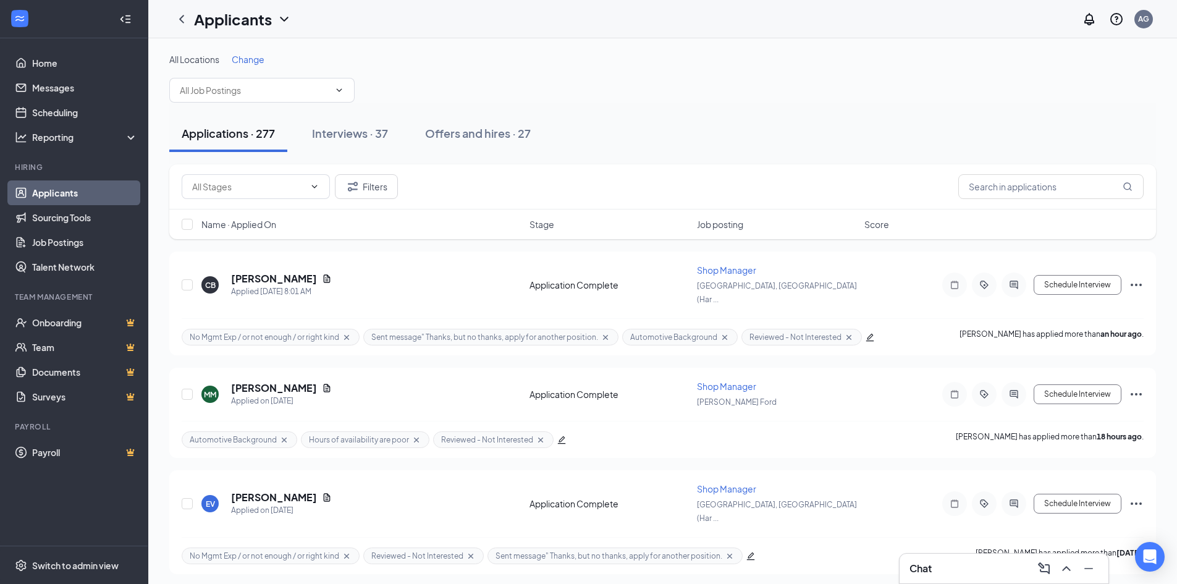
click at [655, 145] on div "Applications · 277 Interviews · 37 Offers and hires · 27" at bounding box center [662, 133] width 987 height 37
click at [603, 97] on div "All Locations Change" at bounding box center [662, 77] width 987 height 49
click at [647, 62] on div "All Locations Change" at bounding box center [662, 59] width 987 height 12
drag, startPoint x: 655, startPoint y: 66, endPoint x: 1087, endPoint y: 6, distance: 436.7
click at [656, 66] on div "All Locations Change" at bounding box center [662, 77] width 987 height 49
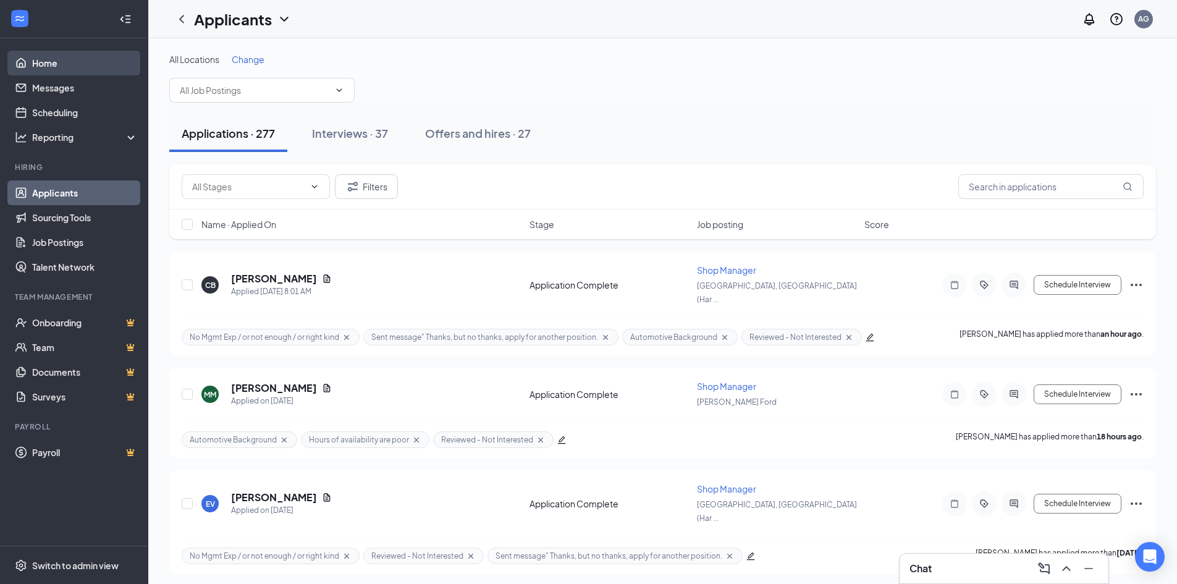
click at [49, 69] on link "Home" at bounding box center [85, 63] width 106 height 25
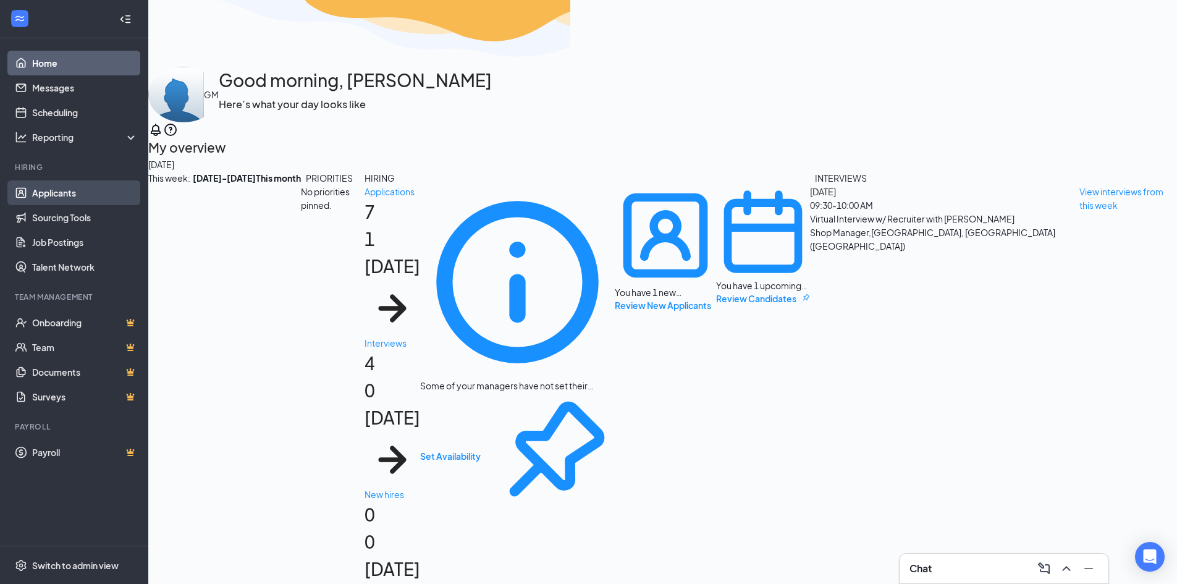
click at [58, 191] on link "Applicants" at bounding box center [85, 192] width 106 height 25
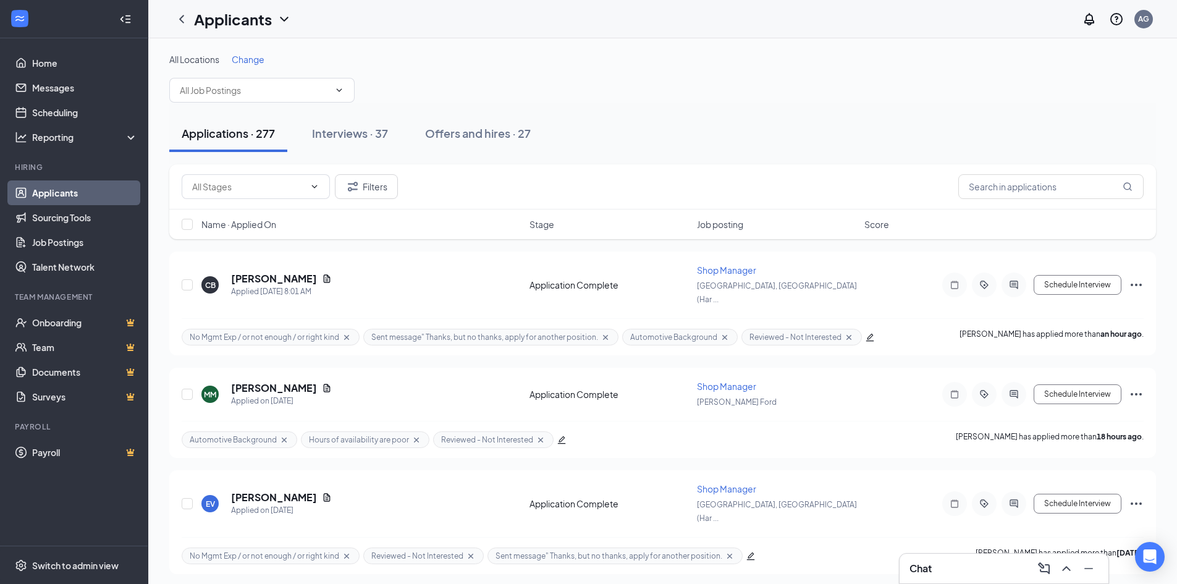
click at [888, 113] on div "Applications · 277 Interviews · 37 Offers and hires · 27" at bounding box center [662, 134] width 987 height 62
